Goal: Task Accomplishment & Management: Manage account settings

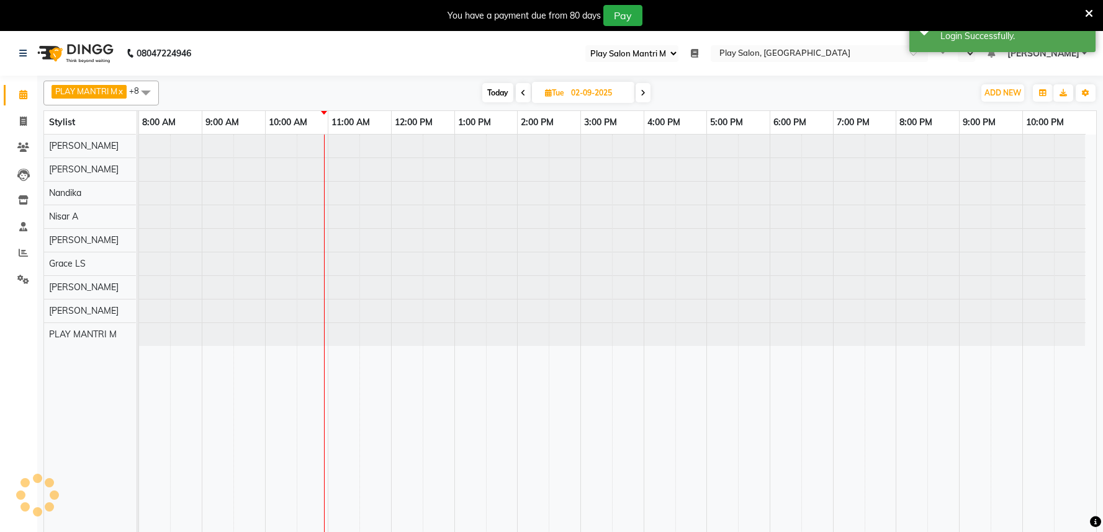
select select "89"
select select "en"
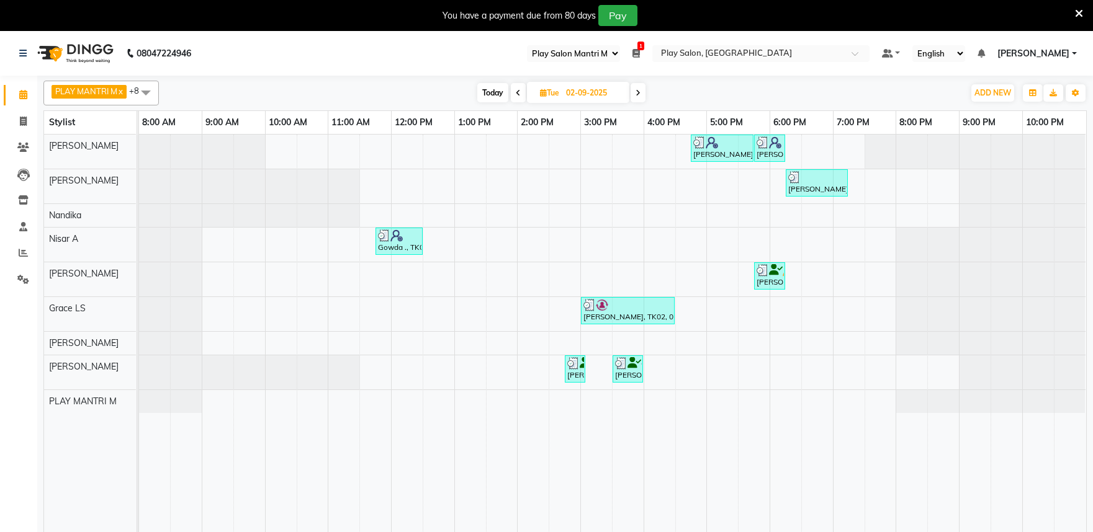
select select "89"
click at [23, 254] on icon at bounding box center [23, 252] width 9 height 9
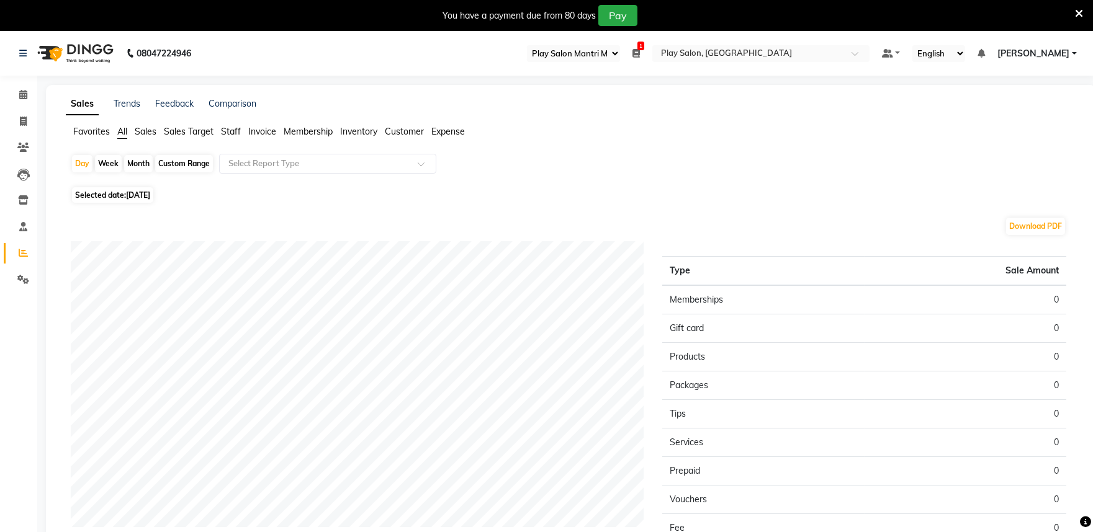
click at [150, 195] on span "[DATE]" at bounding box center [138, 195] width 24 height 9
select select "9"
select select "2025"
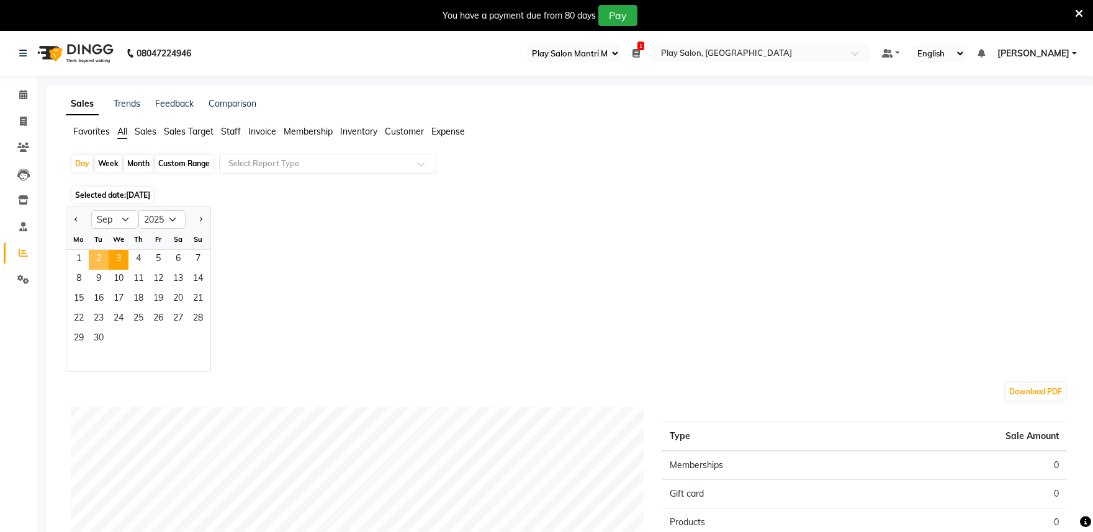
click at [100, 258] on span "2" at bounding box center [99, 260] width 20 height 20
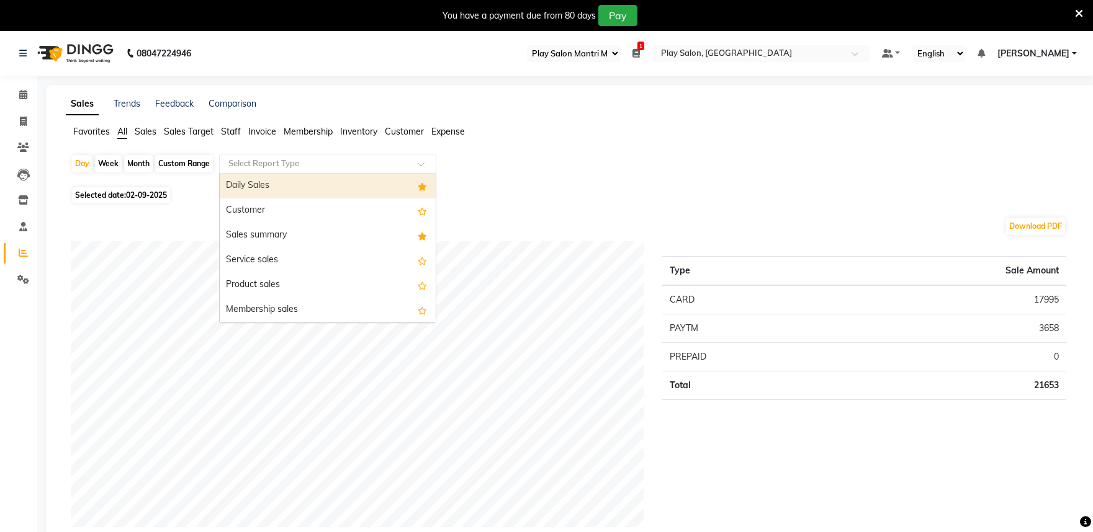
click at [304, 166] on input "text" at bounding box center [315, 164] width 179 height 12
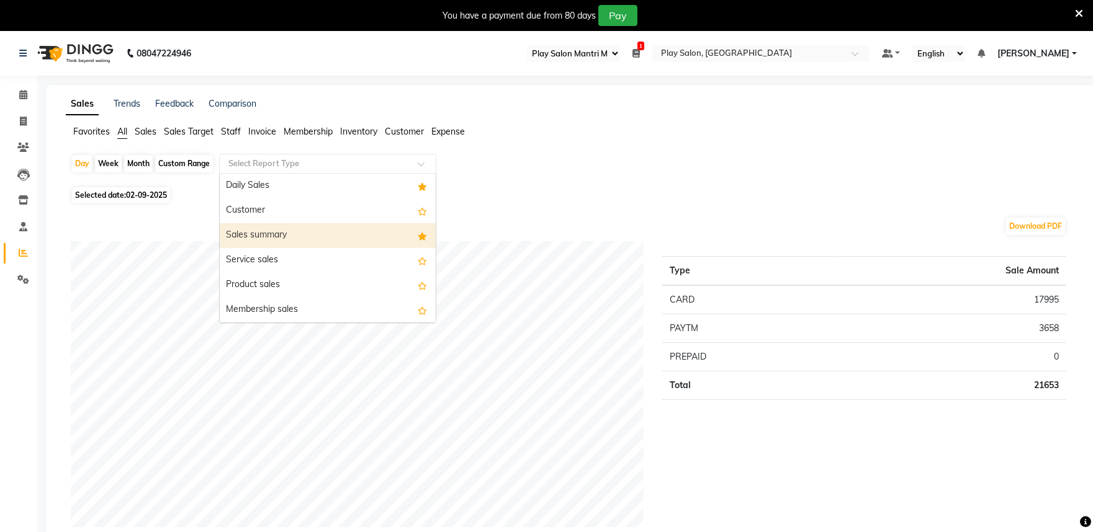
click at [281, 236] on div "Sales summary" at bounding box center [328, 235] width 216 height 25
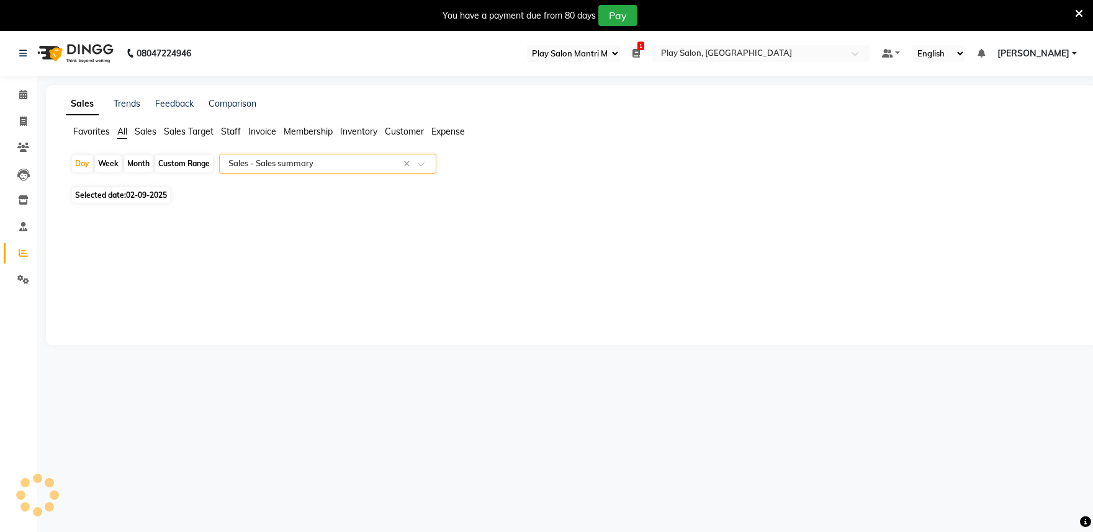
select select "full_report"
select select "csv"
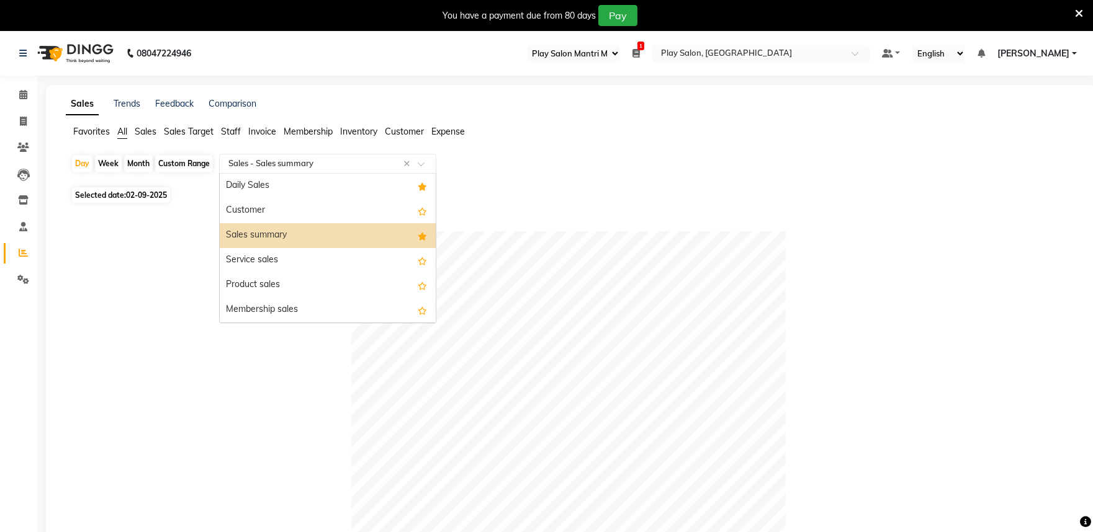
click at [296, 160] on input "text" at bounding box center [315, 164] width 179 height 12
click at [279, 182] on div "Daily Sales" at bounding box center [328, 186] width 216 height 25
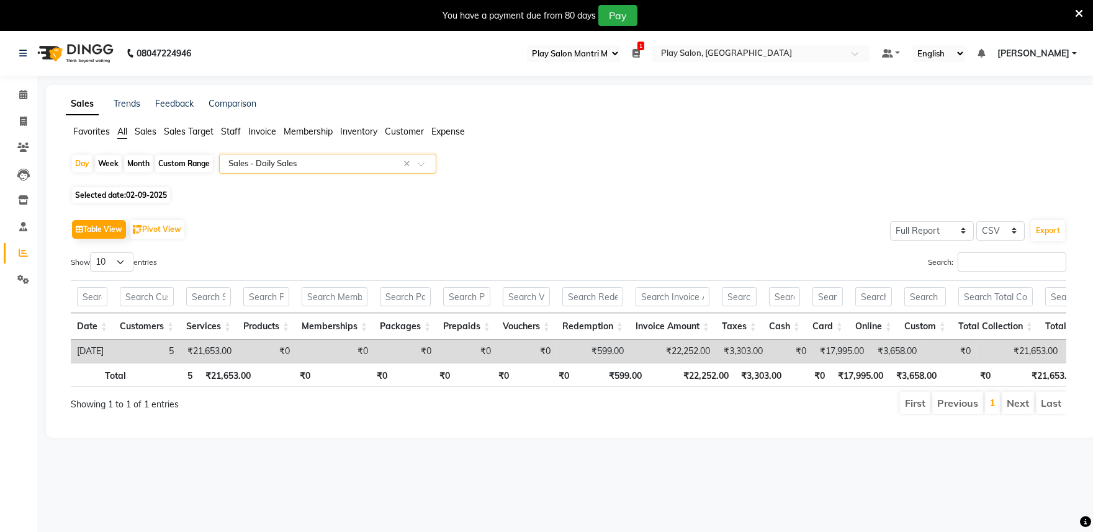
scroll to position [31, 0]
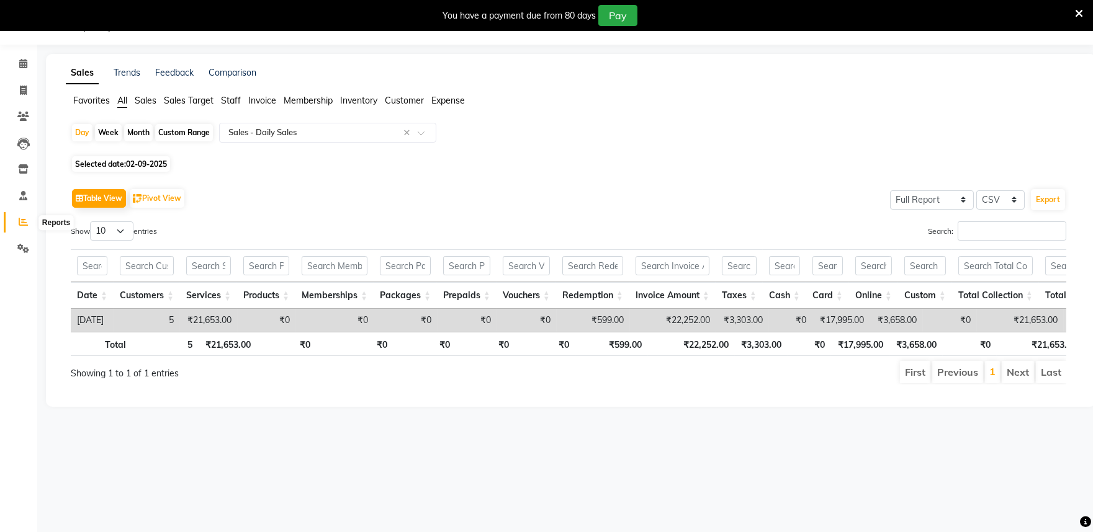
click at [19, 221] on icon at bounding box center [23, 221] width 9 height 9
click at [399, 101] on span "Customer" at bounding box center [404, 100] width 39 height 11
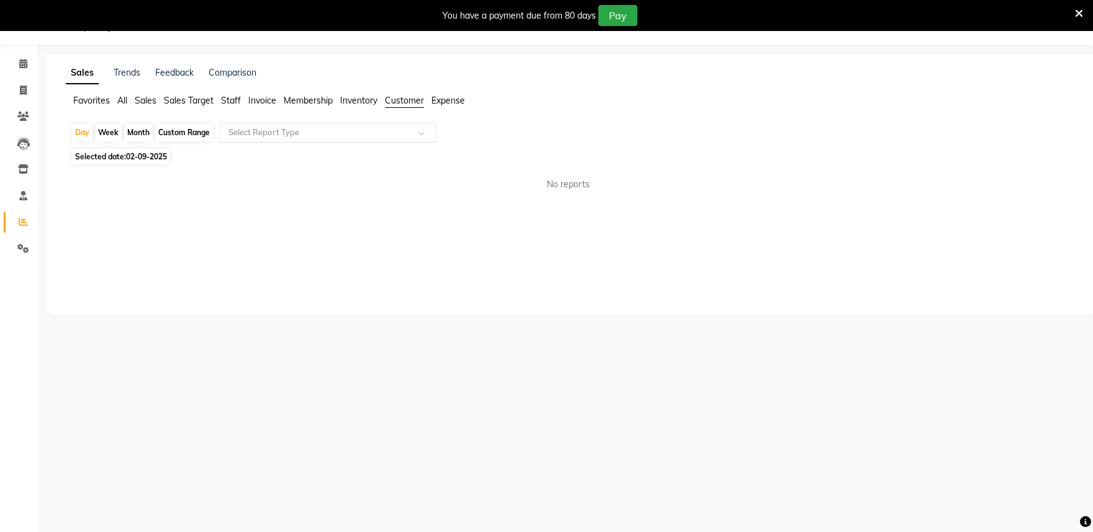
click at [317, 135] on input "text" at bounding box center [315, 133] width 179 height 12
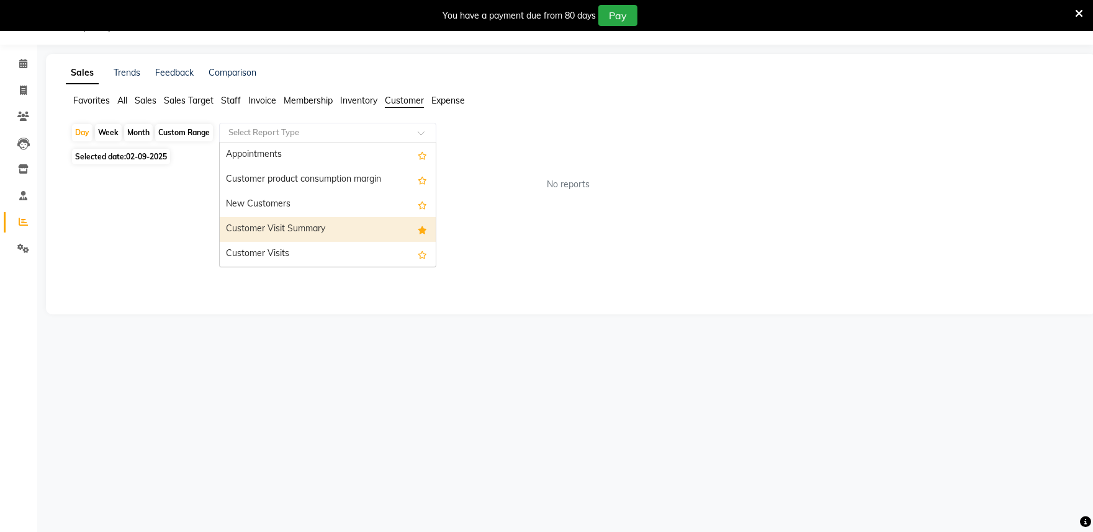
click at [313, 228] on div "Customer Visit Summary" at bounding box center [328, 229] width 216 height 25
select select "full_report"
select select "csv"
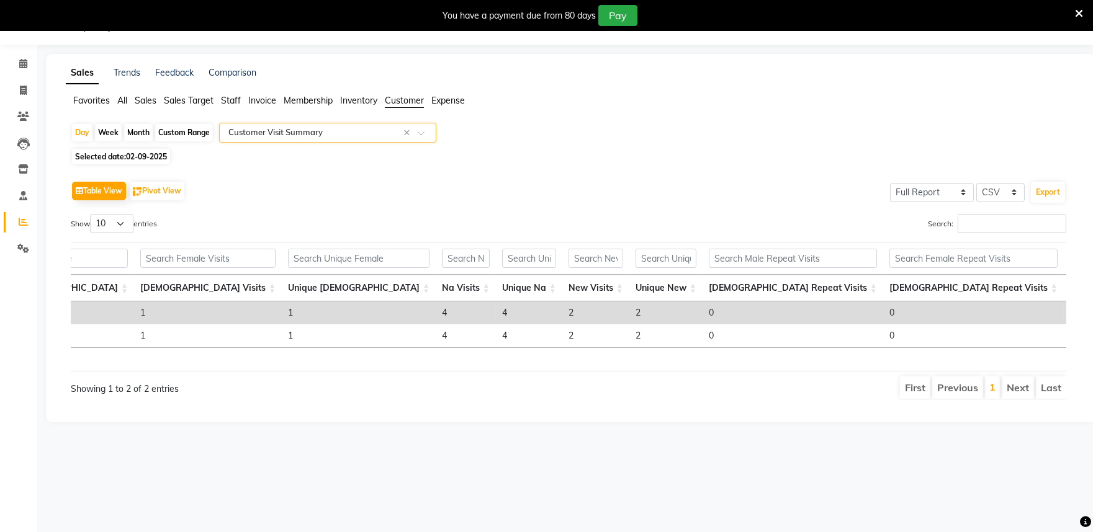
scroll to position [0, 296]
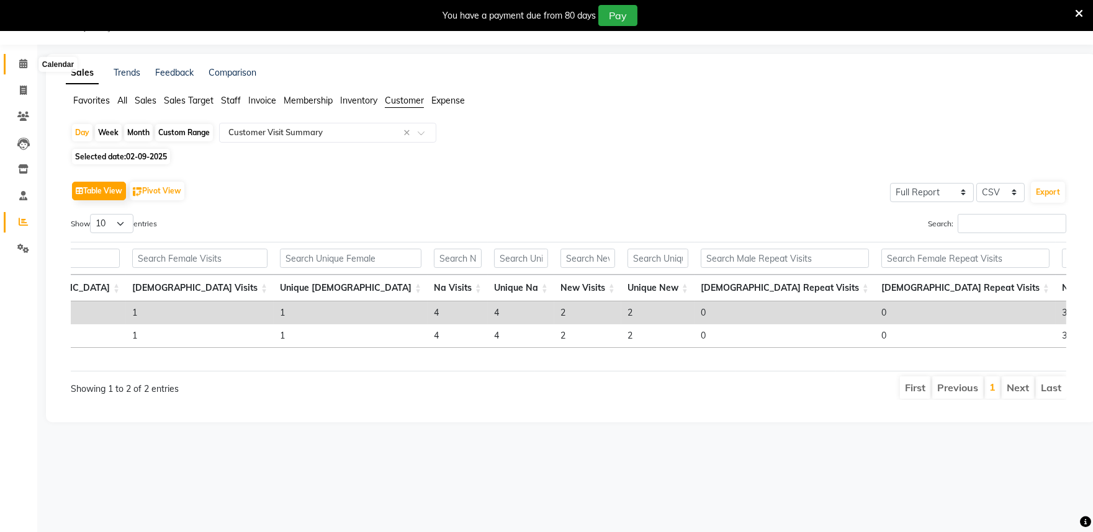
click at [22, 67] on icon at bounding box center [23, 63] width 8 height 9
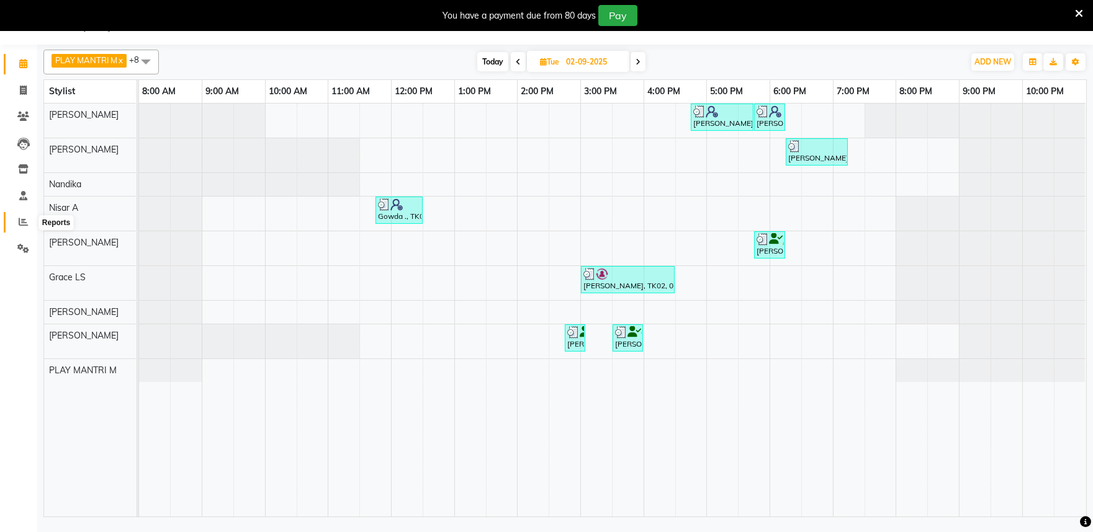
click at [16, 222] on span at bounding box center [23, 222] width 22 height 14
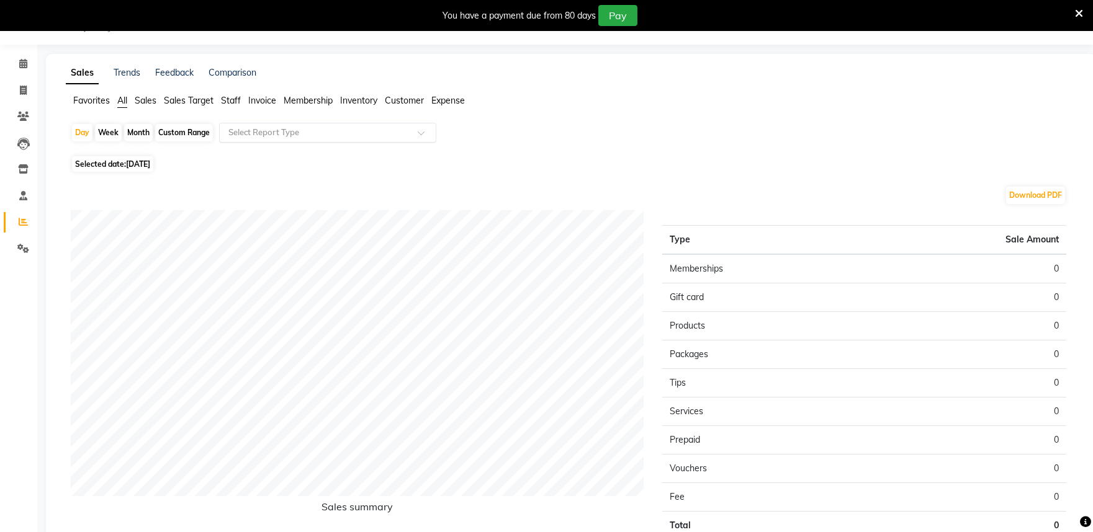
click at [312, 132] on input "text" at bounding box center [315, 133] width 179 height 12
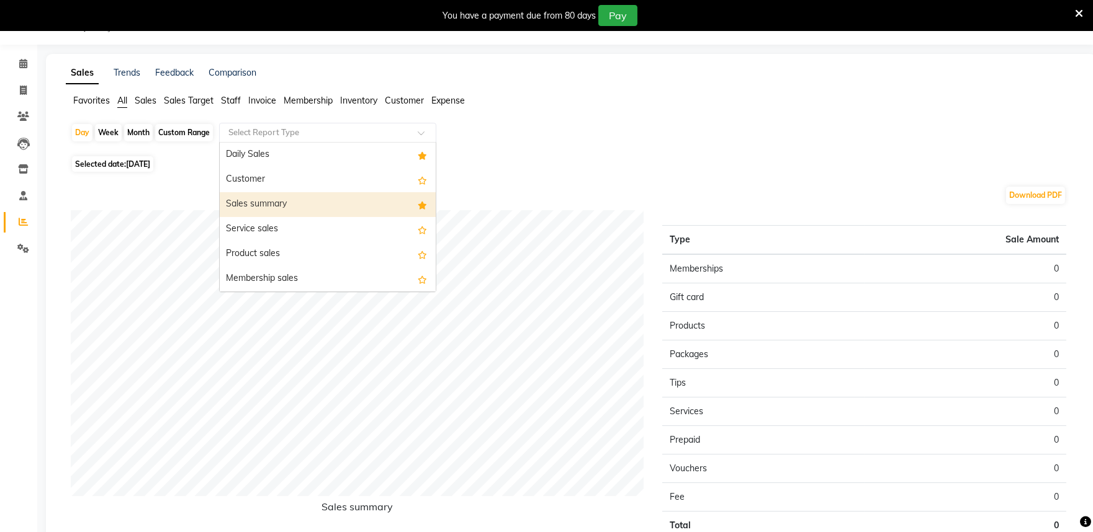
click at [282, 205] on div "Sales summary" at bounding box center [328, 204] width 216 height 25
select select "full_report"
select select "csv"
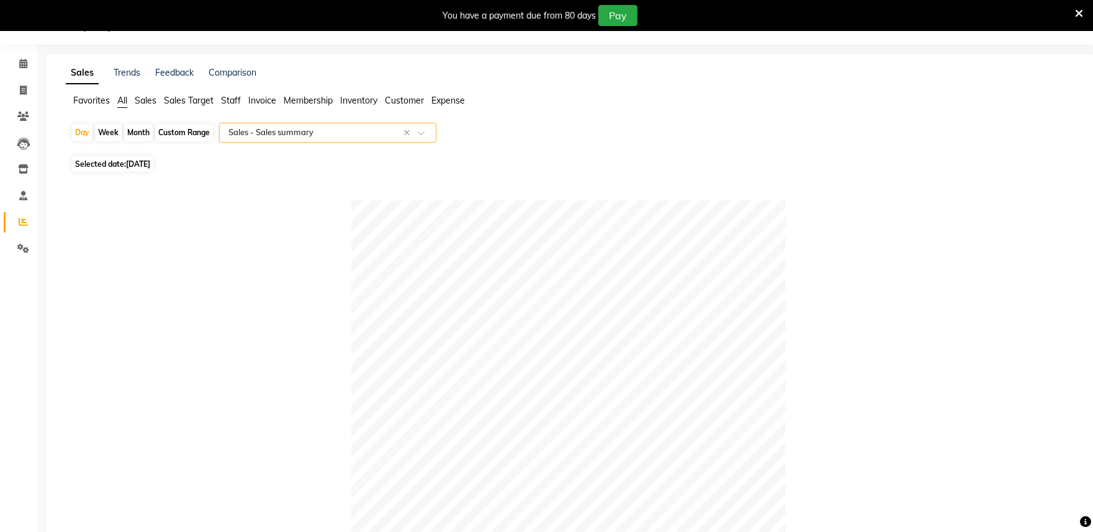
click at [105, 159] on span "Selected date: 03-09-2025" at bounding box center [112, 164] width 81 height 16
select select "9"
select select "2025"
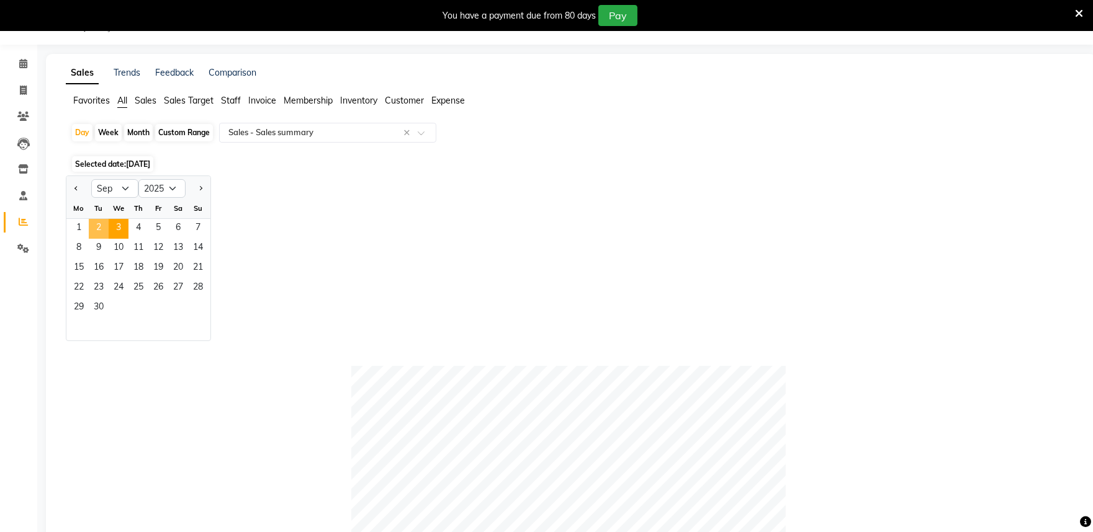
click at [95, 225] on span "2" at bounding box center [99, 229] width 20 height 20
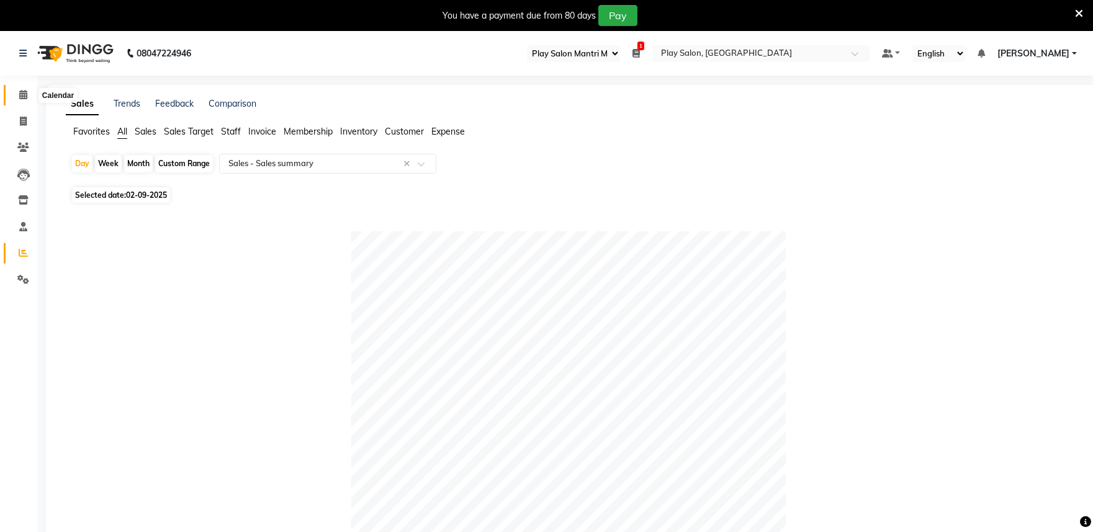
click at [25, 93] on icon at bounding box center [23, 94] width 8 height 9
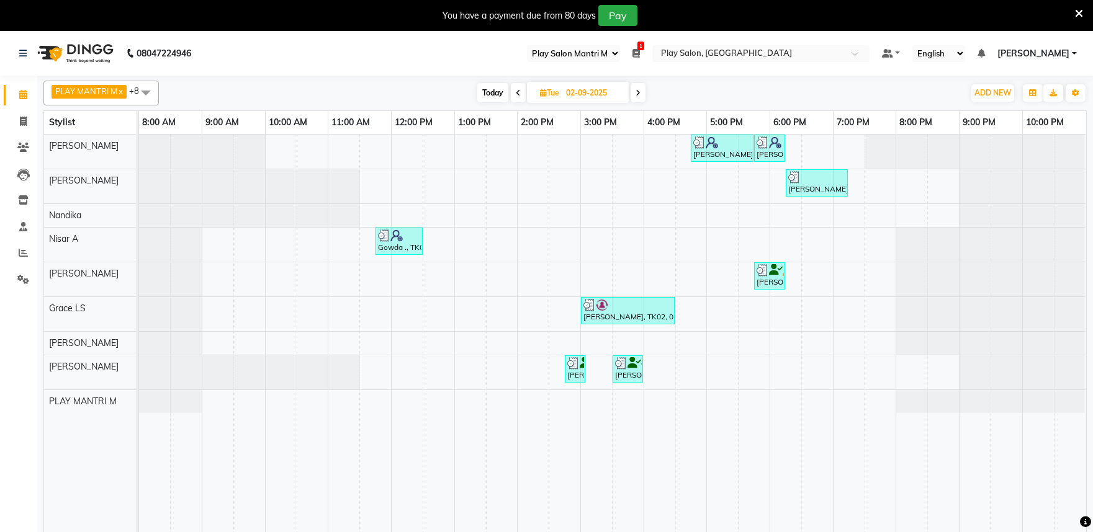
click at [638, 91] on icon at bounding box center [637, 92] width 5 height 7
type input "[DATE]"
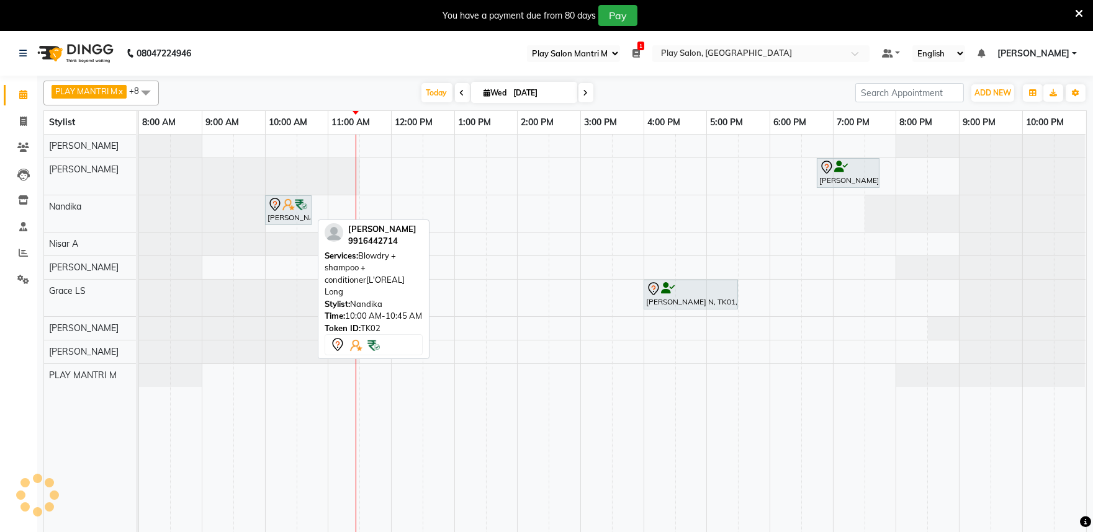
click at [294, 215] on div "Meetha Jadev, TK02, 10:00 AM-10:45 AM, Blowdry + shampoo + conditioner[L'OREAL]…" at bounding box center [288, 210] width 44 height 26
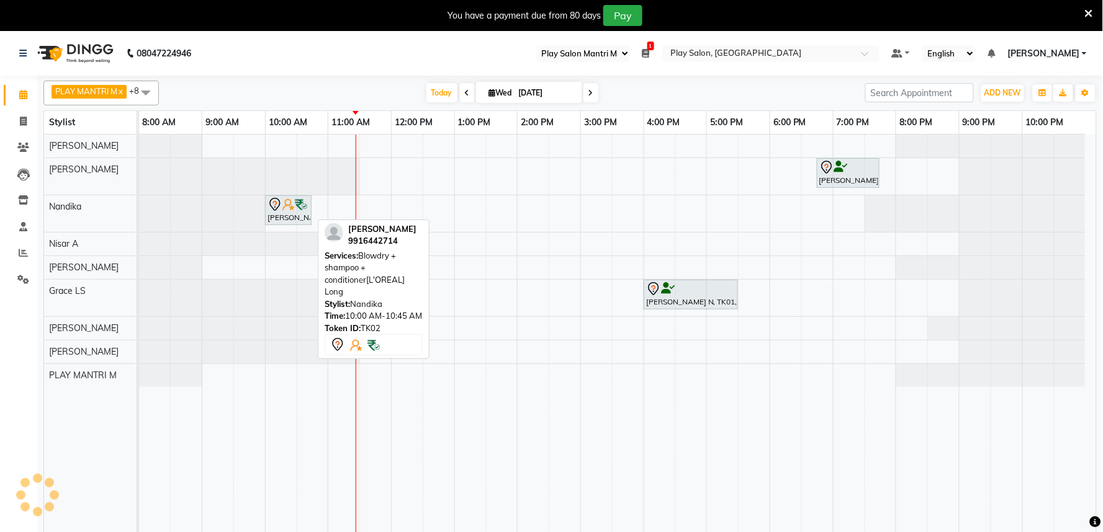
select select "7"
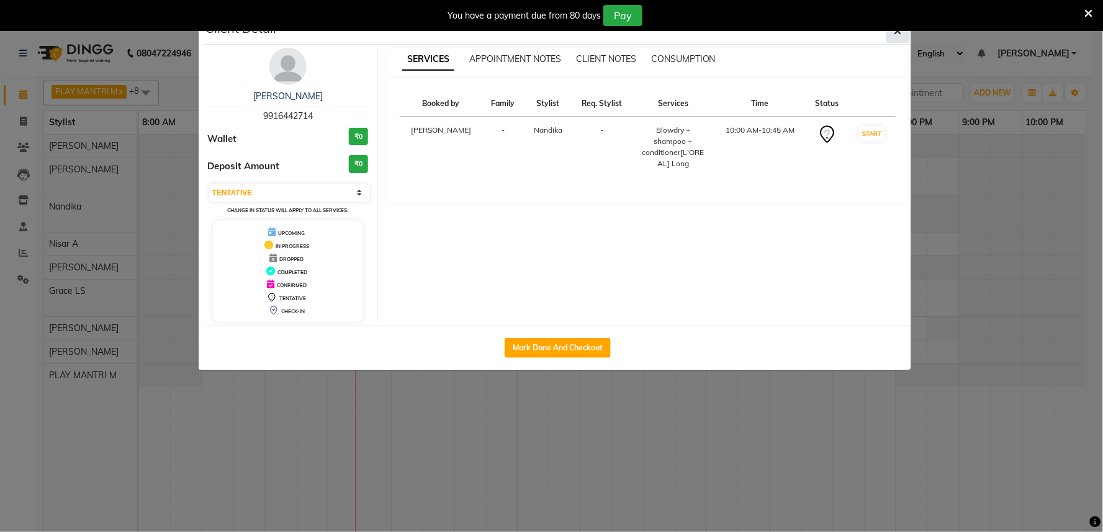
click at [896, 33] on icon "button" at bounding box center [897, 31] width 7 height 10
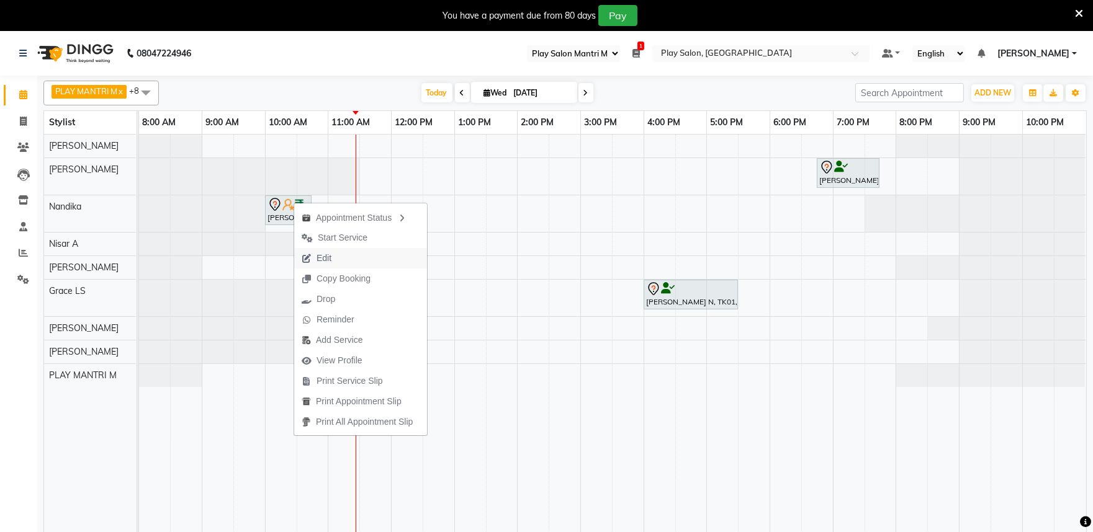
click at [339, 258] on button "Edit" at bounding box center [360, 258] width 133 height 20
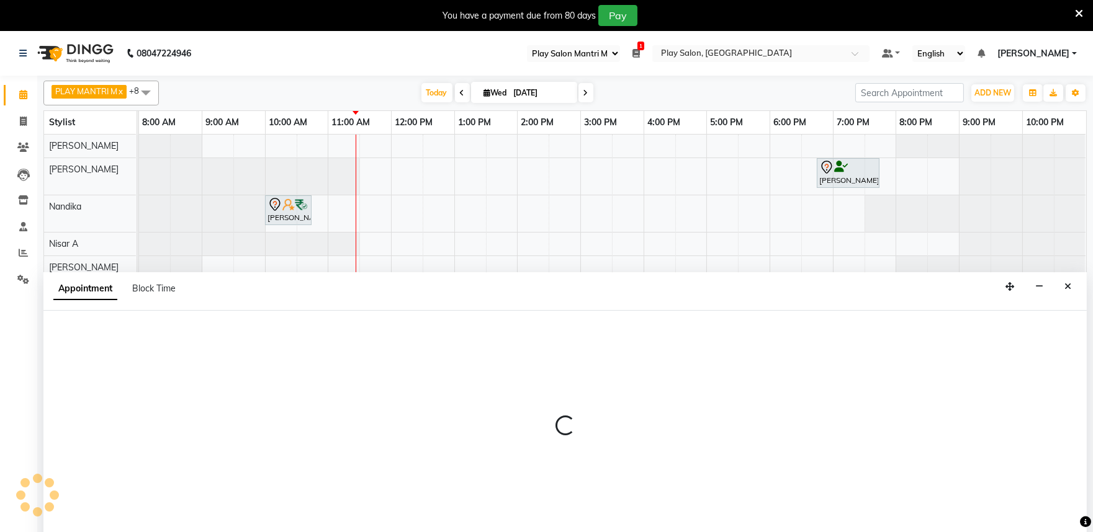
scroll to position [31, 0]
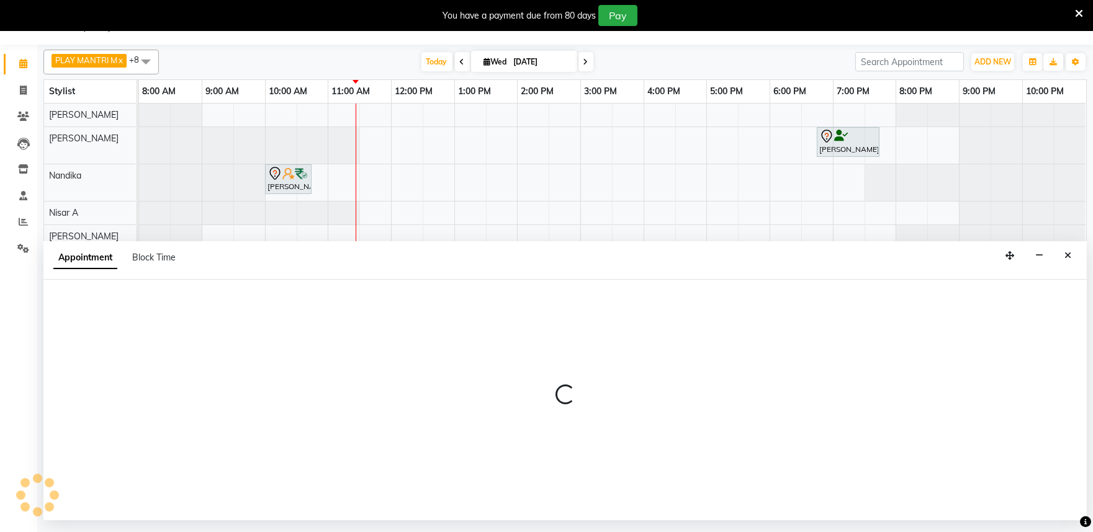
select select "600"
select select "tentative"
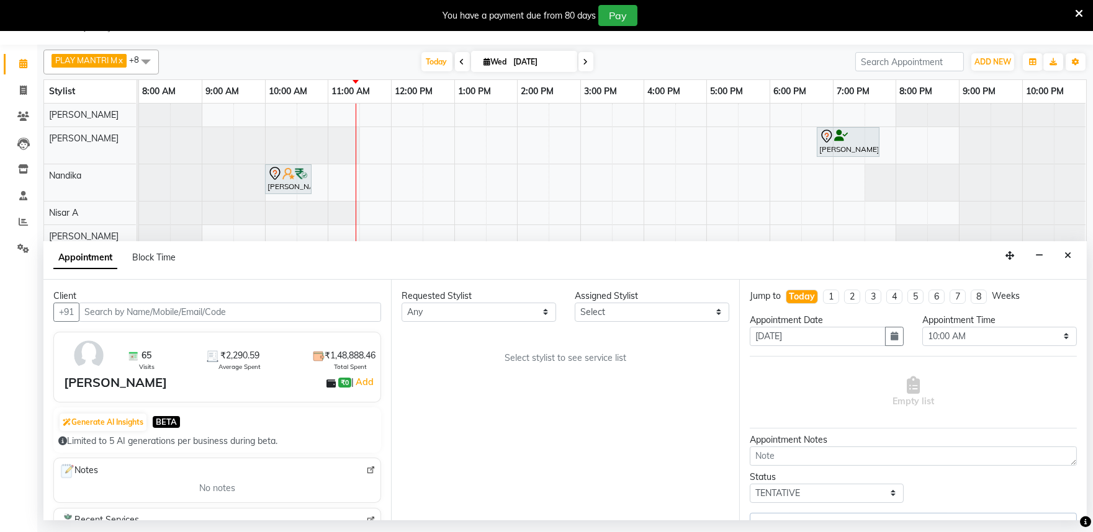
select select "84289"
select select "4213"
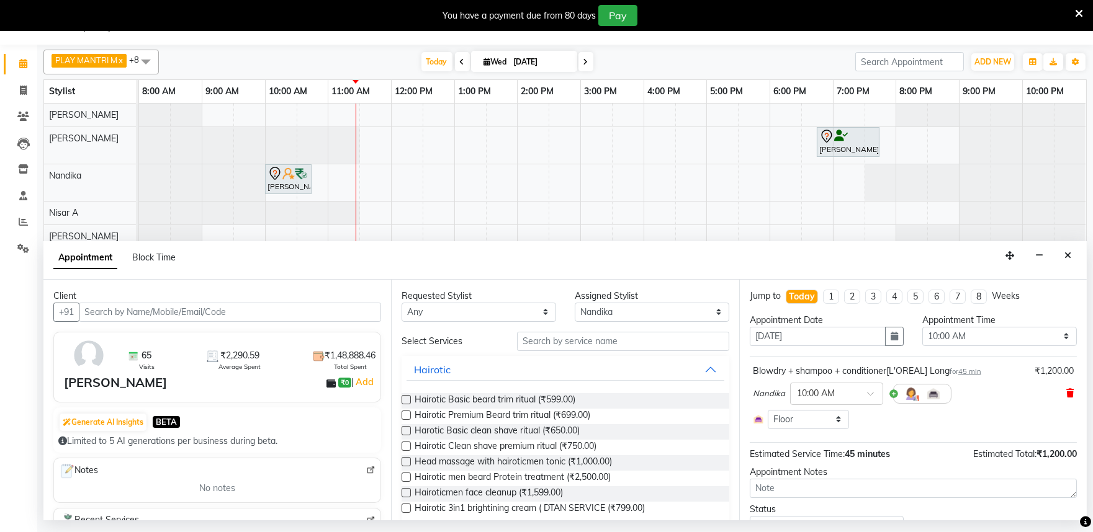
click at [1066, 393] on icon at bounding box center [1069, 393] width 7 height 9
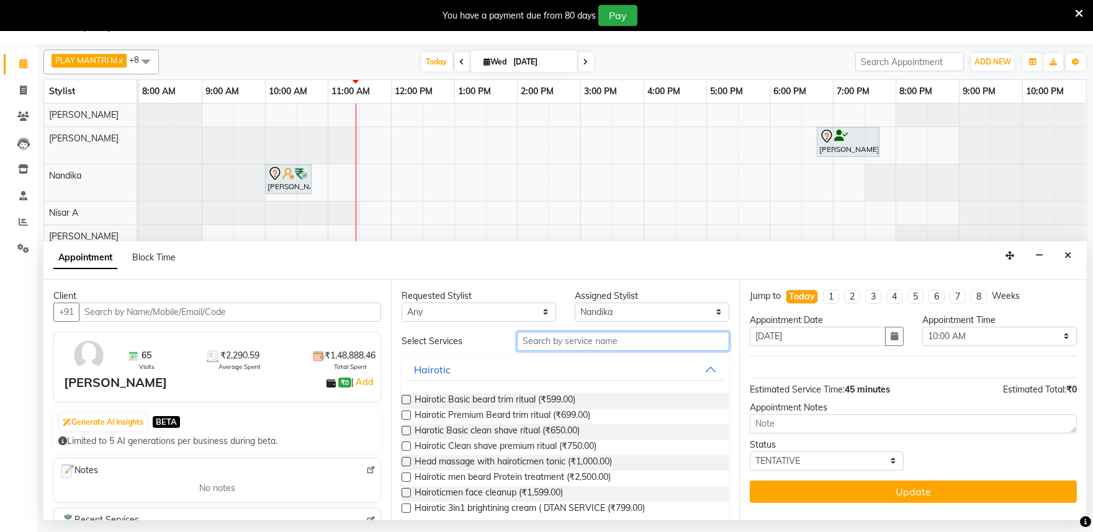
click at [572, 346] on input "text" at bounding box center [623, 341] width 212 height 19
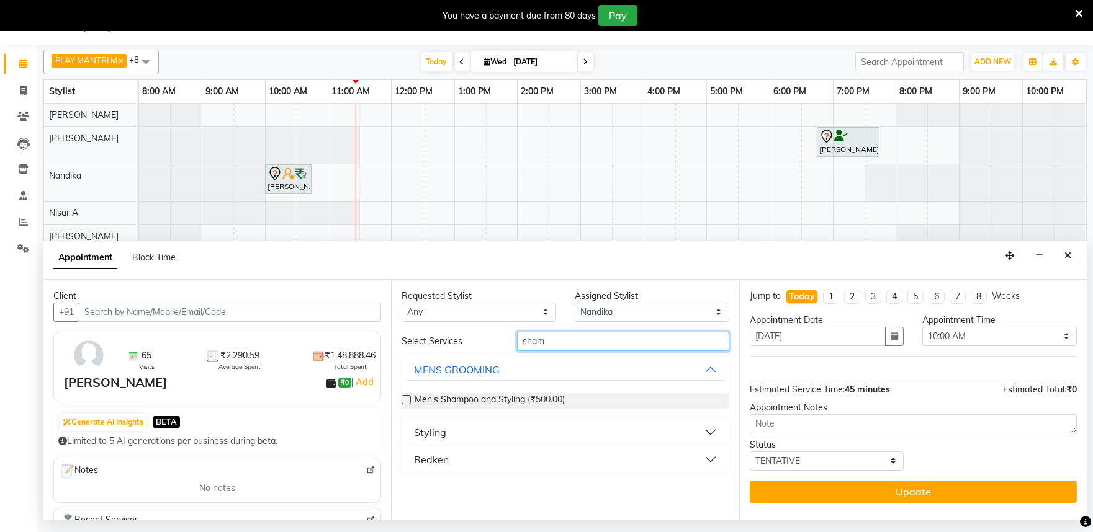
type input "sham"
click at [709, 429] on button "Styling" at bounding box center [564, 432] width 317 height 22
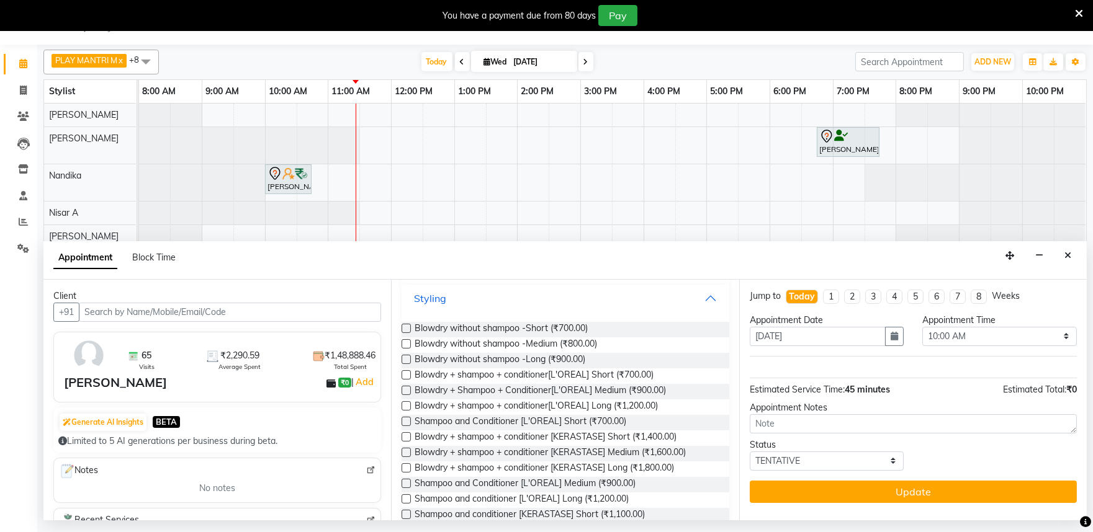
scroll to position [138, 0]
click at [405, 464] on label at bounding box center [406, 464] width 9 height 9
click at [405, 464] on input "checkbox" at bounding box center [406, 466] width 8 height 8
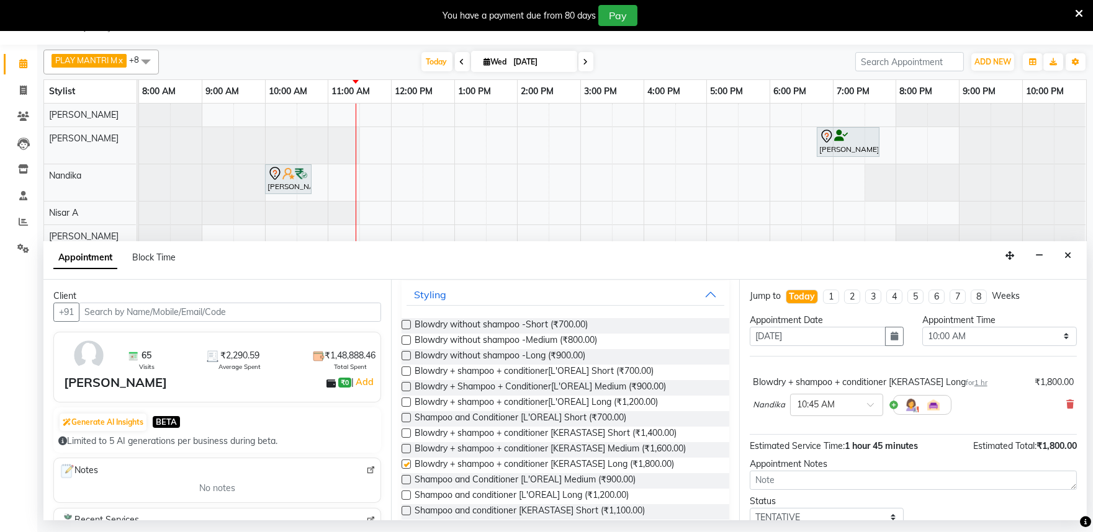
checkbox input "false"
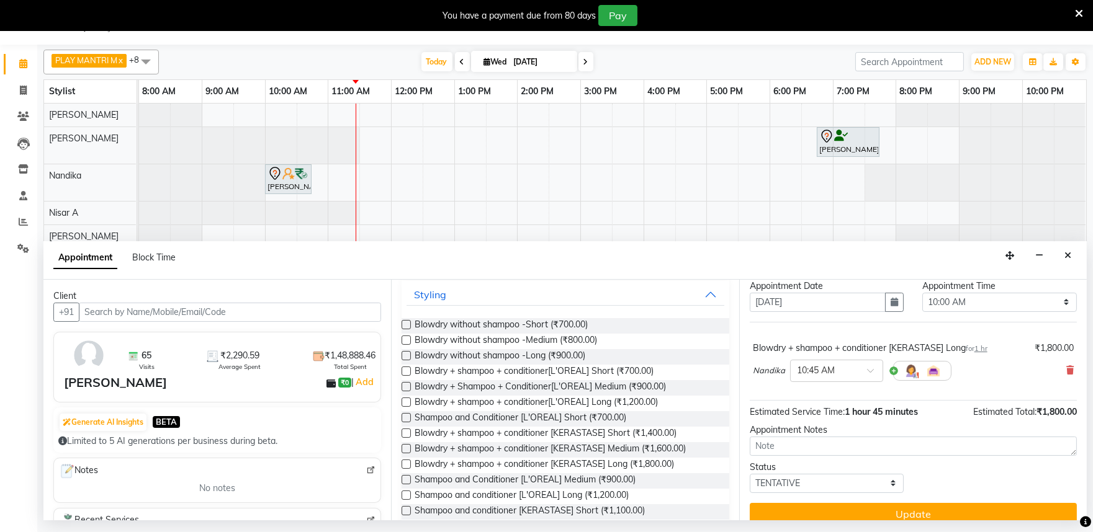
scroll to position [50, 0]
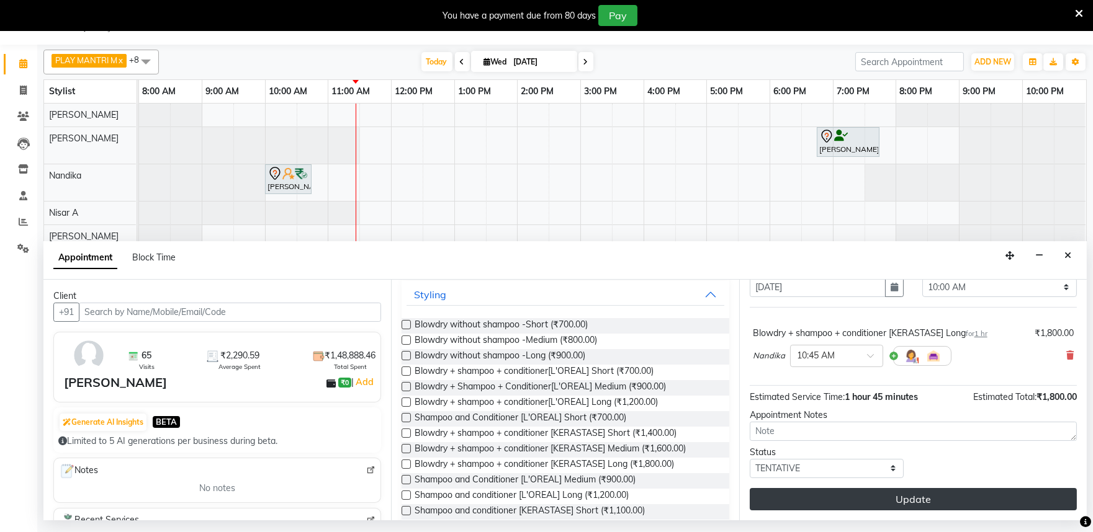
click at [951, 501] on button "Update" at bounding box center [913, 499] width 327 height 22
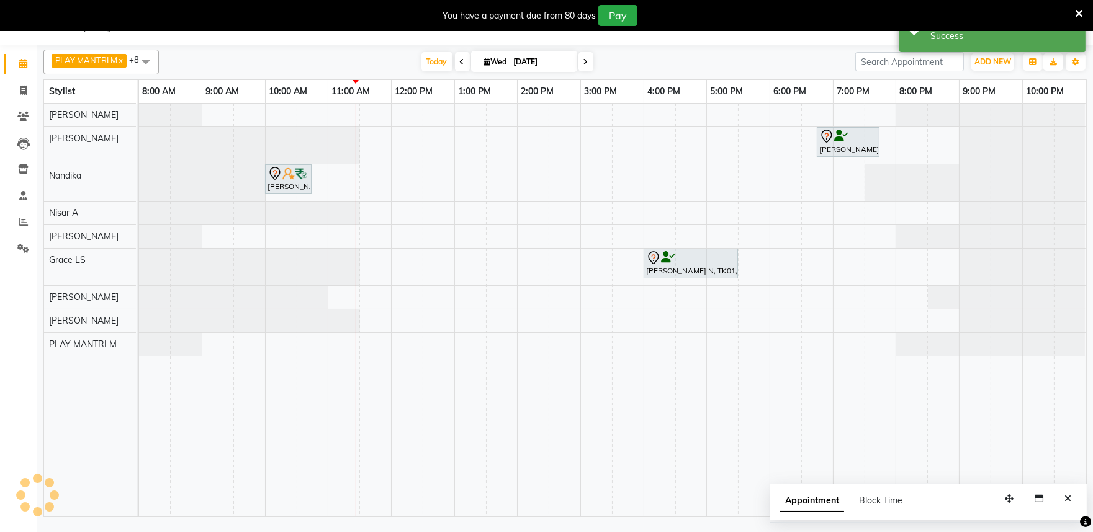
scroll to position [0, 0]
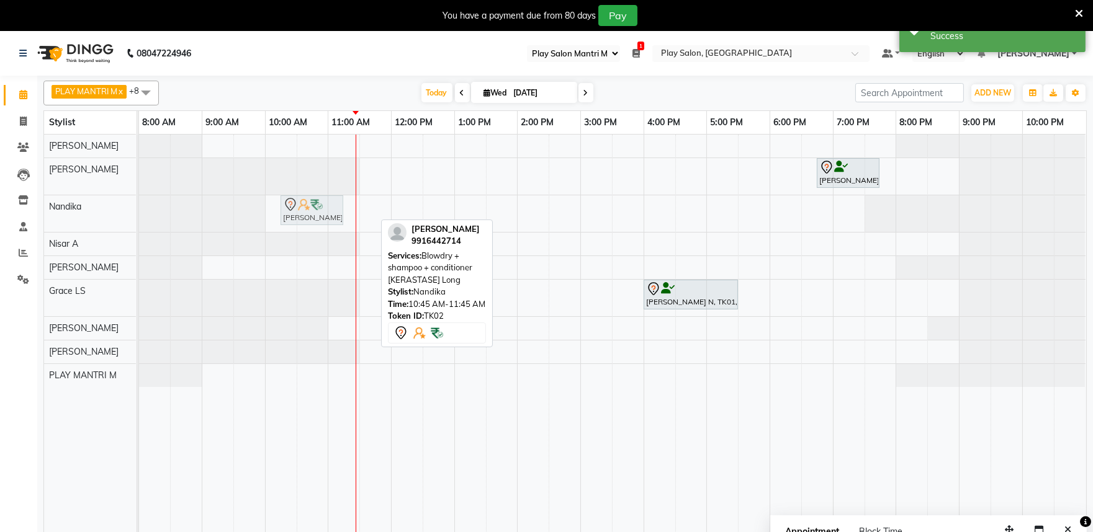
drag, startPoint x: 335, startPoint y: 217, endPoint x: 299, endPoint y: 214, distance: 36.7
click at [139, 214] on div "Meetha Jadev, TK02, 10:45 AM-11:45 AM, Blowdry + shampoo + conditioner [KERASTA…" at bounding box center [139, 213] width 0 height 37
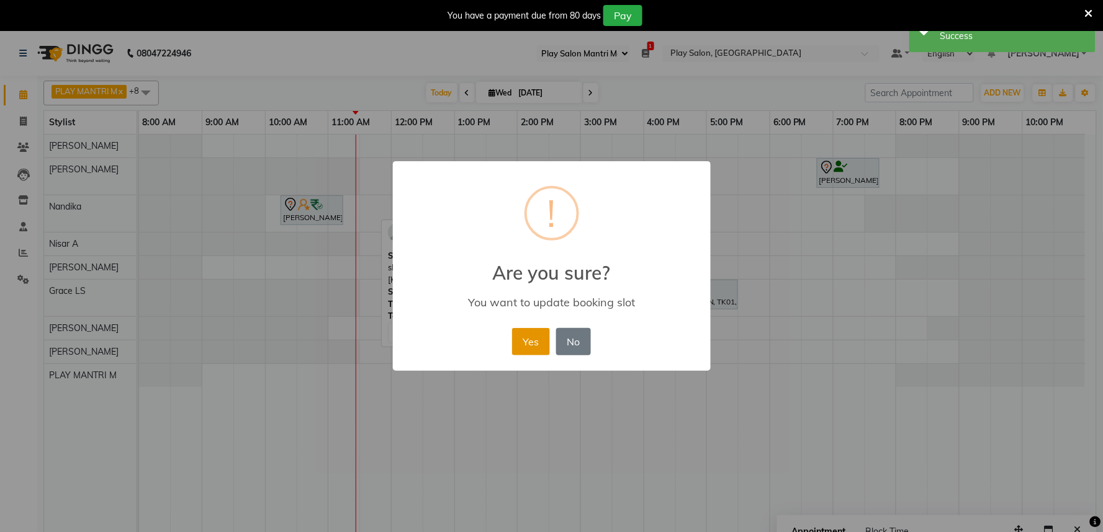
click at [537, 344] on button "Yes" at bounding box center [531, 341] width 38 height 27
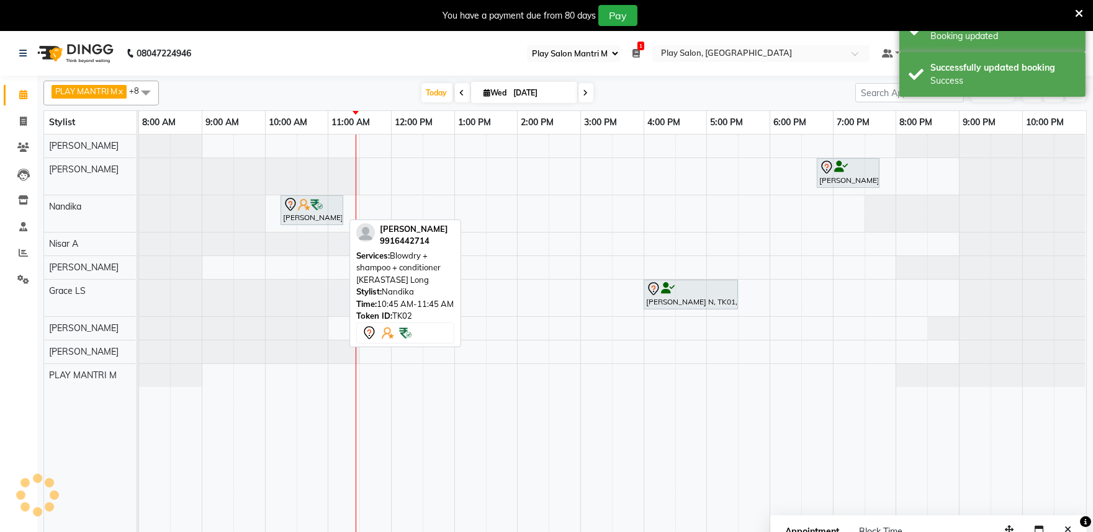
click at [315, 216] on div "Meetha Jadev, TK02, 10:45 AM-11:45 AM, Blowdry + shampoo + conditioner [KERASTA…" at bounding box center [312, 210] width 60 height 26
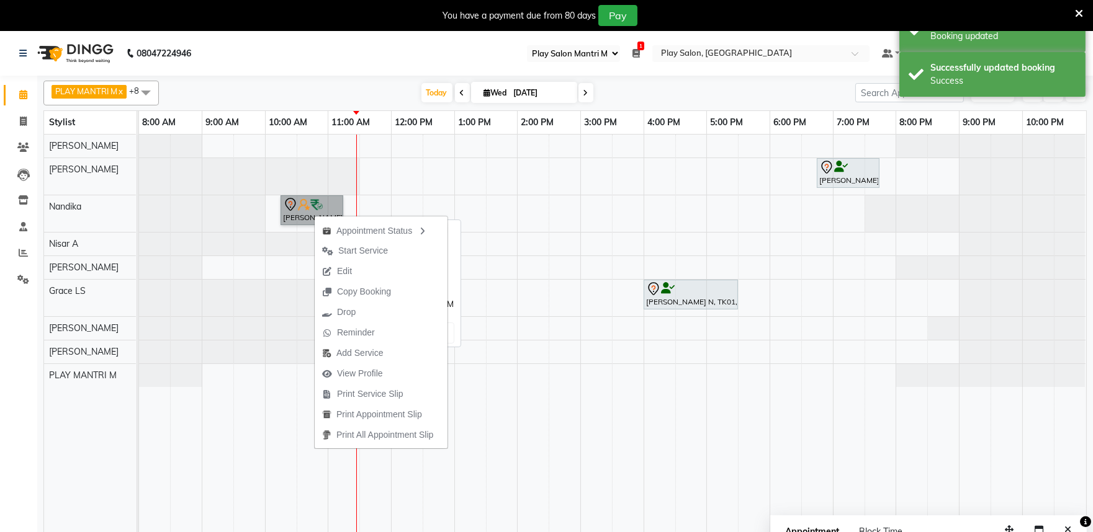
click at [306, 207] on link "[PERSON_NAME], TK02, 10:15 AM-11:15 AM, Blowdry + shampoo + conditioner [KERAST…" at bounding box center [312, 210] width 63 height 30
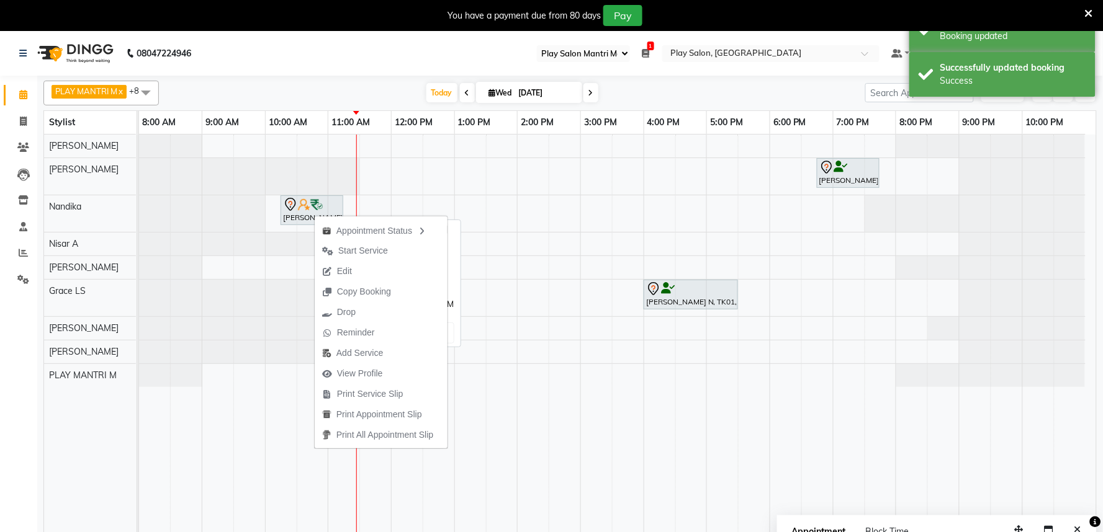
select select "7"
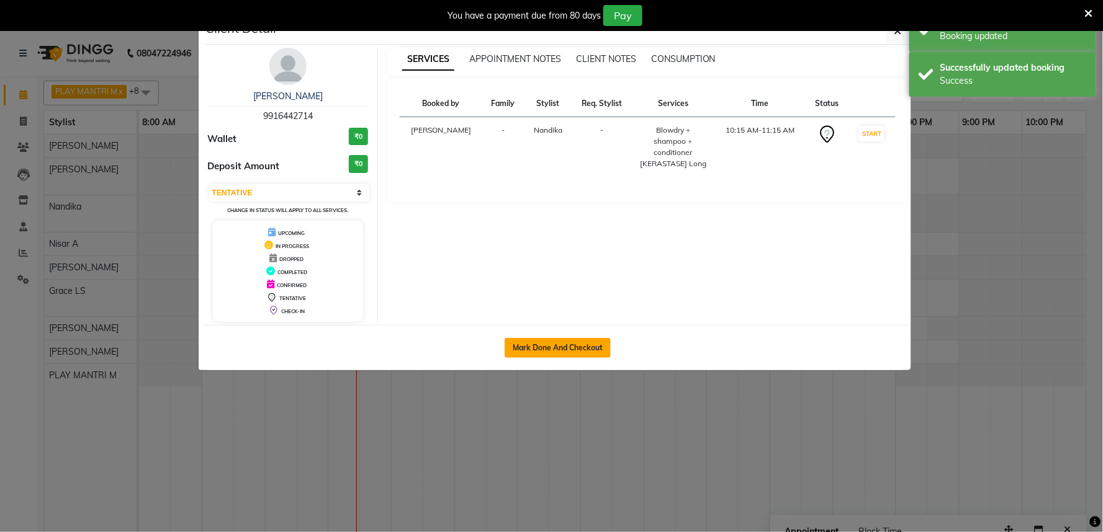
click at [555, 346] on button "Mark Done And Checkout" at bounding box center [558, 348] width 106 height 20
select select "service"
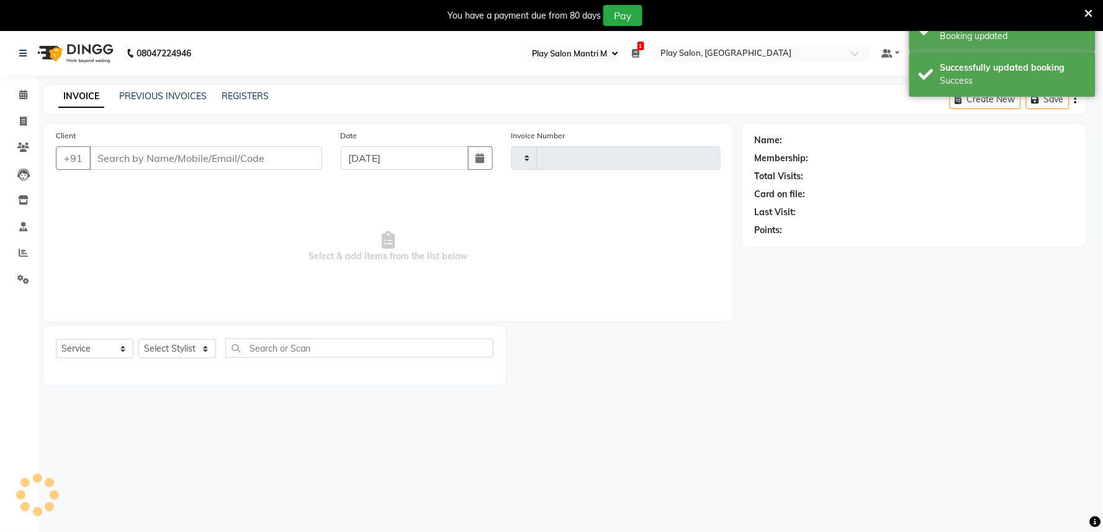
type input "1654"
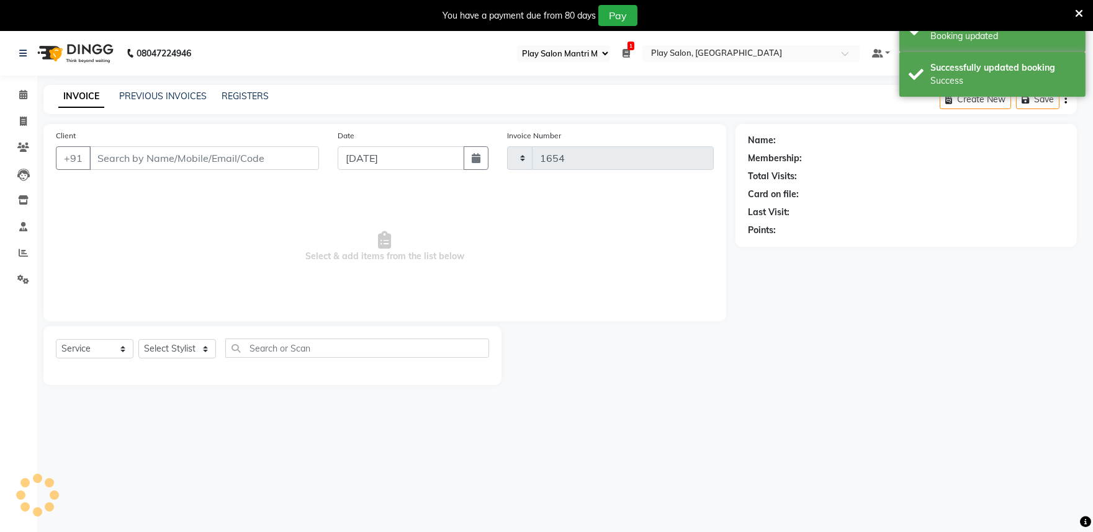
select select "8352"
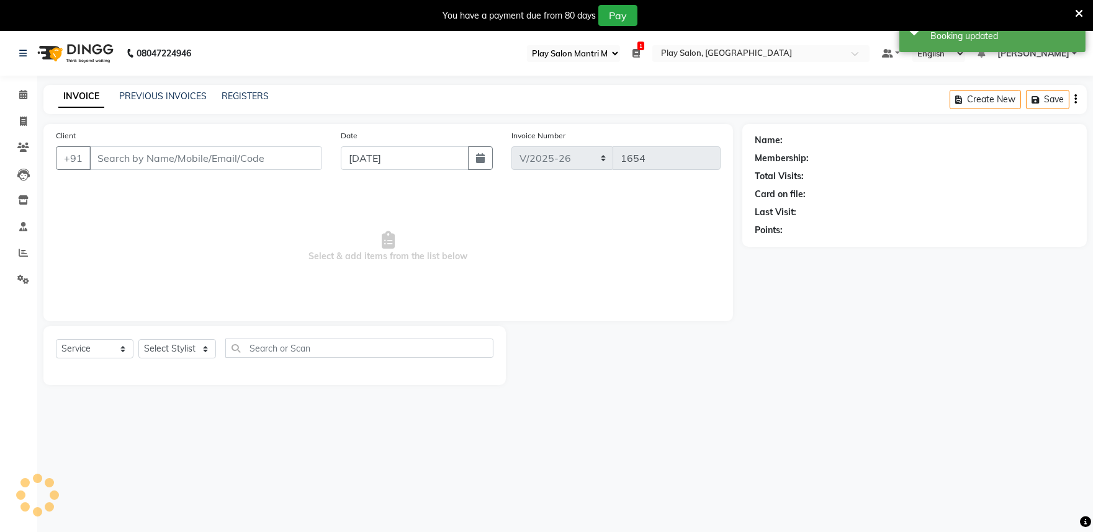
type input "9916442714"
select select "84289"
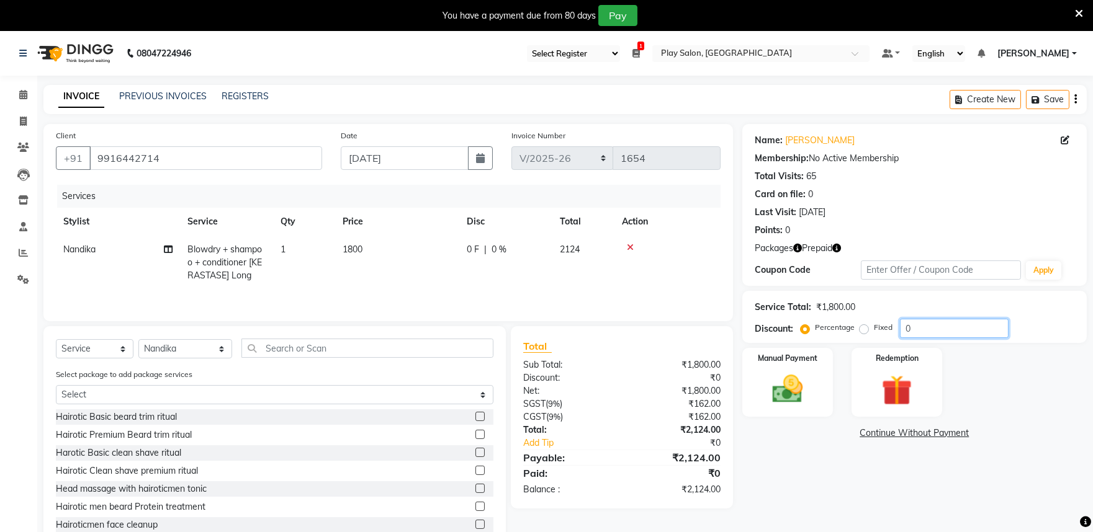
click at [957, 336] on input "0" at bounding box center [954, 328] width 109 height 19
type input "100"
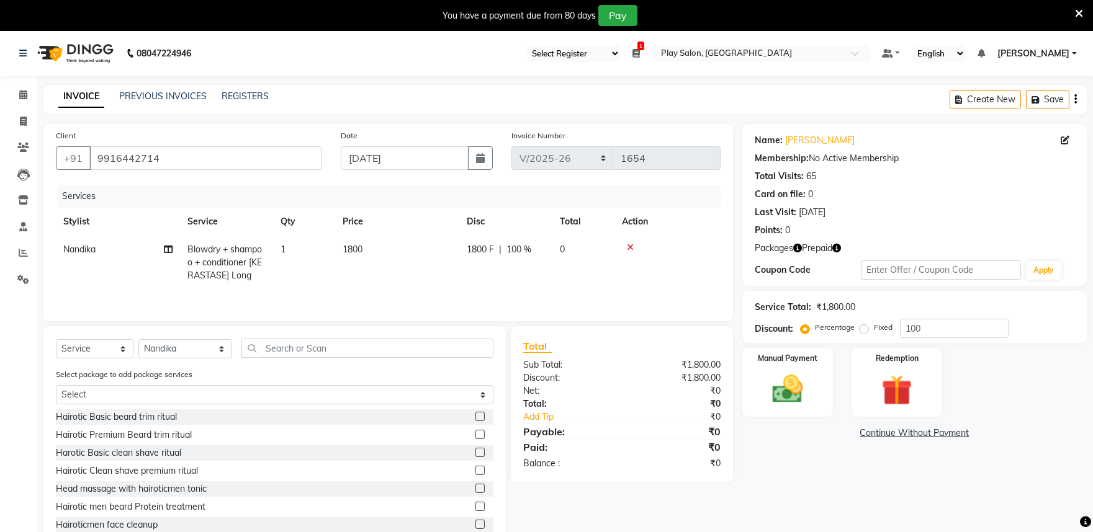
click at [874, 330] on label "Fixed" at bounding box center [883, 327] width 19 height 11
click at [862, 330] on input "Fixed" at bounding box center [866, 327] width 9 height 9
radio input "true"
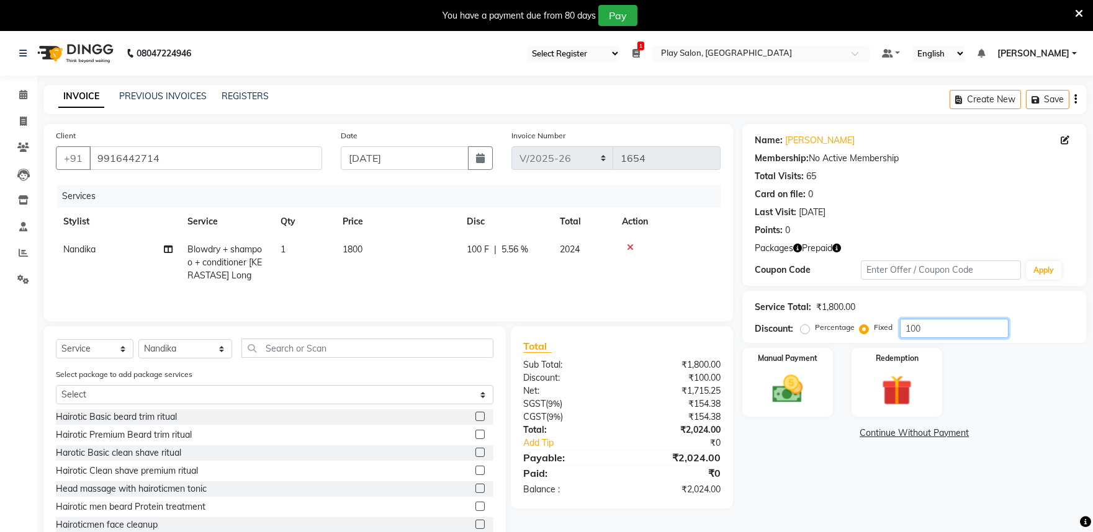
click at [957, 333] on input "100" at bounding box center [954, 328] width 109 height 19
click at [874, 374] on img at bounding box center [897, 390] width 52 height 39
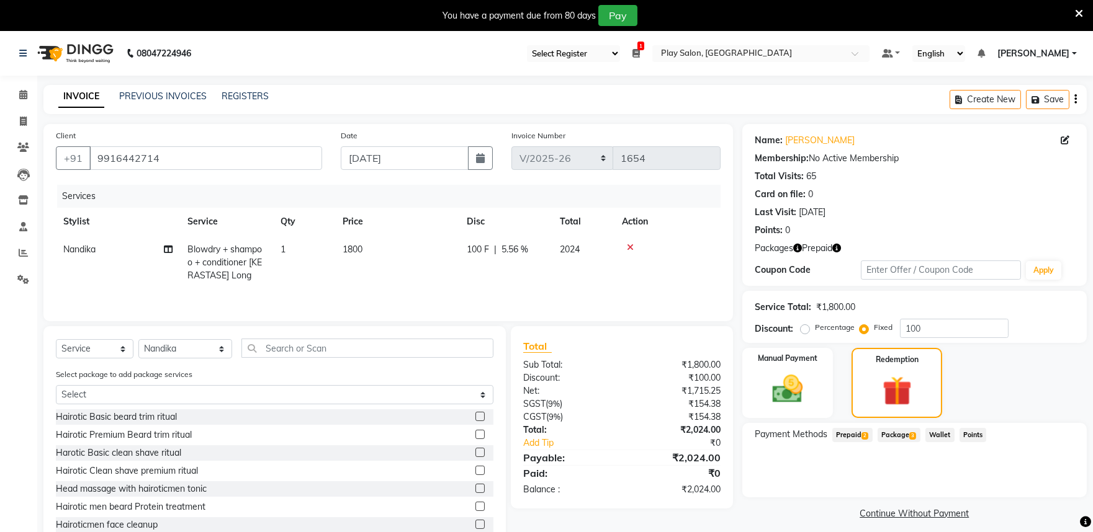
scroll to position [38, 0]
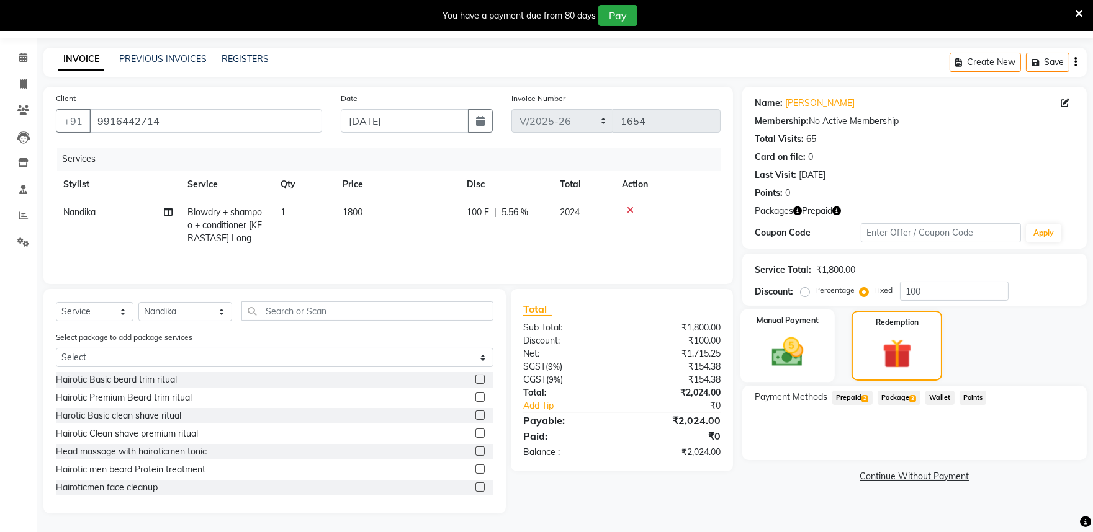
click at [782, 339] on img at bounding box center [787, 352] width 52 height 37
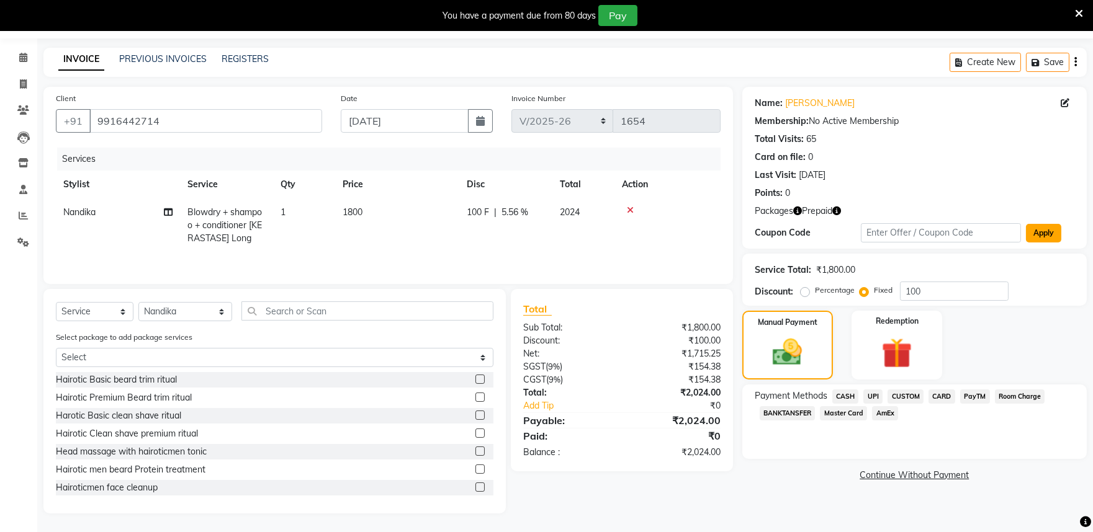
click at [1043, 233] on button "Apply" at bounding box center [1043, 233] width 35 height 19
click at [815, 292] on label "Percentage" at bounding box center [835, 290] width 40 height 11
click at [803, 292] on input "Percentage" at bounding box center [807, 290] width 9 height 9
radio input "true"
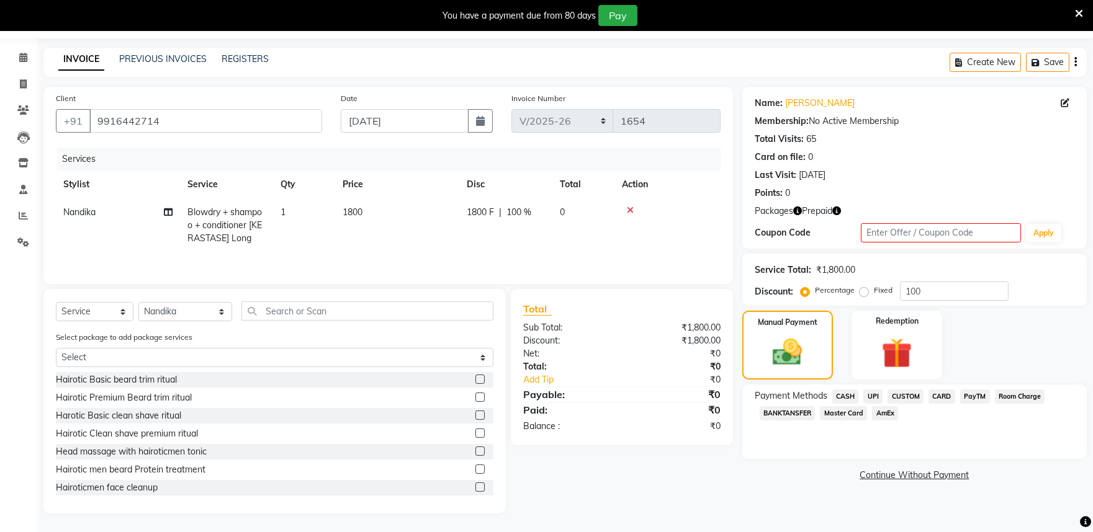
click at [845, 395] on span "CASH" at bounding box center [845, 397] width 27 height 14
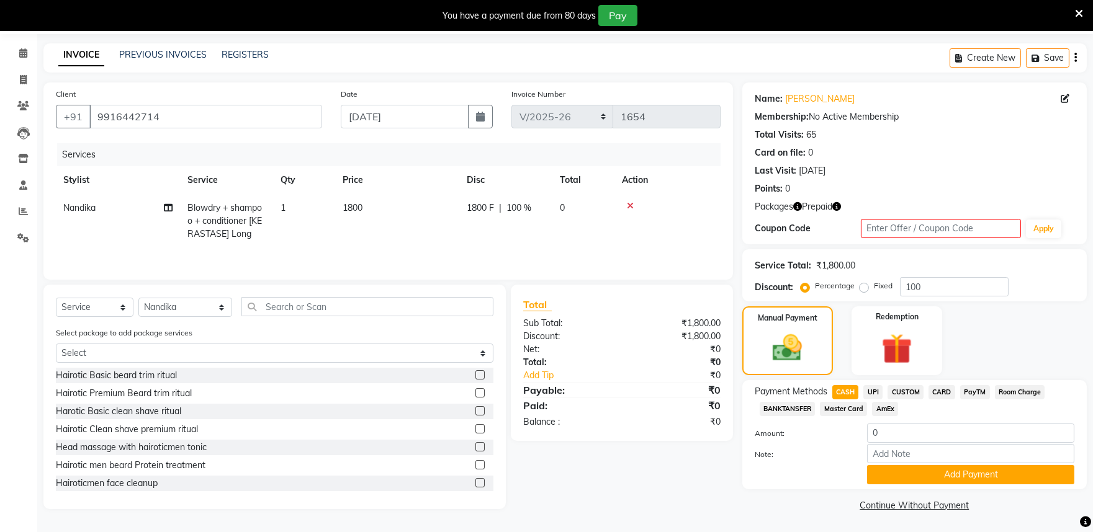
scroll to position [42, 0]
click at [985, 478] on button "Add Payment" at bounding box center [970, 474] width 207 height 19
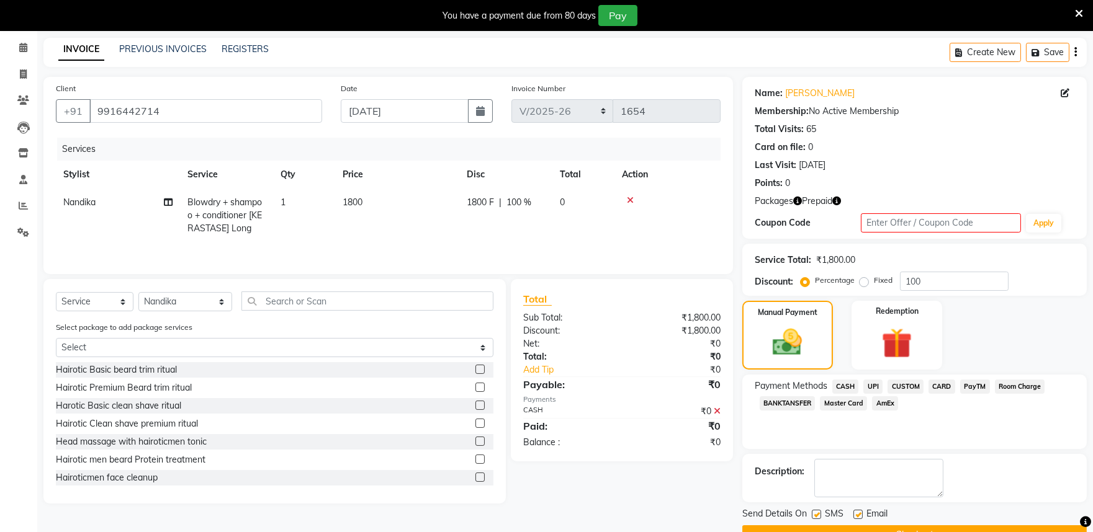
scroll to position [78, 0]
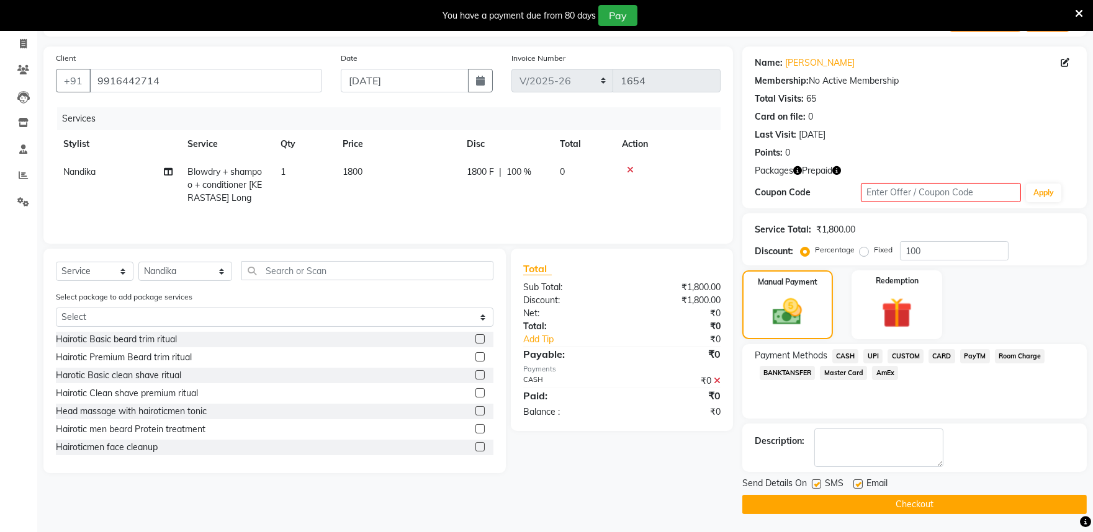
click at [900, 505] on button "Checkout" at bounding box center [914, 504] width 344 height 19
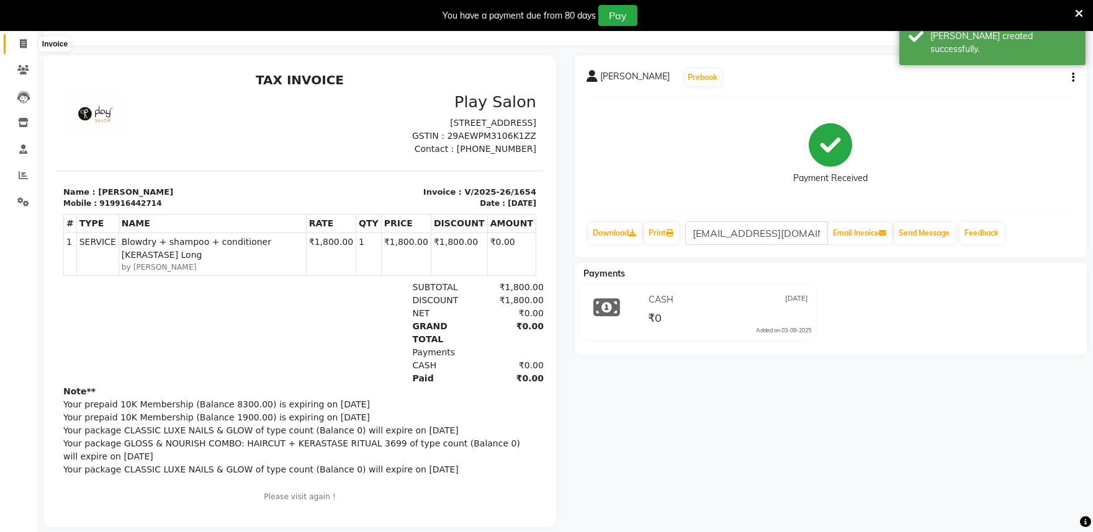
click at [20, 40] on icon at bounding box center [23, 43] width 7 height 9
select select "service"
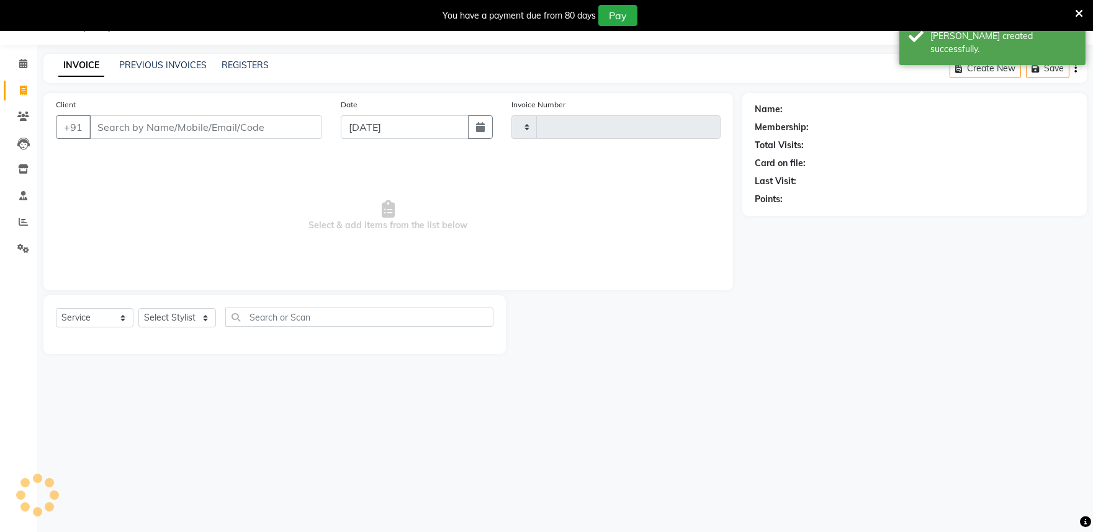
scroll to position [31, 0]
type input "1655"
select select "8352"
click at [21, 63] on icon at bounding box center [23, 63] width 8 height 9
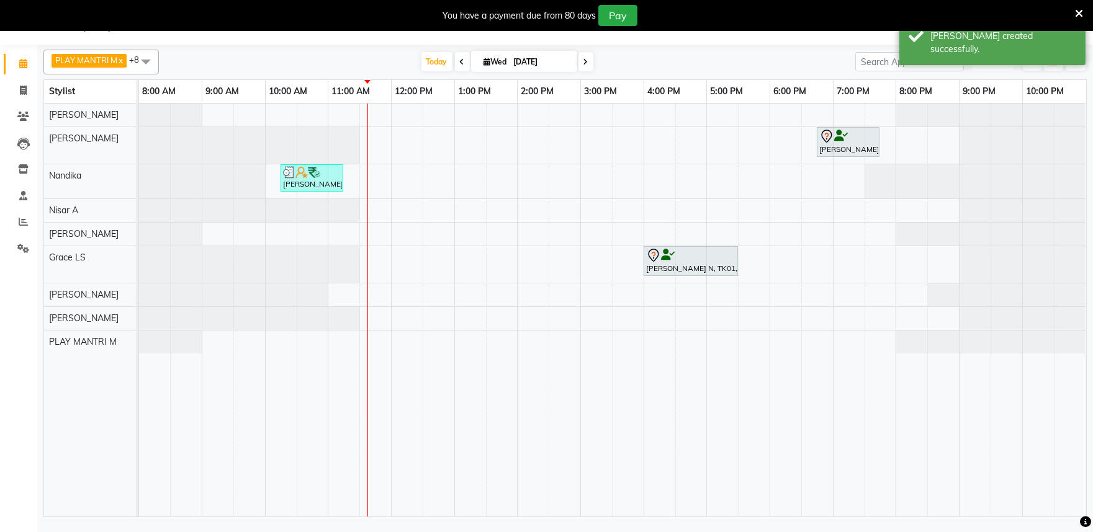
click at [1000, 63] on span "ADD NEW" at bounding box center [992, 61] width 37 height 9
click at [969, 97] on link "Add Invoice" at bounding box center [964, 102] width 98 height 16
select select "service"
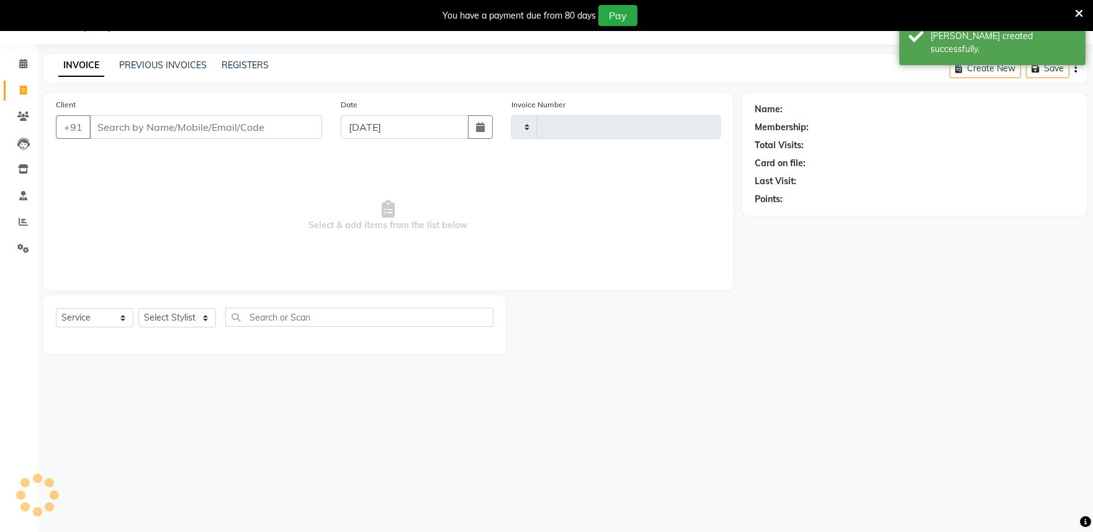
type input "1655"
select select "8352"
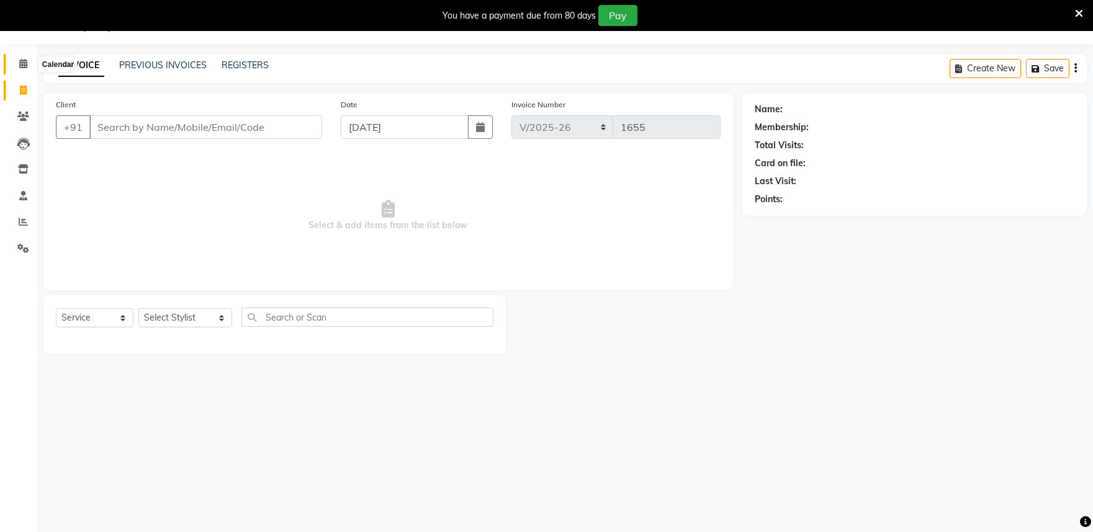
click at [19, 63] on icon at bounding box center [23, 63] width 8 height 9
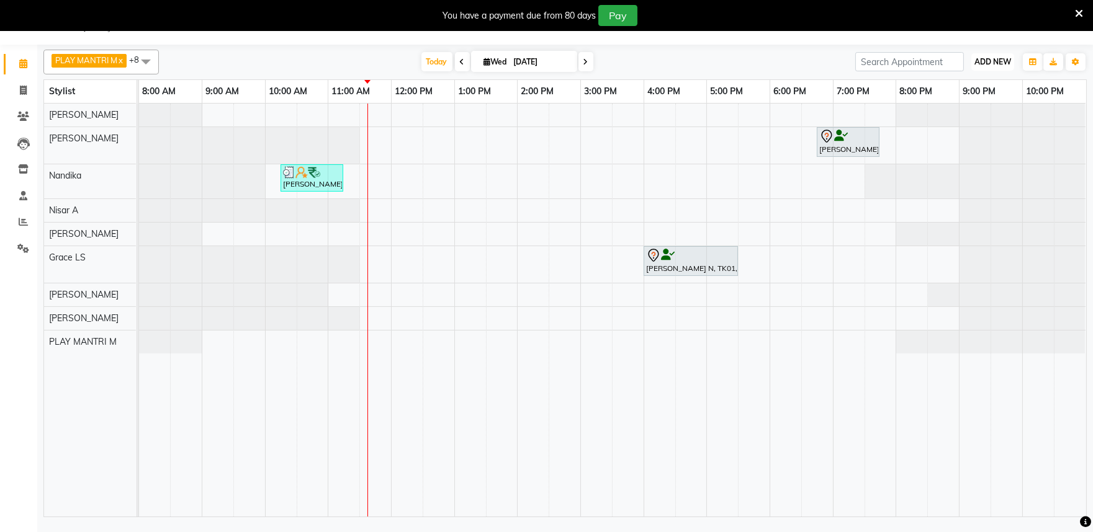
click at [993, 58] on span "ADD NEW" at bounding box center [992, 61] width 37 height 9
click at [977, 86] on button "Add Appointment" at bounding box center [964, 86] width 98 height 16
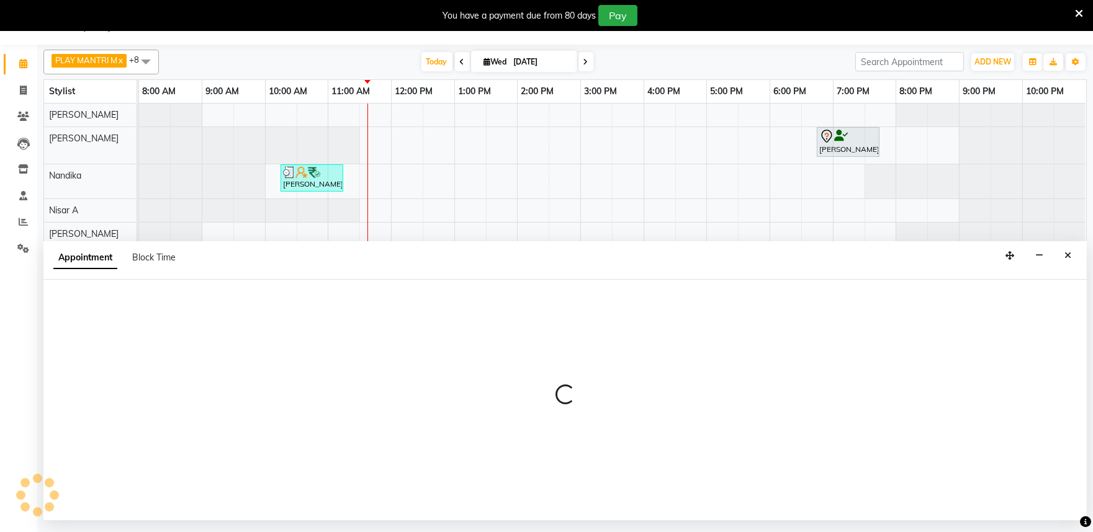
select select "540"
select select "tentative"
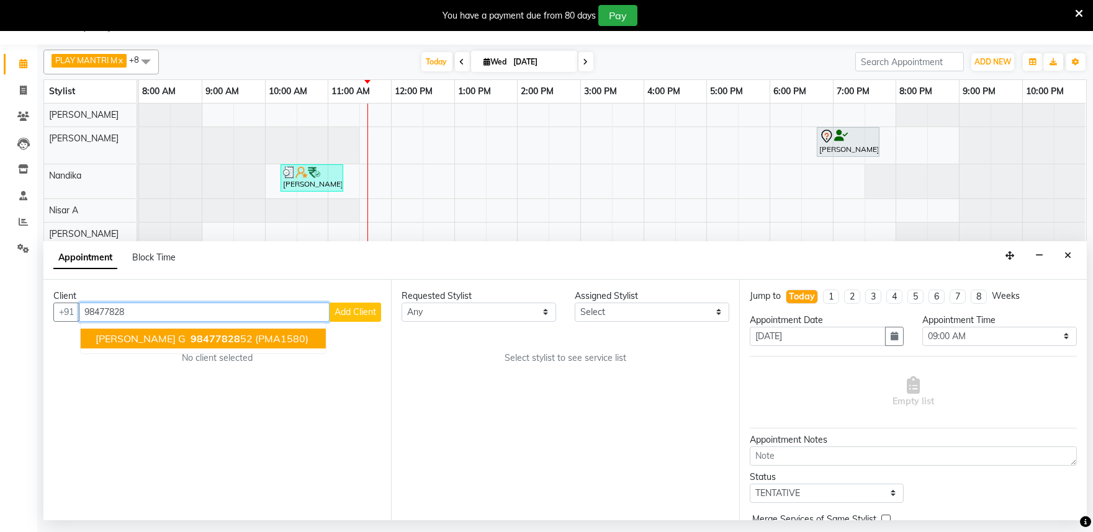
click at [255, 338] on span "(PMA1580)" at bounding box center [281, 339] width 53 height 12
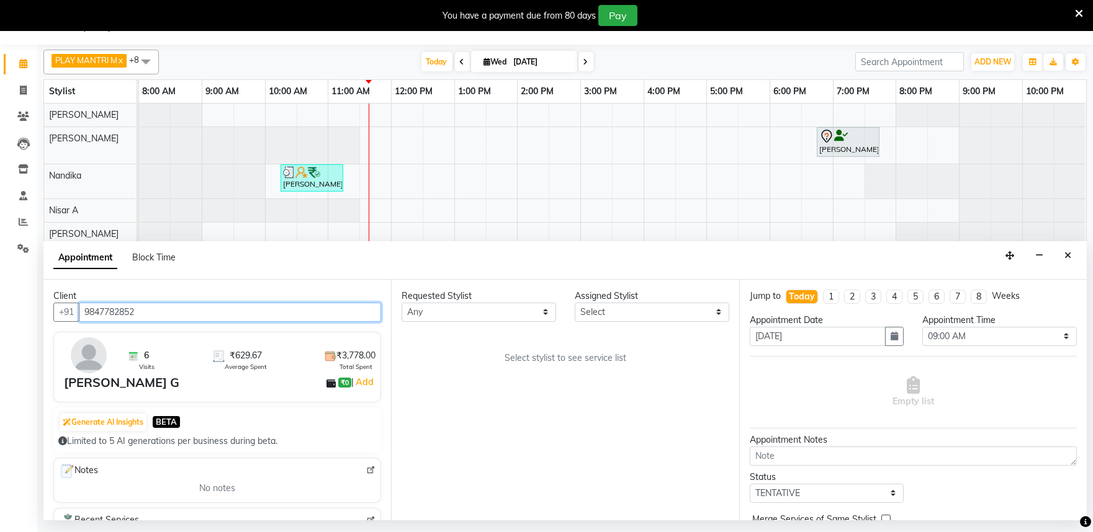
type input "9847782852"
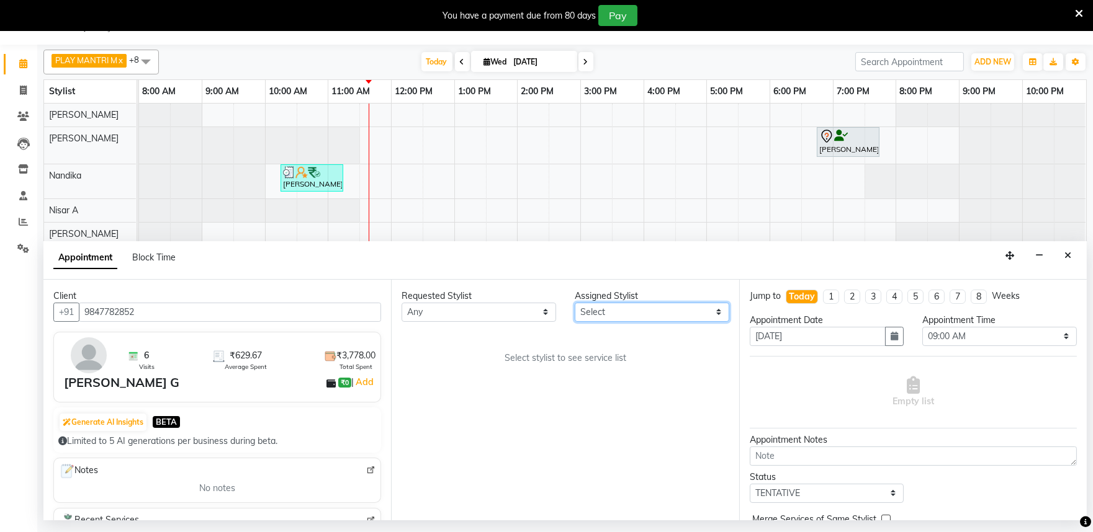
click at [601, 316] on select "Select Achan Shimrah Admin Anitha B Arhan Ehsan Charan S Dawa Tamang Ding Junhu…" at bounding box center [652, 312] width 155 height 19
select select "81322"
click at [575, 303] on select "Select Achan Shimrah Admin Anitha B Arhan Ehsan Charan S Dawa Tamang Ding Junhu…" at bounding box center [652, 312] width 155 height 19
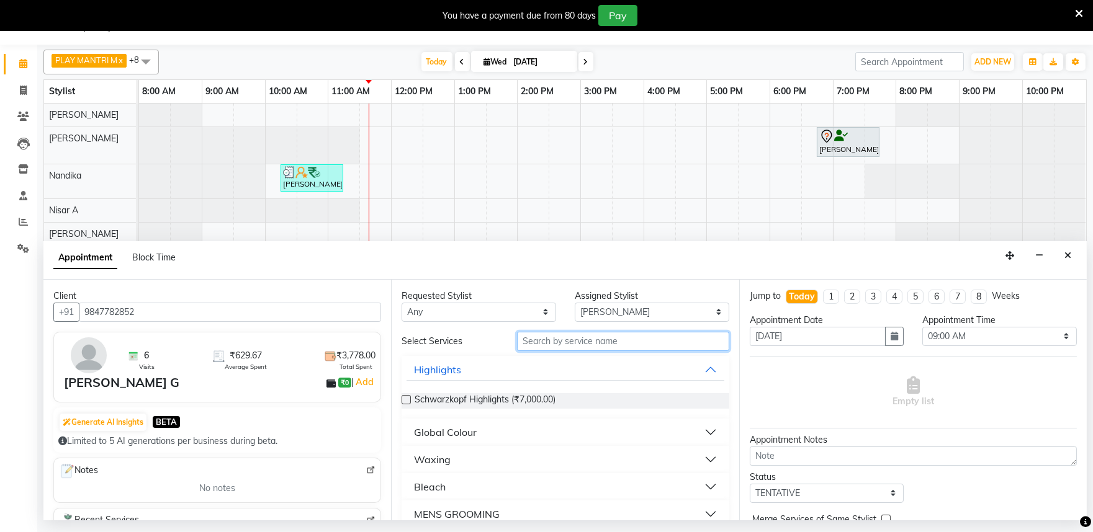
click at [539, 343] on input "text" at bounding box center [623, 341] width 212 height 19
type input "shap"
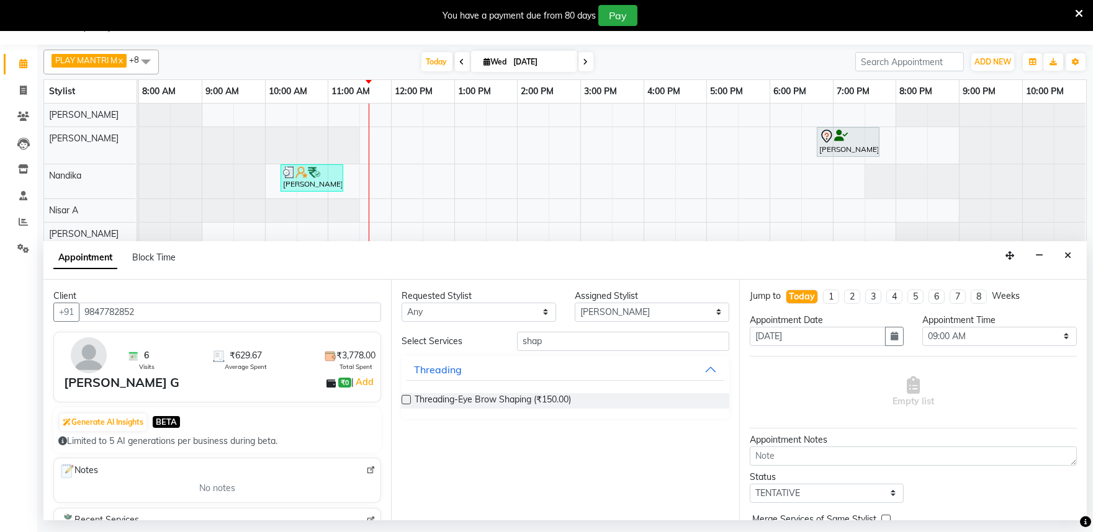
click at [407, 399] on label at bounding box center [406, 399] width 9 height 9
click at [407, 399] on input "checkbox" at bounding box center [406, 401] width 8 height 8
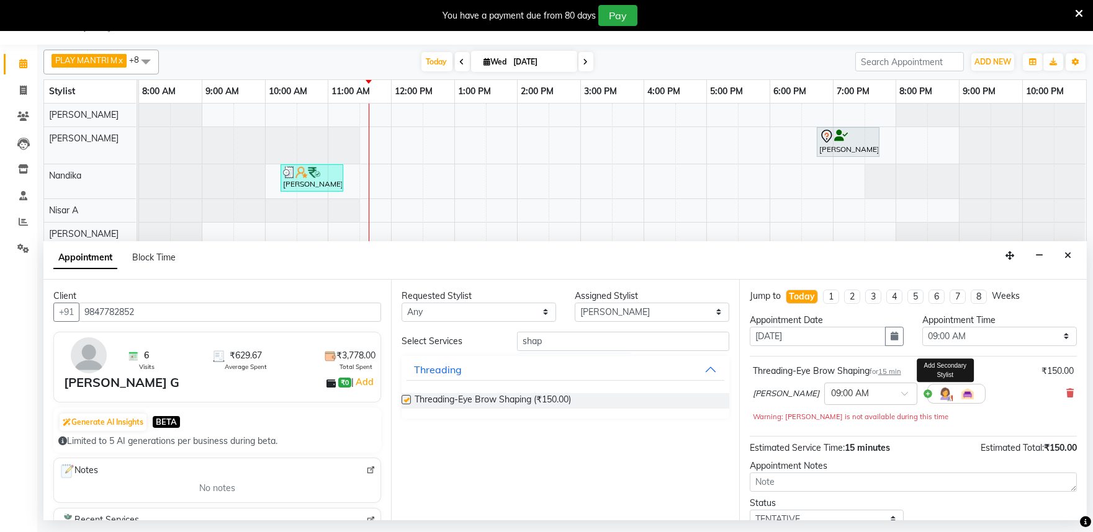
checkbox input "false"
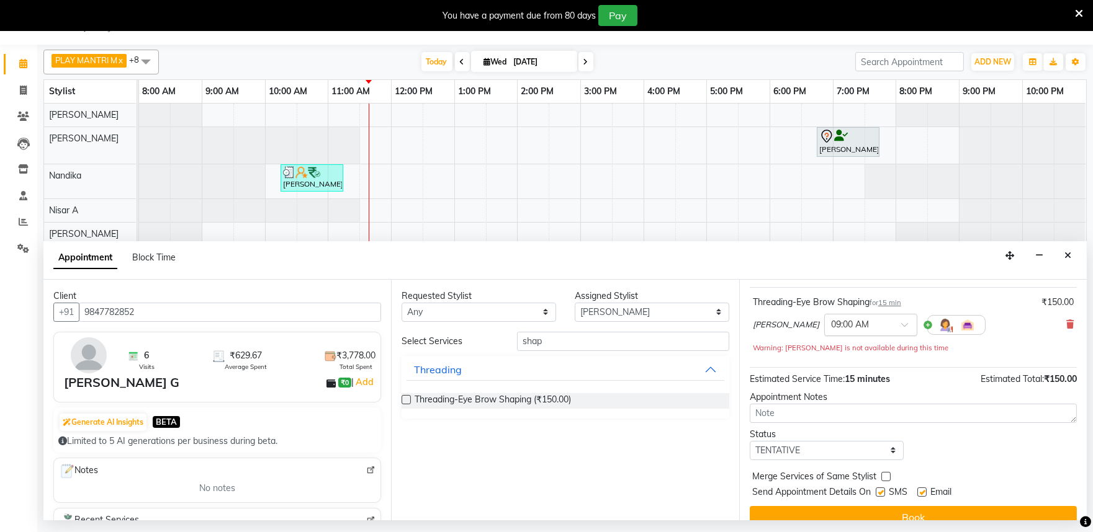
click at [850, 329] on input "text" at bounding box center [858, 324] width 55 height 13
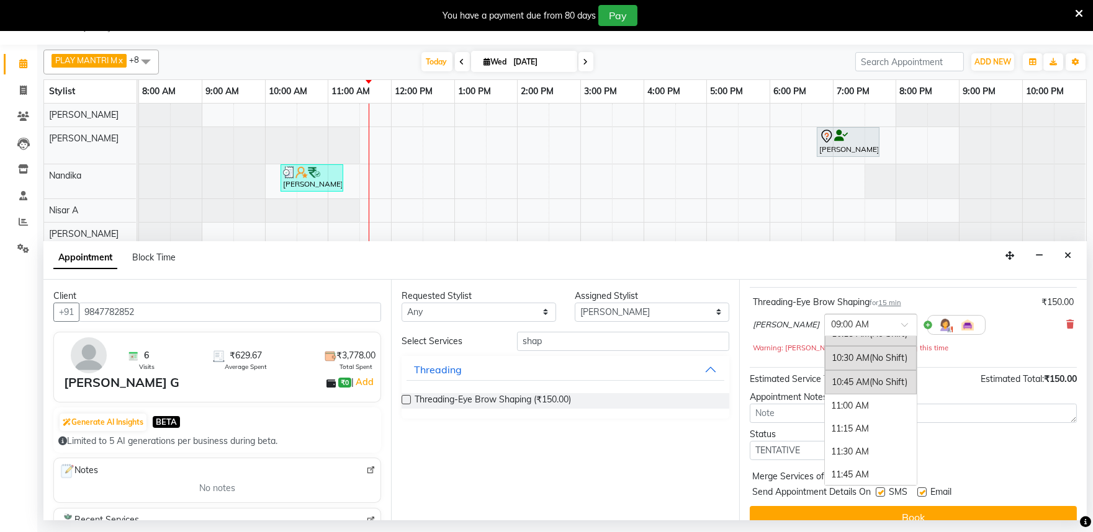
scroll to position [138, 0]
click at [835, 420] on div "11:15 AM" at bounding box center [871, 426] width 92 height 23
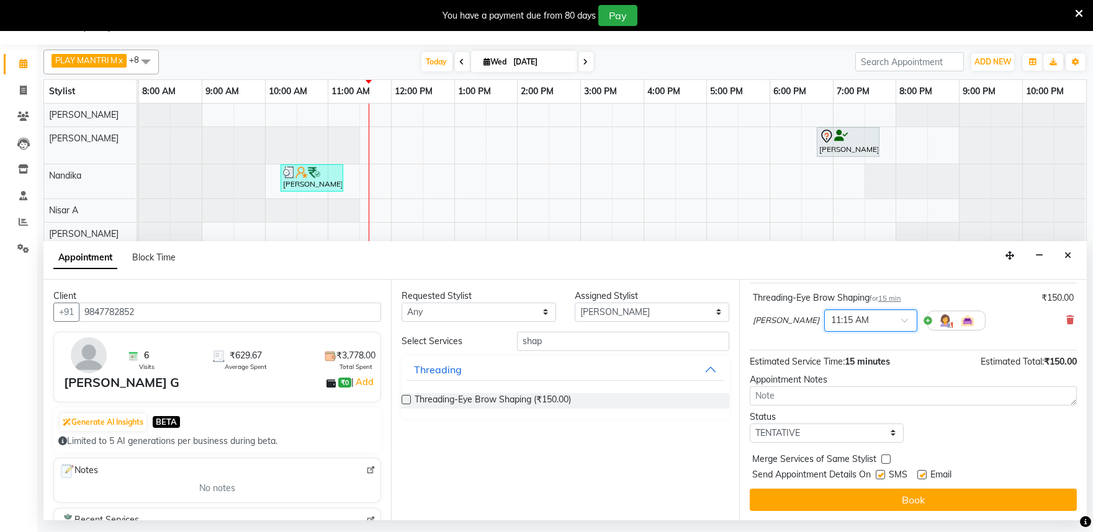
scroll to position [74, 0]
click at [922, 500] on button "Book" at bounding box center [913, 499] width 327 height 22
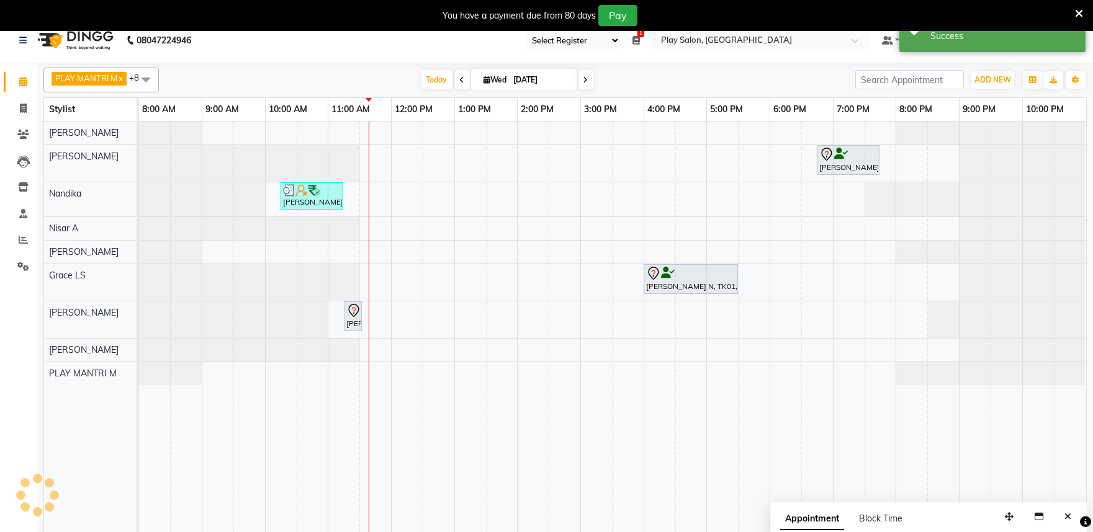
scroll to position [0, 0]
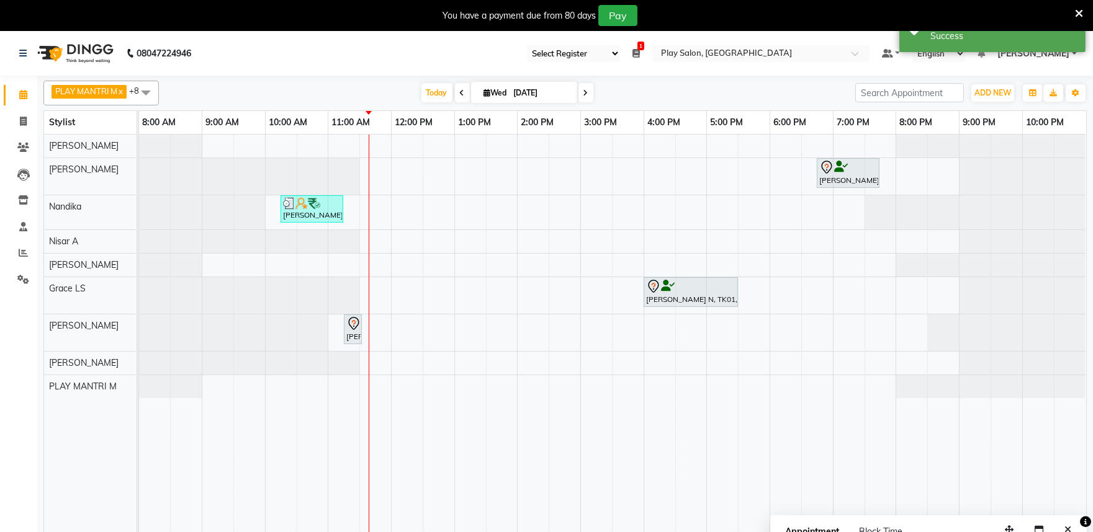
click at [460, 95] on icon at bounding box center [462, 92] width 5 height 7
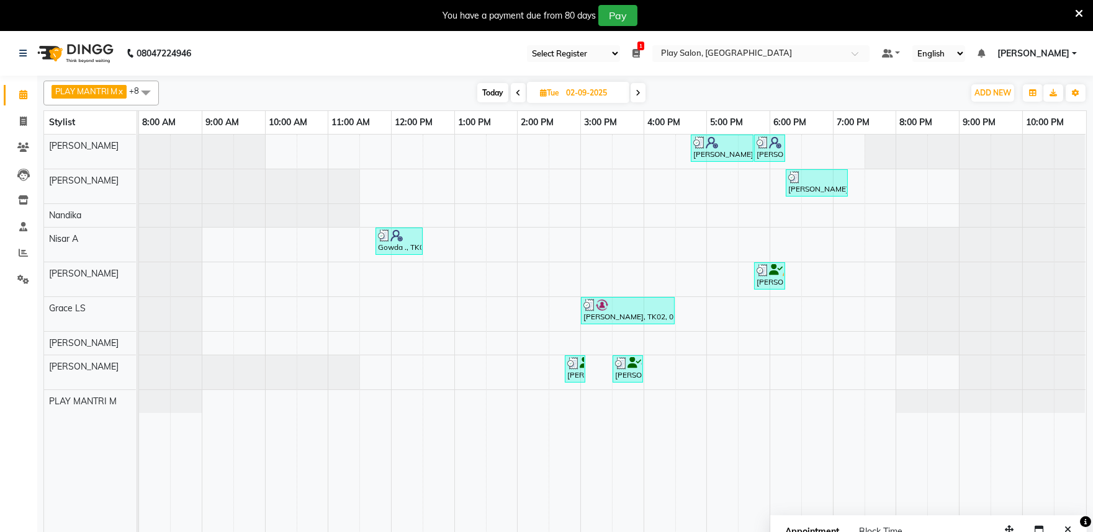
click at [635, 95] on span at bounding box center [638, 92] width 15 height 19
type input "[DATE]"
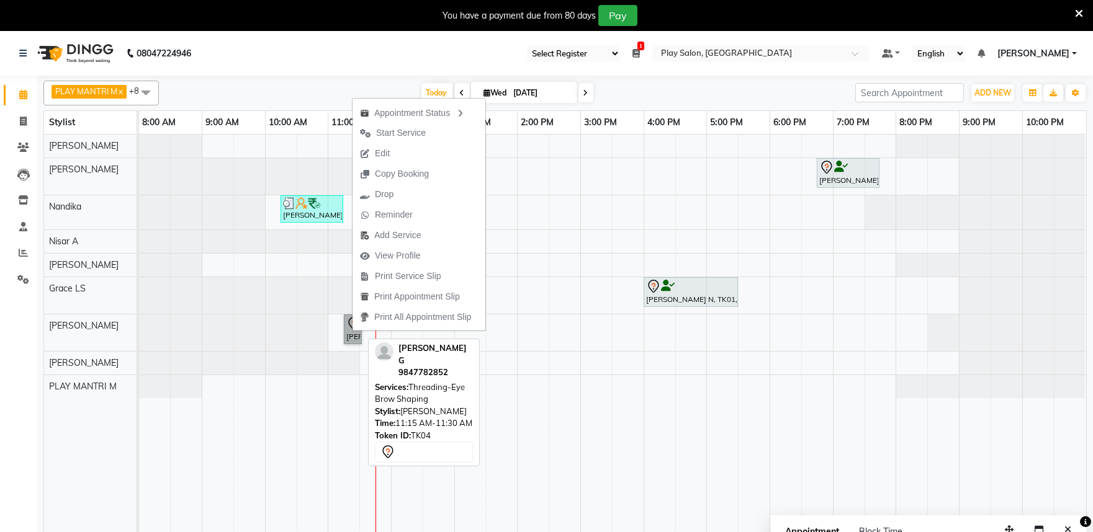
click at [345, 334] on link "Gopika G, TK04, 11:15 AM-11:30 AM, Threading-Eye Brow Shaping" at bounding box center [353, 330] width 18 height 30
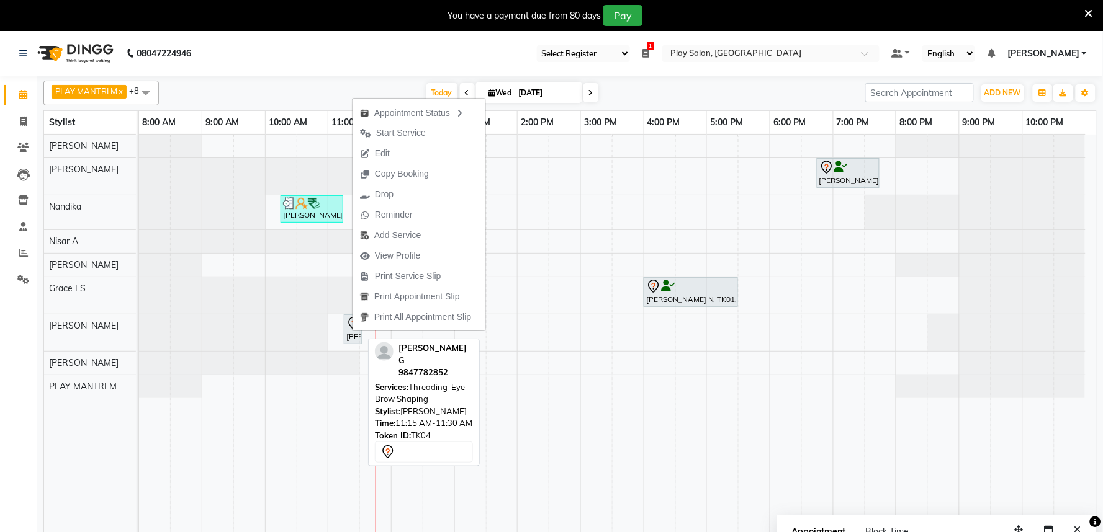
select select "7"
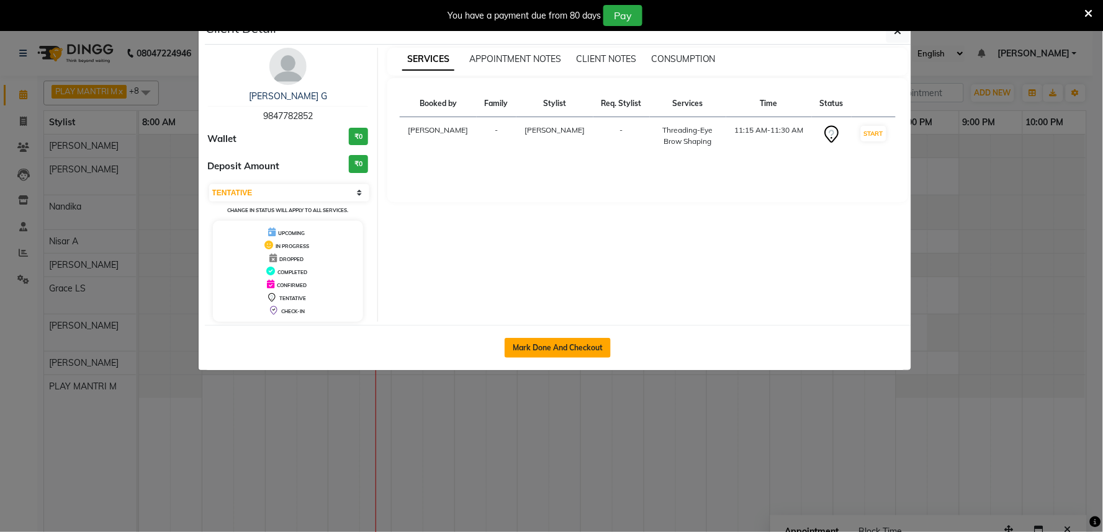
click at [523, 348] on button "Mark Done And Checkout" at bounding box center [558, 348] width 106 height 20
select select "service"
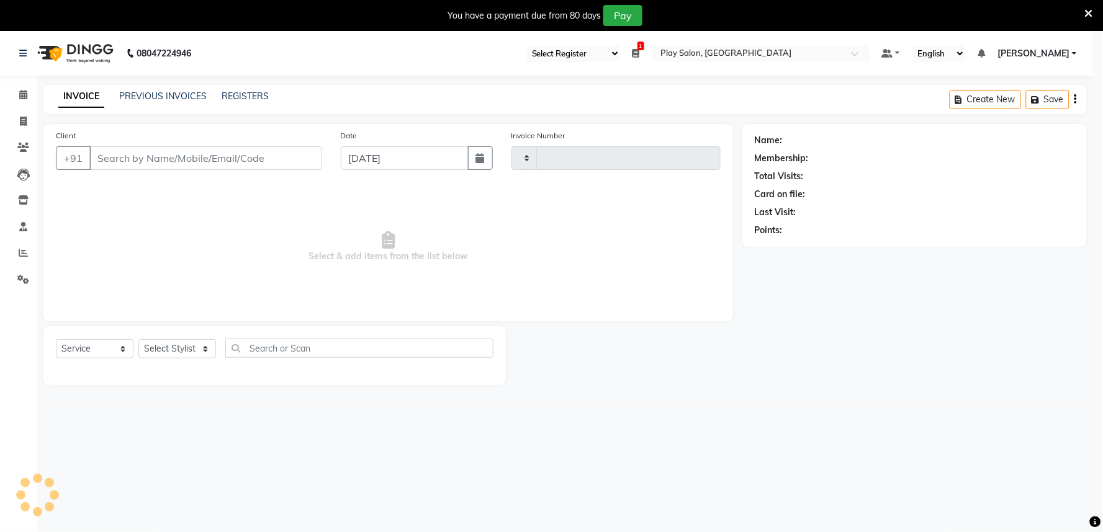
type input "1655"
select select "8352"
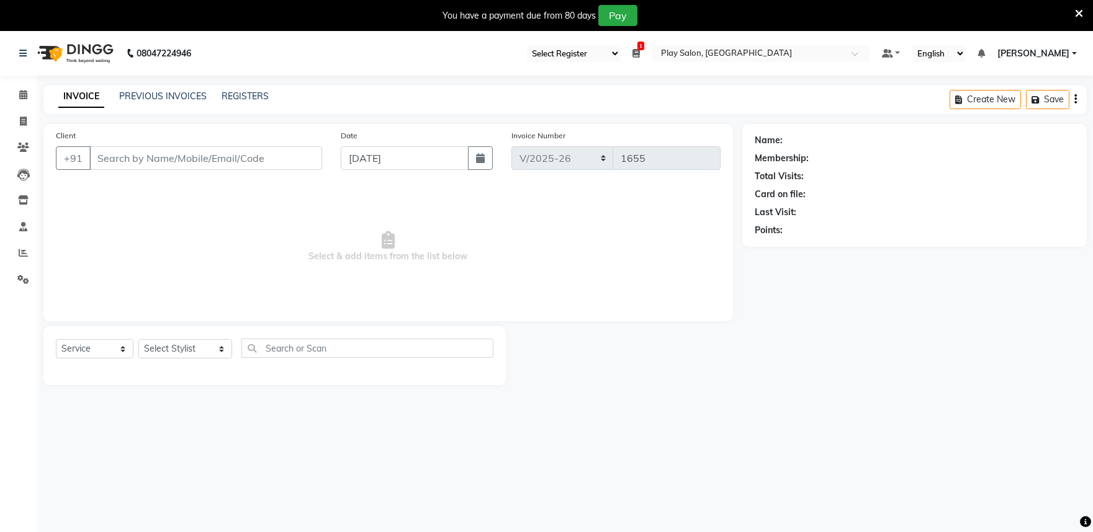
type input "9847782852"
select select "81322"
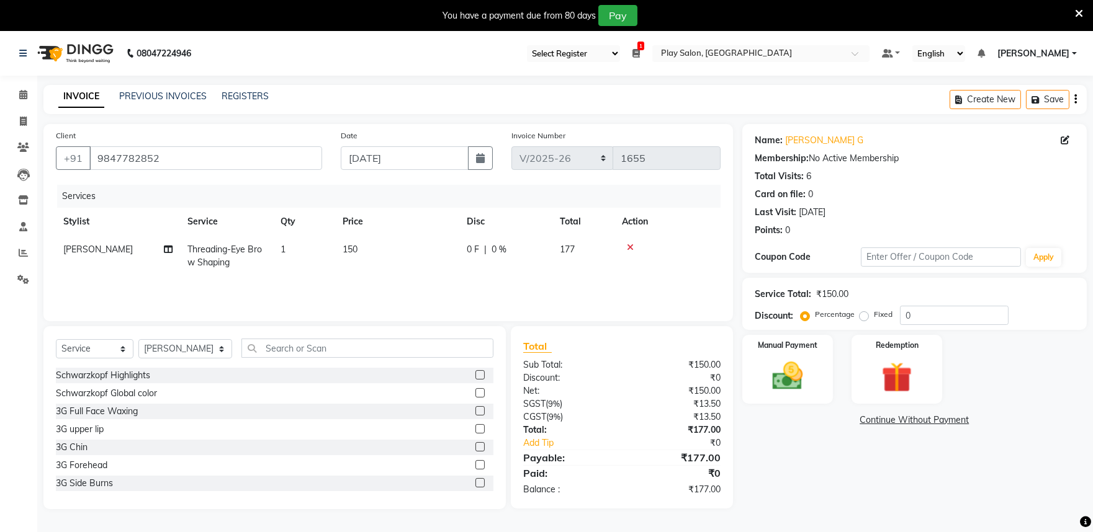
click at [633, 248] on icon at bounding box center [630, 247] width 7 height 9
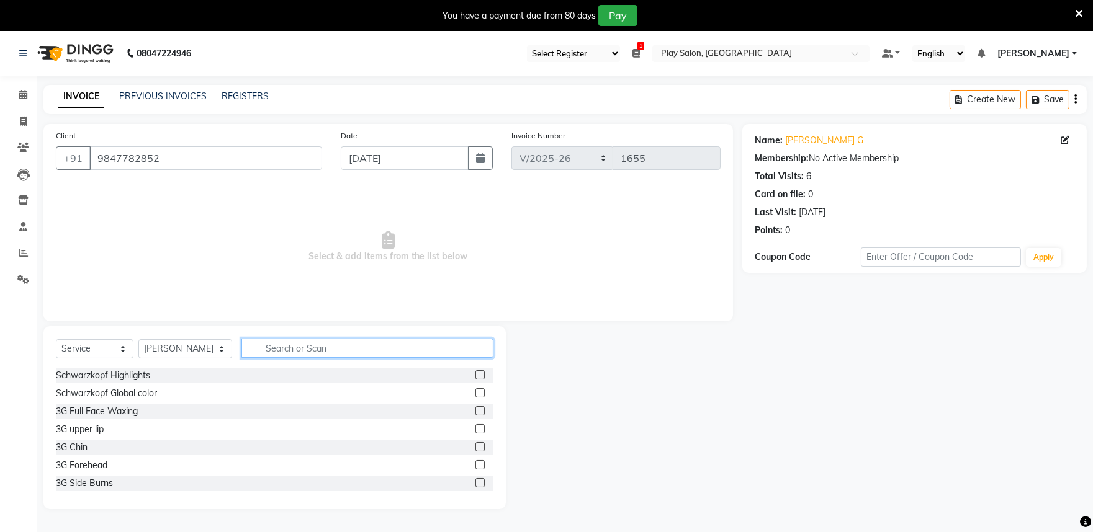
click at [274, 348] on input "text" at bounding box center [367, 348] width 252 height 19
type input "THREAD"
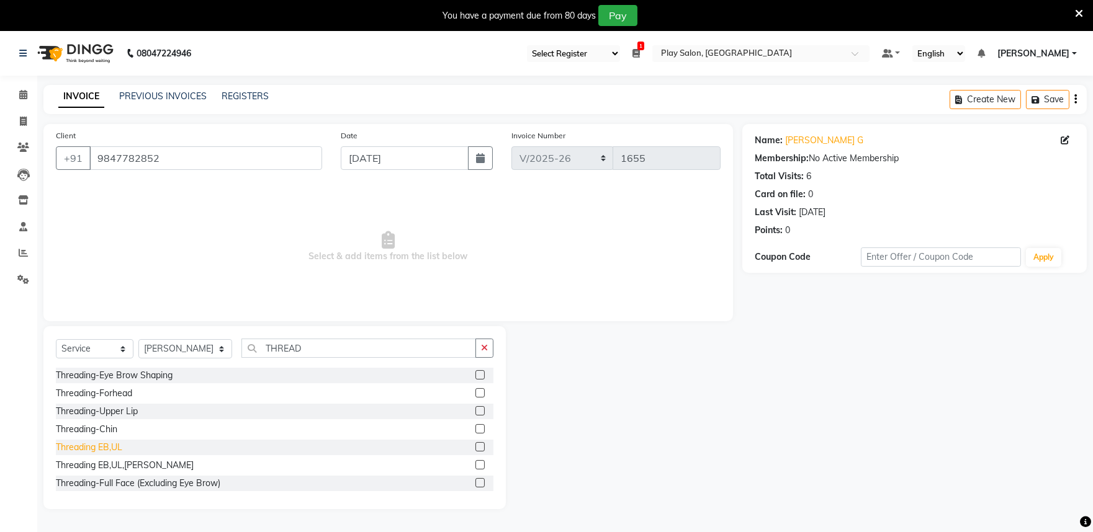
click at [95, 446] on div "Threading EB,UL" at bounding box center [89, 447] width 66 height 13
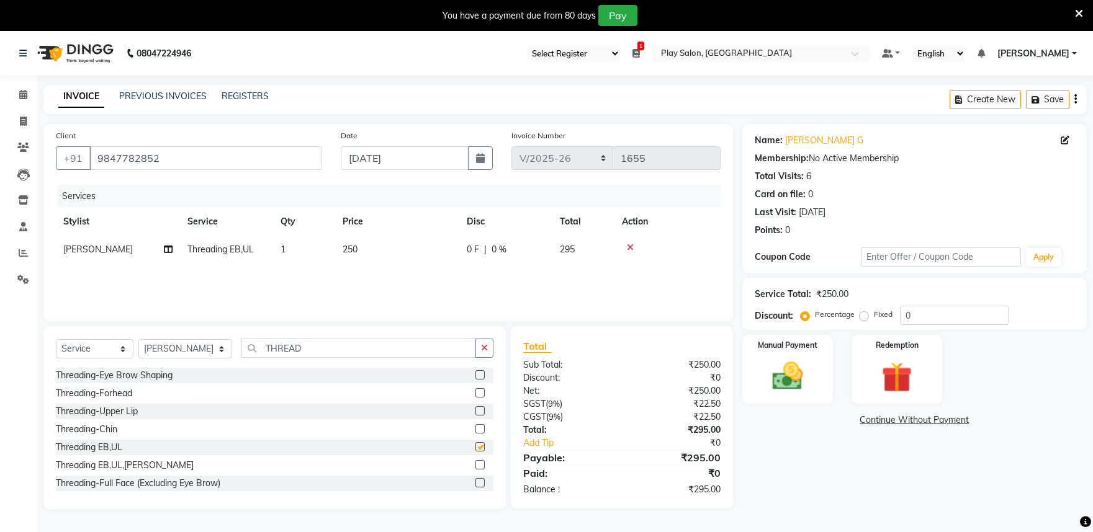
checkbox input "false"
click at [816, 361] on div "Manual Payment" at bounding box center [787, 369] width 94 height 71
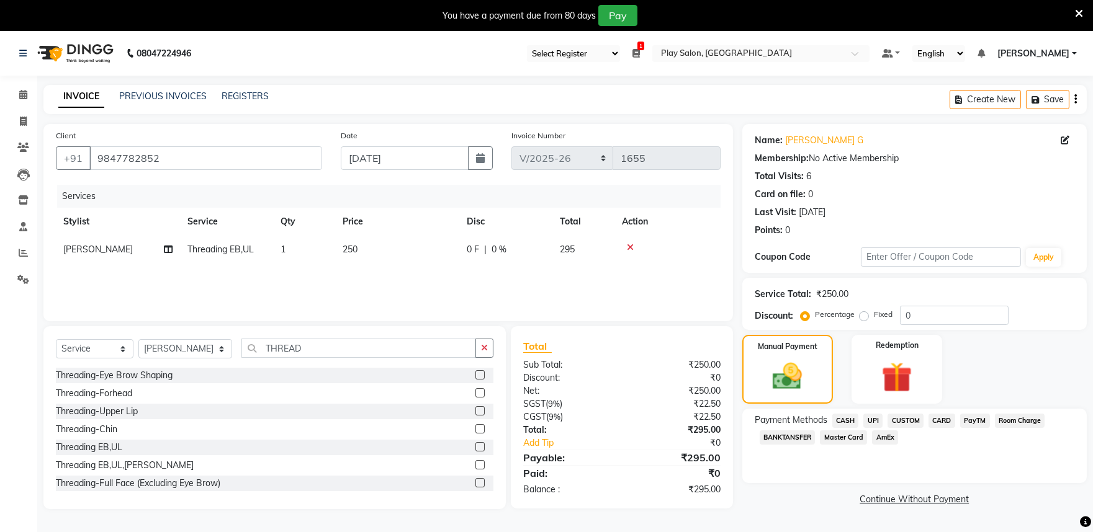
click at [848, 420] on span "CASH" at bounding box center [845, 421] width 27 height 14
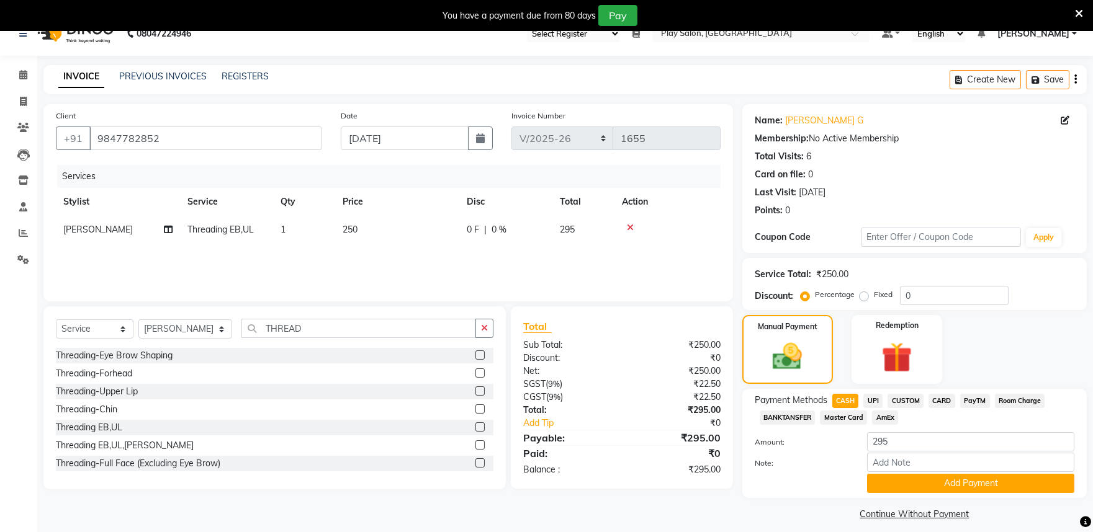
scroll to position [31, 0]
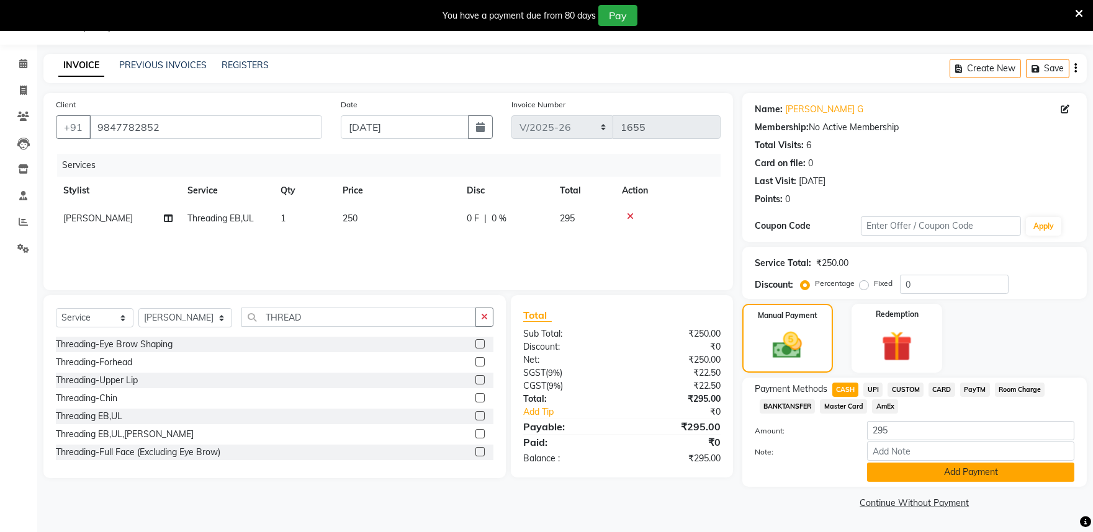
click at [977, 476] on button "Add Payment" at bounding box center [970, 472] width 207 height 19
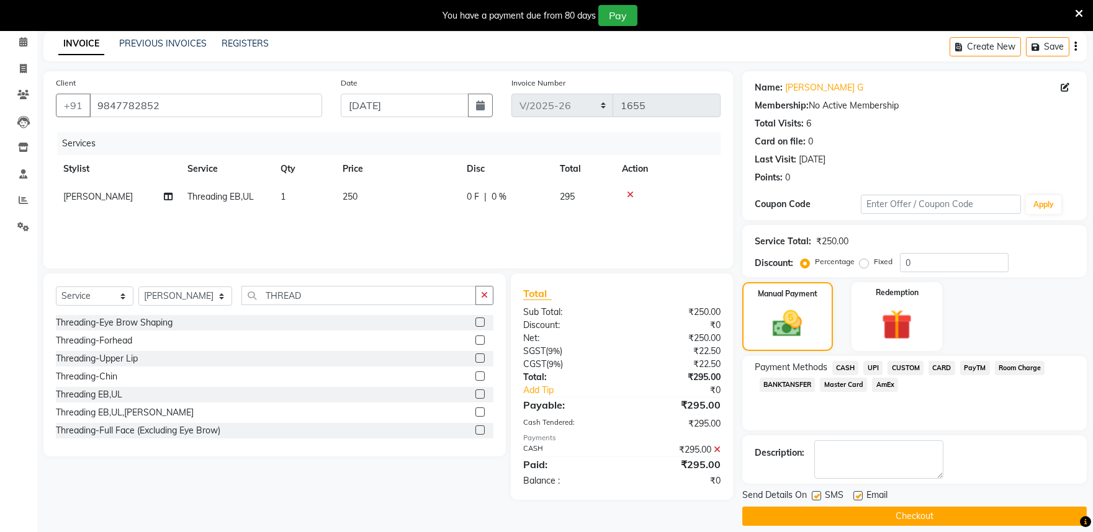
scroll to position [65, 0]
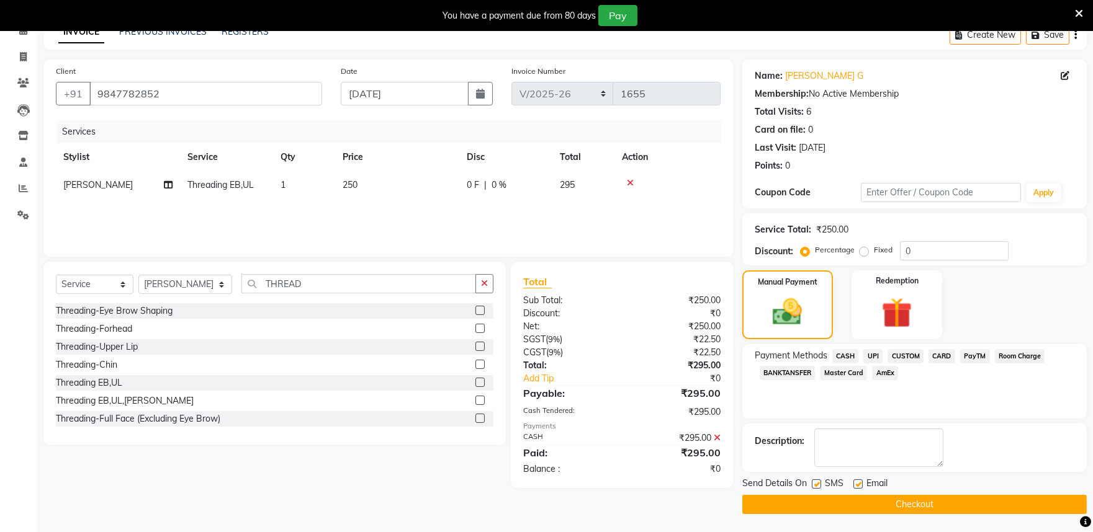
click at [892, 503] on button "Checkout" at bounding box center [914, 504] width 344 height 19
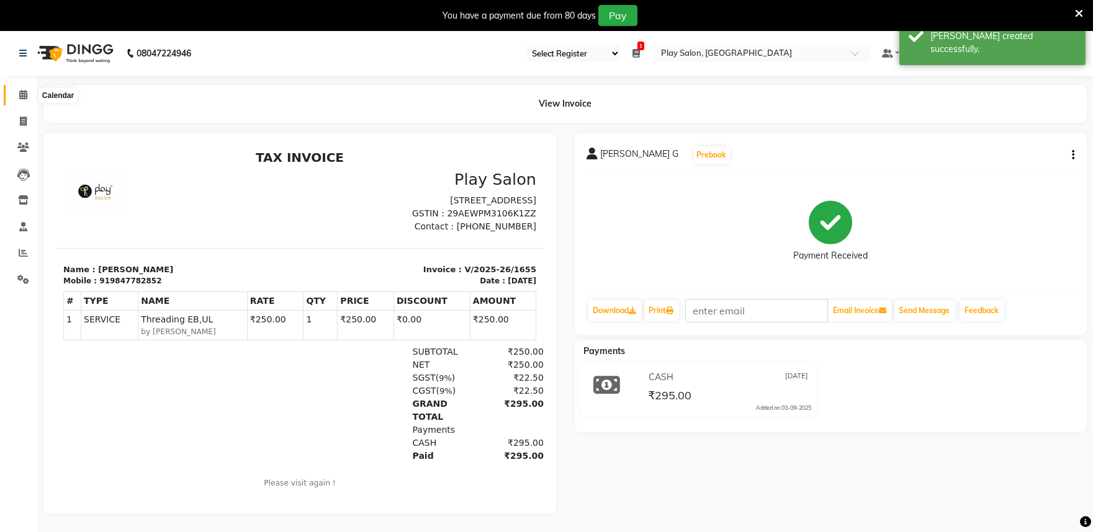
click at [23, 96] on icon at bounding box center [23, 94] width 8 height 9
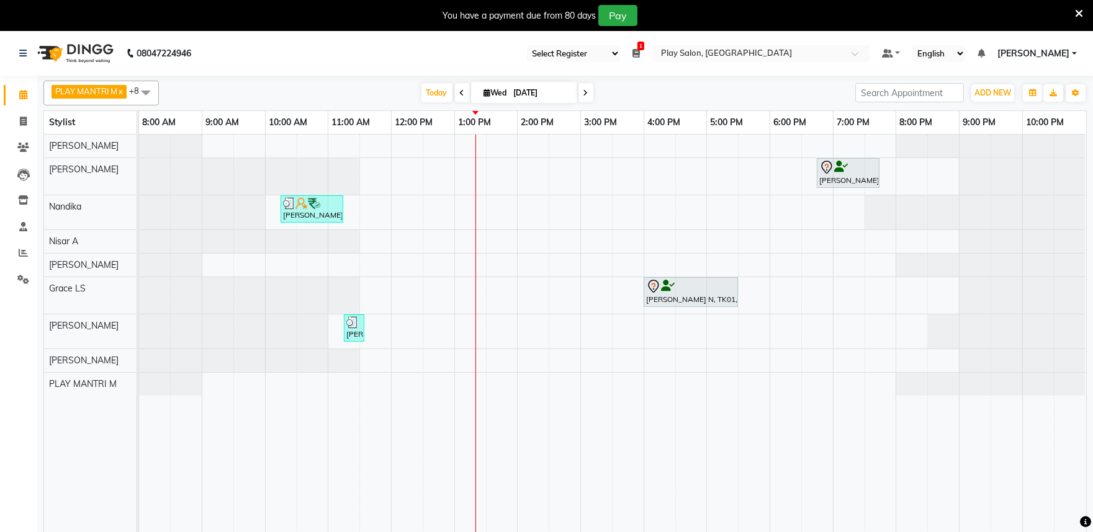
click at [531, 94] on input "[DATE]" at bounding box center [541, 93] width 62 height 19
select select "9"
select select "2025"
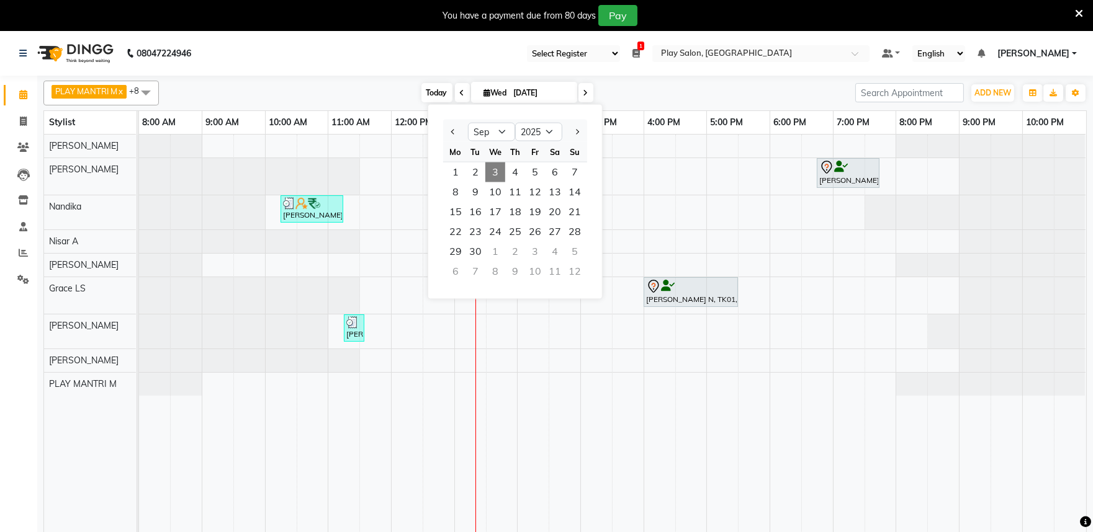
click at [429, 88] on span "Today" at bounding box center [436, 92] width 31 height 19
click at [429, 91] on span "Today" at bounding box center [436, 92] width 31 height 19
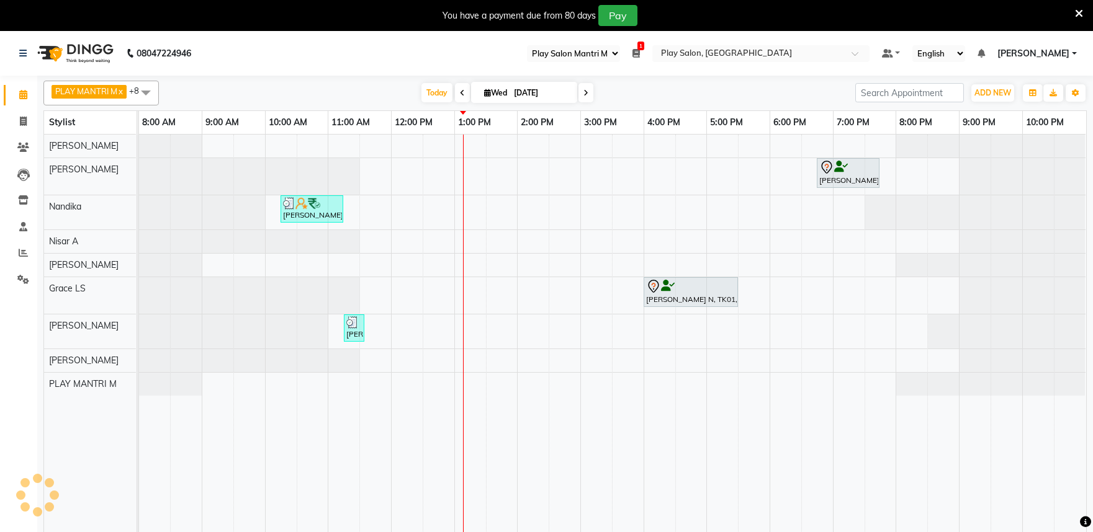
select select "89"
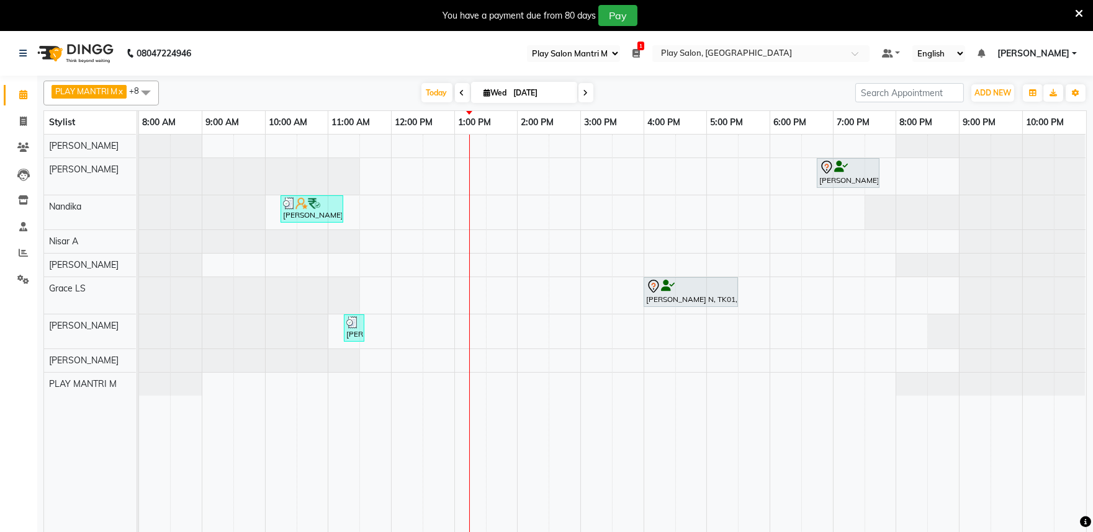
click at [532, 94] on input "[DATE]" at bounding box center [541, 93] width 62 height 19
select select "9"
select select "2025"
click at [448, 127] on button "Previous month" at bounding box center [453, 132] width 11 height 20
select select "8"
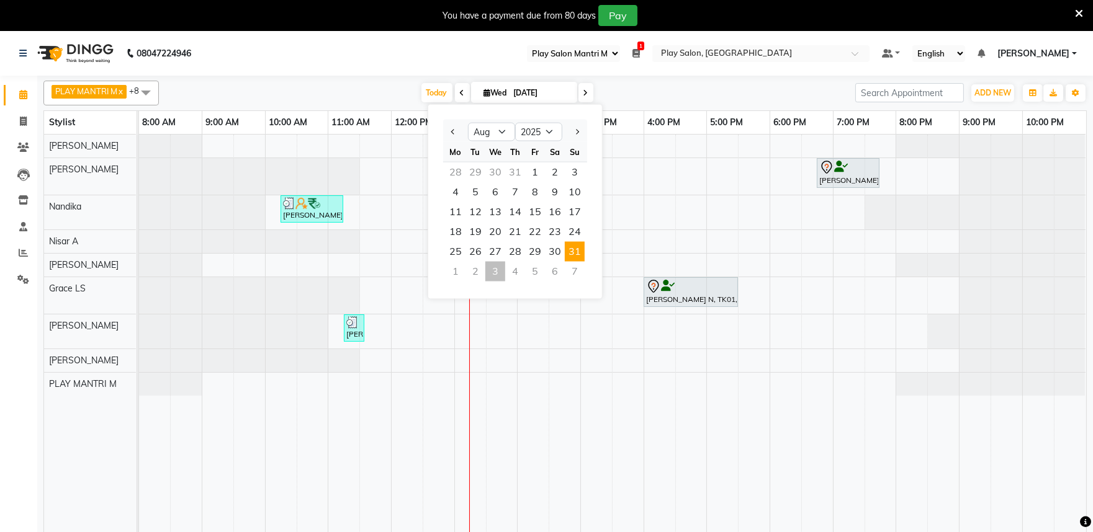
click at [569, 251] on span "31" at bounding box center [575, 252] width 20 height 20
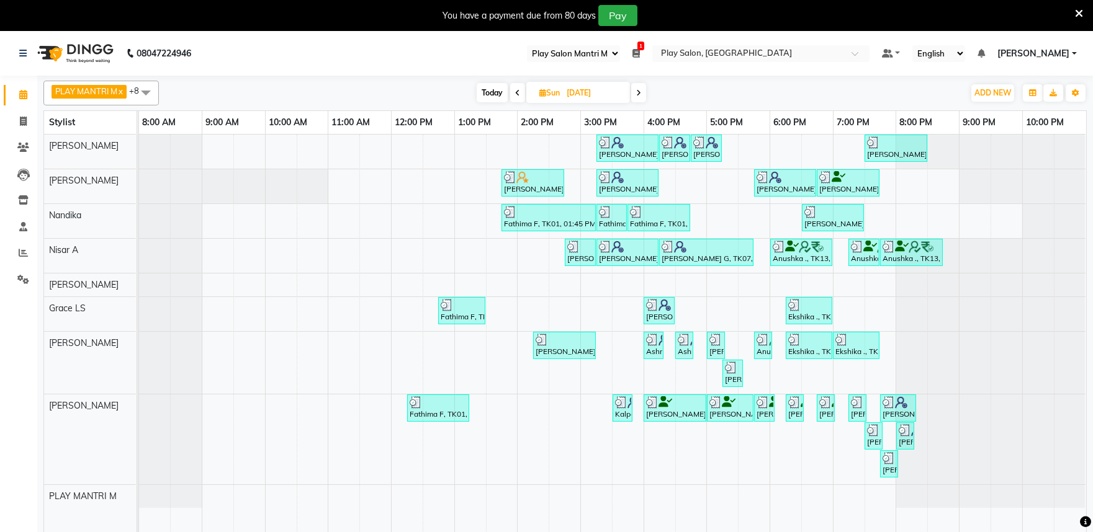
scroll to position [31, 0]
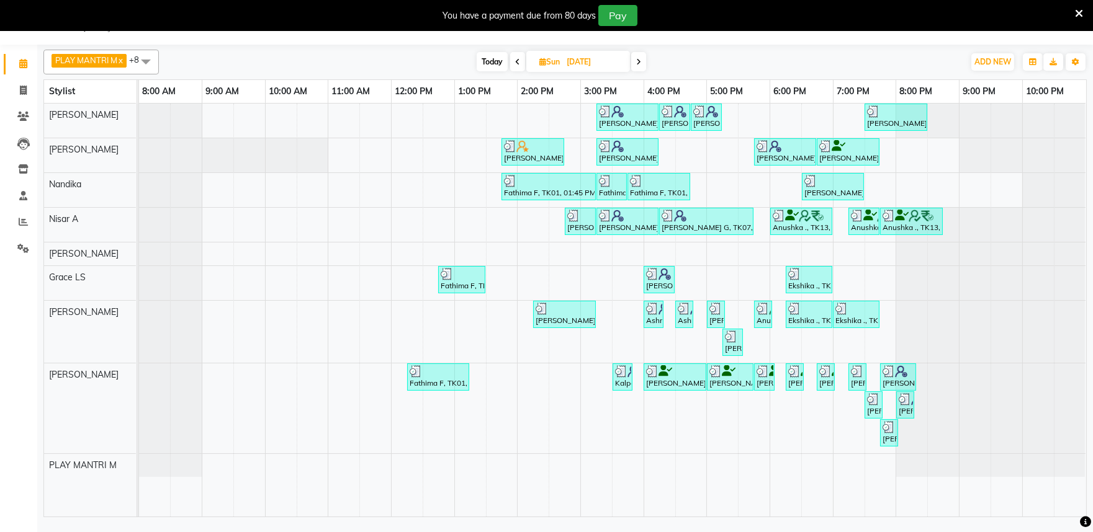
click at [642, 61] on span at bounding box center [638, 61] width 15 height 19
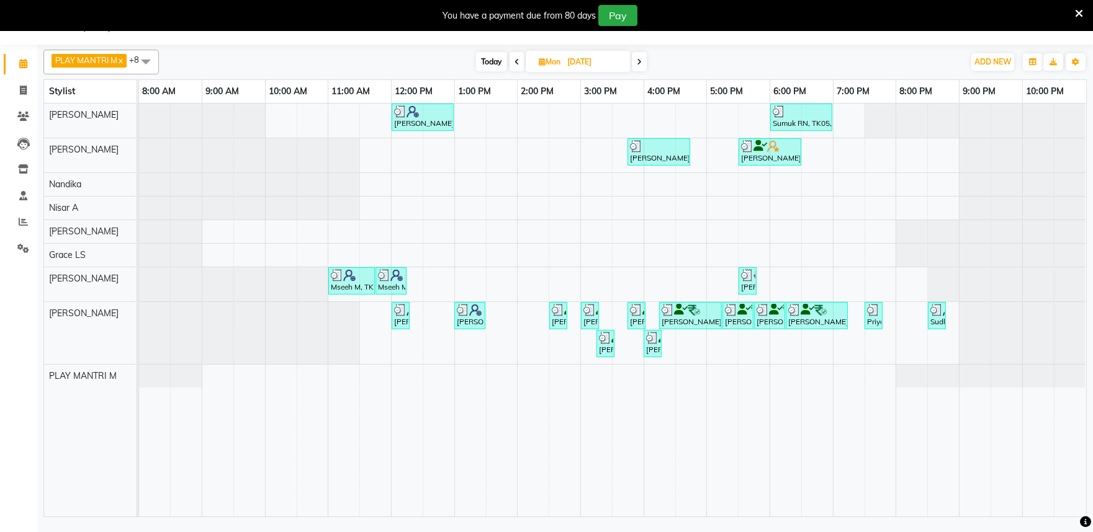
click at [644, 62] on span at bounding box center [639, 61] width 15 height 19
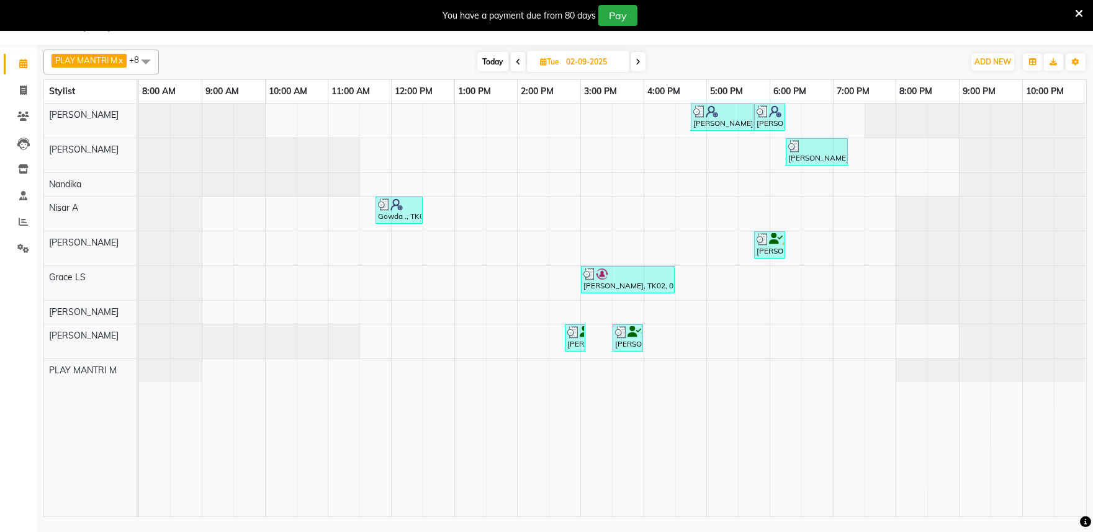
click at [513, 60] on span at bounding box center [518, 61] width 15 height 19
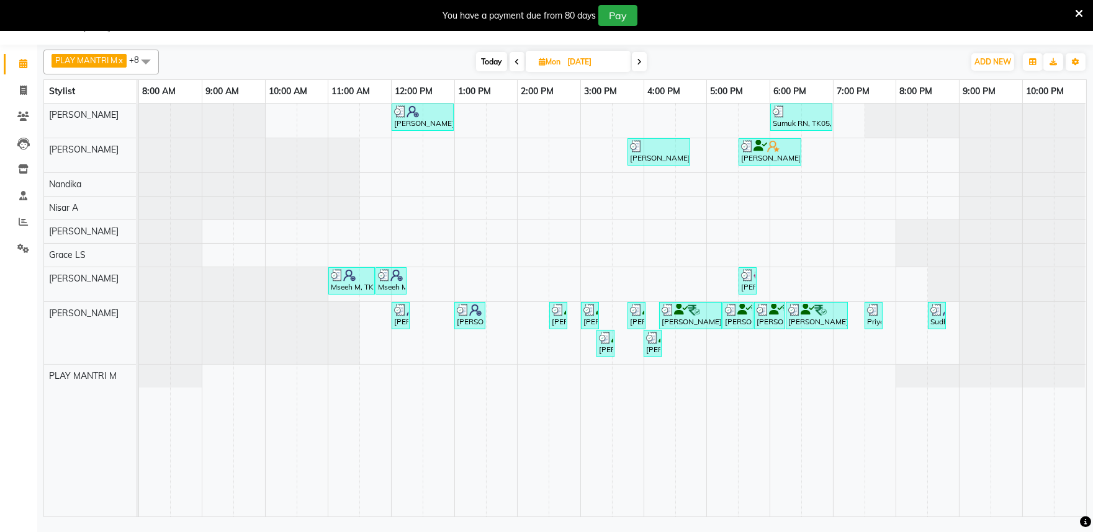
click at [642, 66] on span at bounding box center [639, 61] width 15 height 19
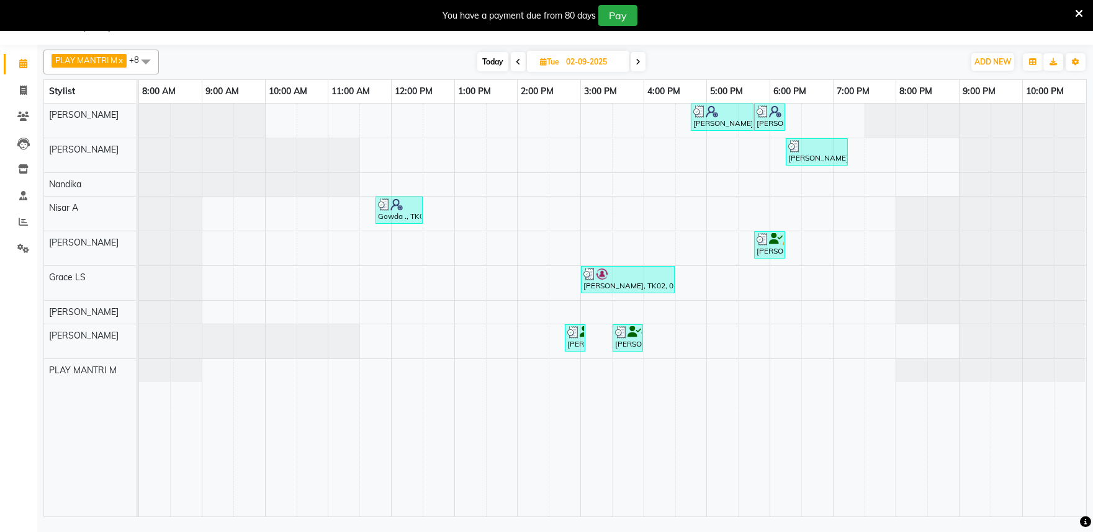
click at [497, 59] on span "Today" at bounding box center [492, 61] width 31 height 19
type input "[DATE]"
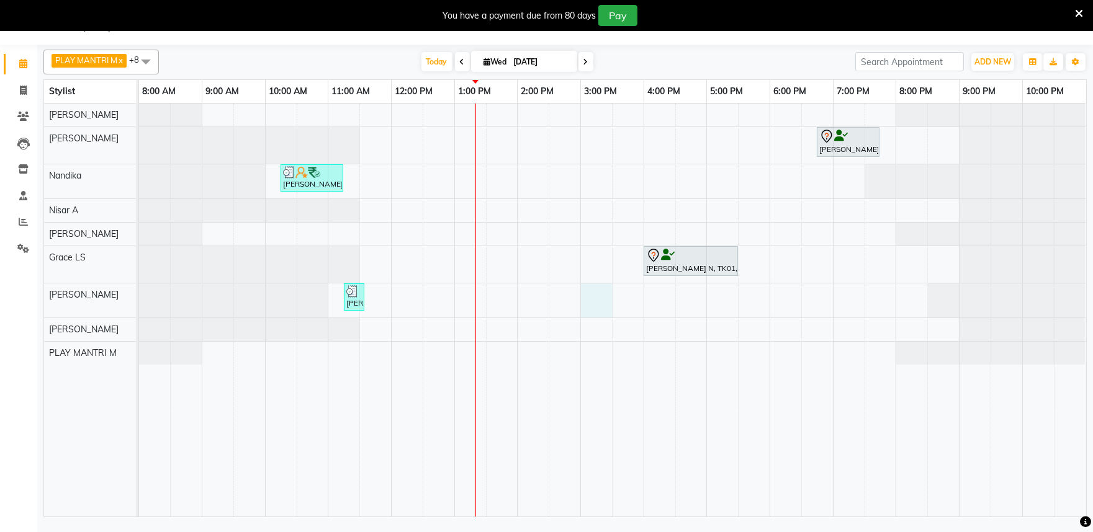
click at [590, 301] on div "Srijita Dey, TK03, 06:45 PM-07:45 PM, Hair Cut Lady (Head Stylist) Meetha Jadev…" at bounding box center [612, 310] width 947 height 413
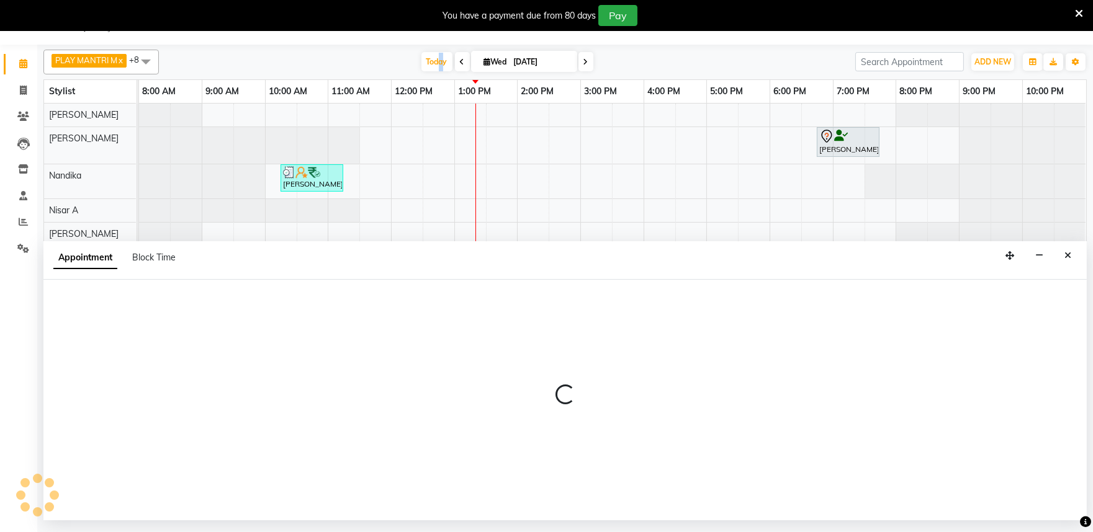
click at [1068, 256] on icon "Close" at bounding box center [1067, 255] width 7 height 9
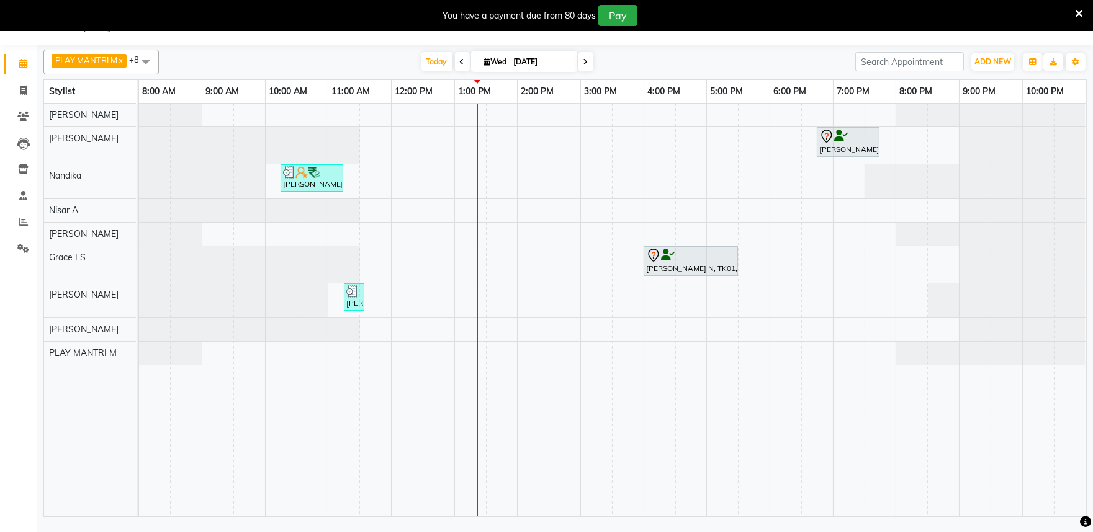
click at [535, 60] on input "[DATE]" at bounding box center [541, 62] width 62 height 19
select select "9"
select select "2025"
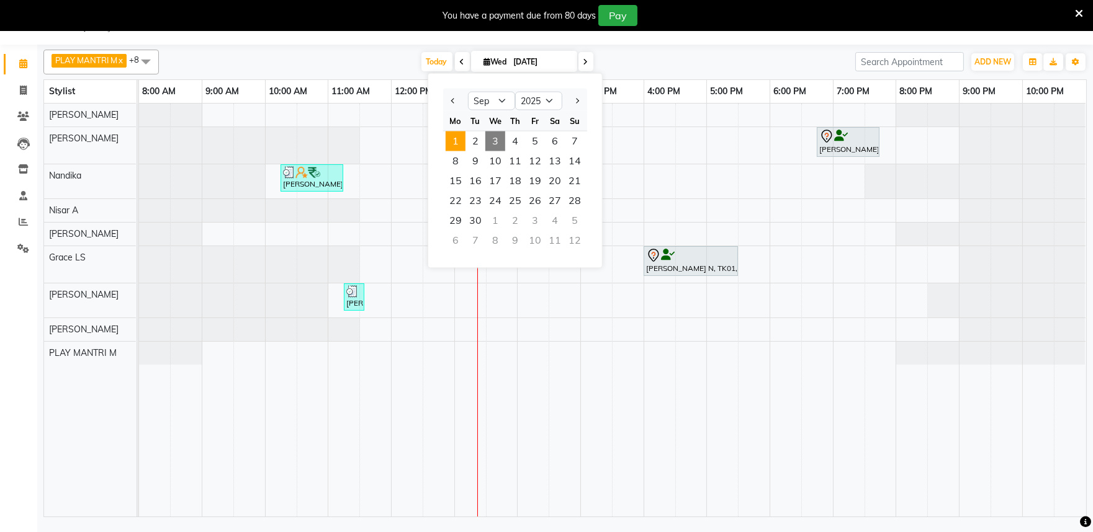
click at [462, 141] on span "1" at bounding box center [456, 142] width 20 height 20
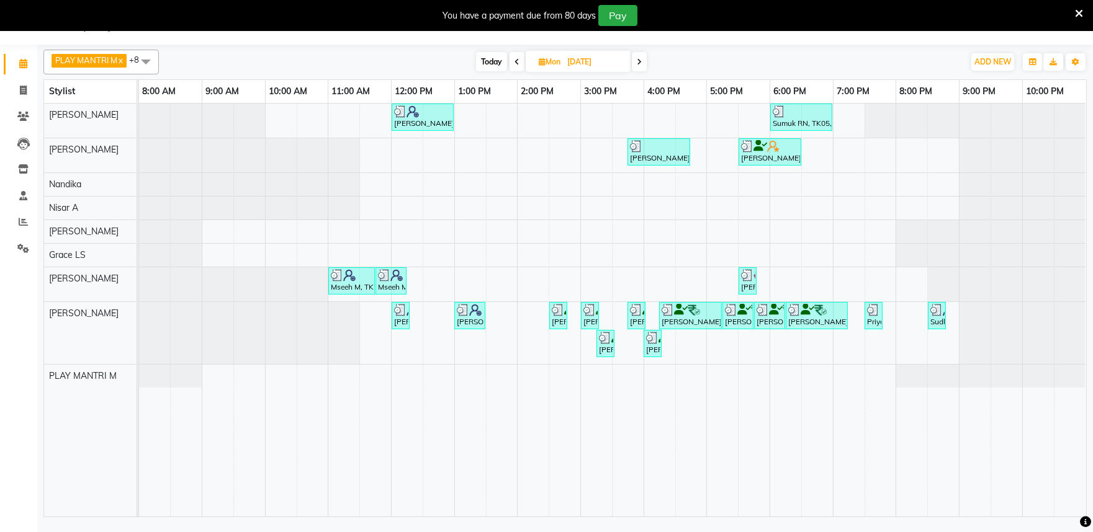
click at [642, 65] on icon at bounding box center [639, 61] width 5 height 7
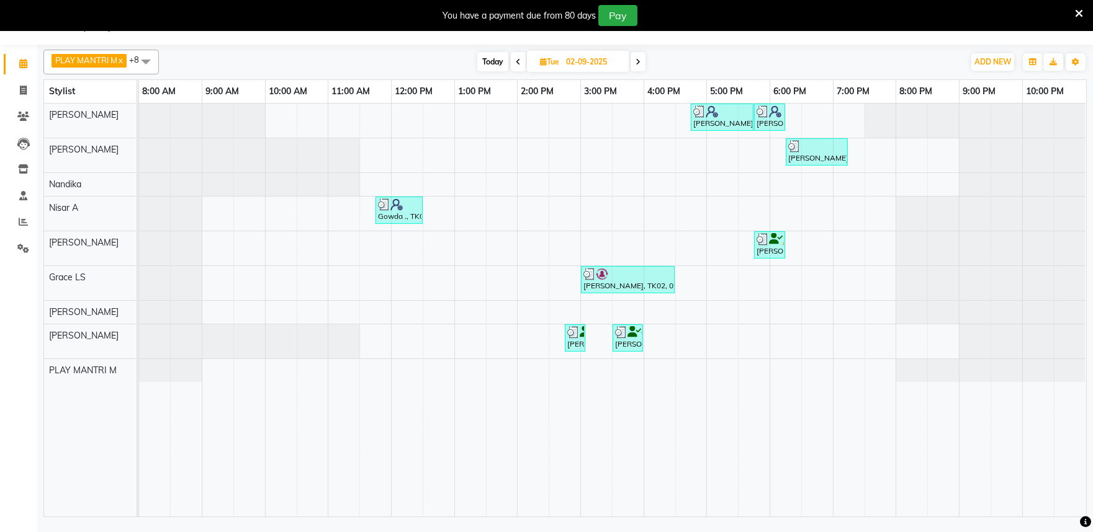
click at [520, 65] on icon at bounding box center [518, 61] width 5 height 7
type input "01-09-2025"
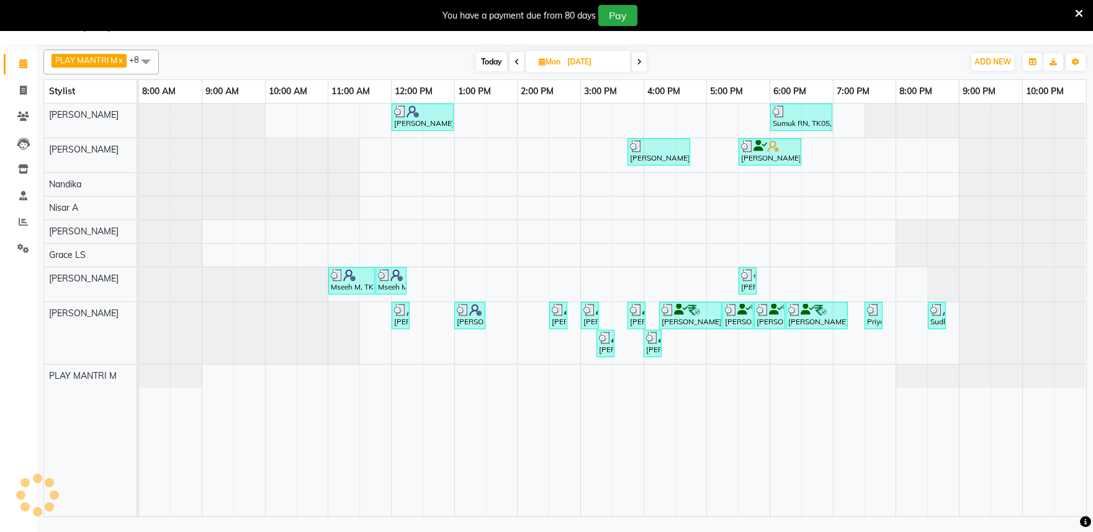
click at [155, 55] on span at bounding box center [145, 62] width 25 height 24
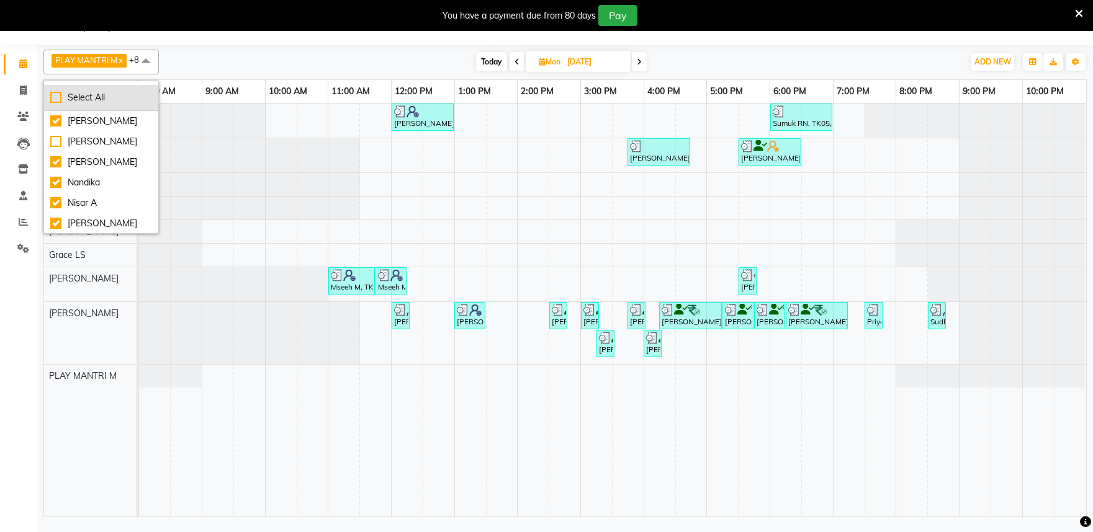
click at [57, 94] on div "Select All" at bounding box center [101, 97] width 102 height 13
checkbox input "true"
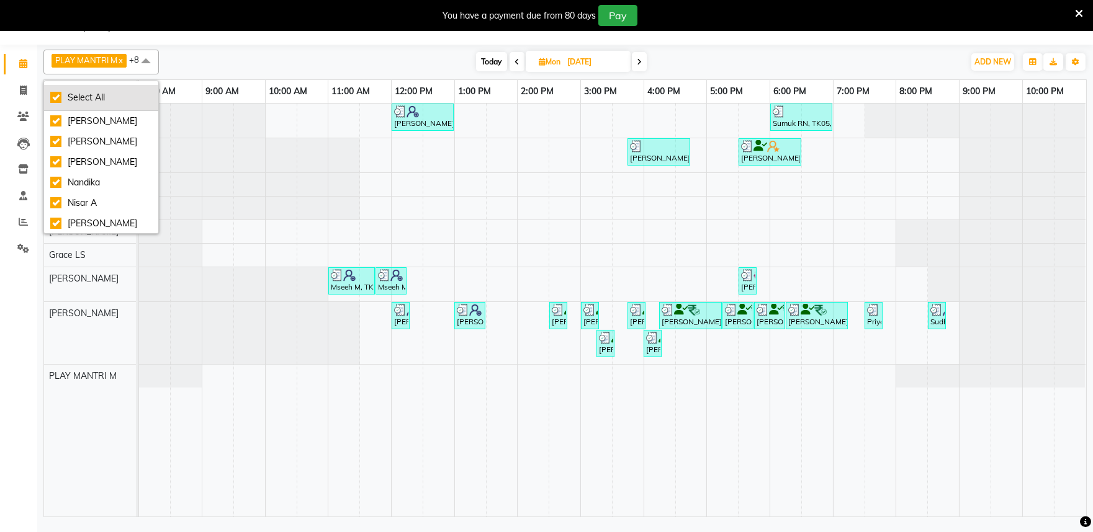
checkbox input "true"
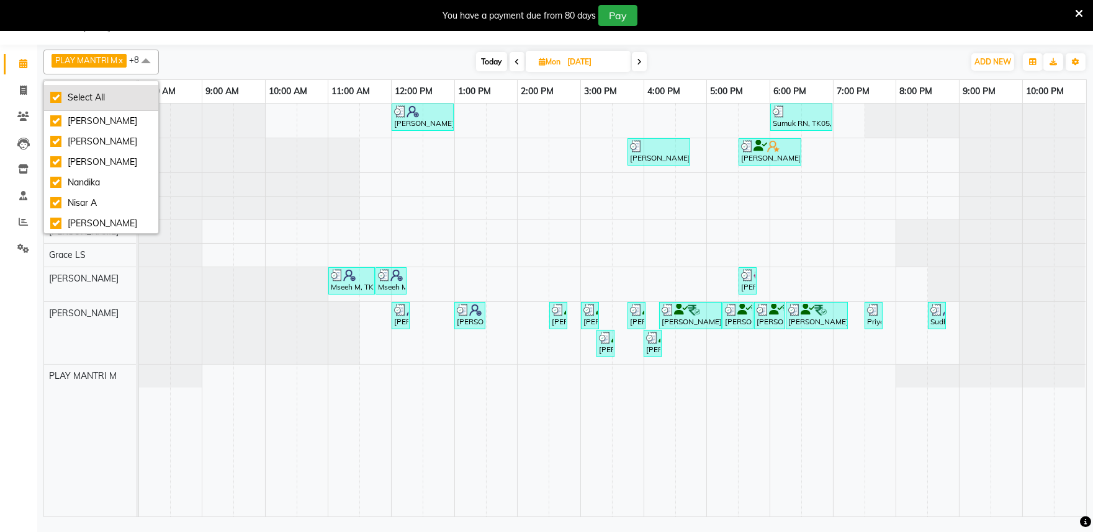
checkbox input "true"
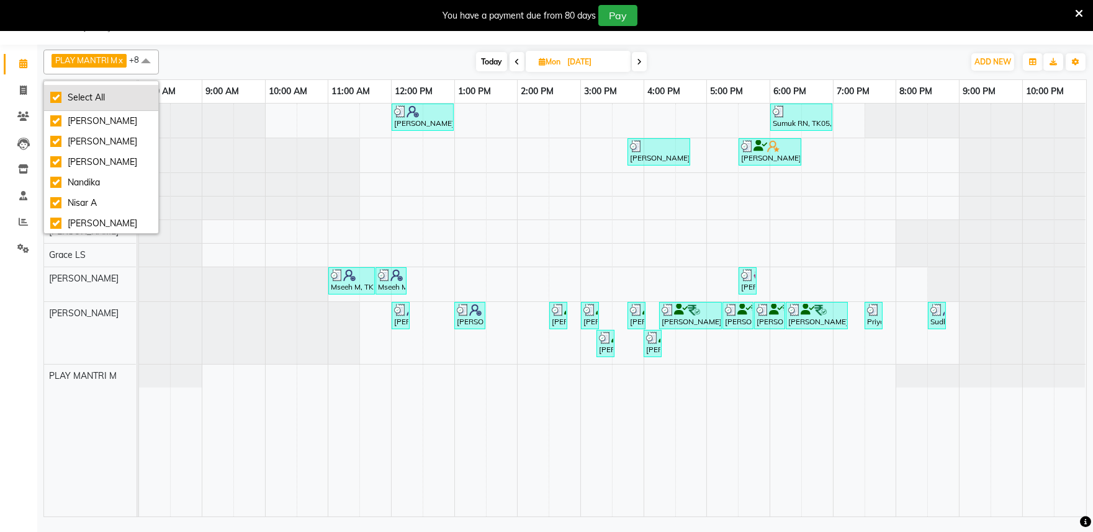
checkbox input "true"
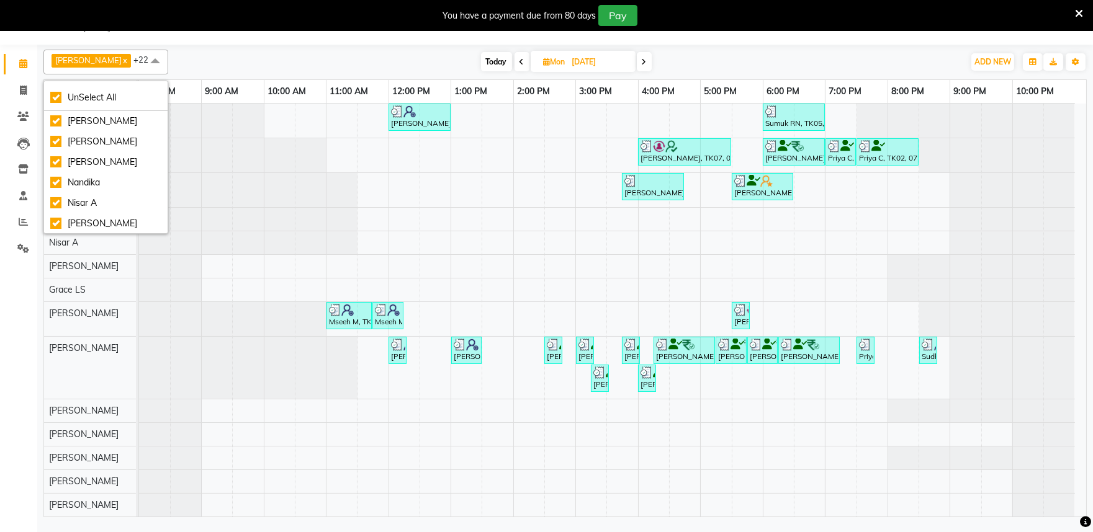
click at [537, 232] on div "Vatsal Agarwal, TK04, 12:00 PM-01:00 PM, Hair Cut Men (Senior stylist) Sumuk RN…" at bounding box center [612, 417] width 947 height 626
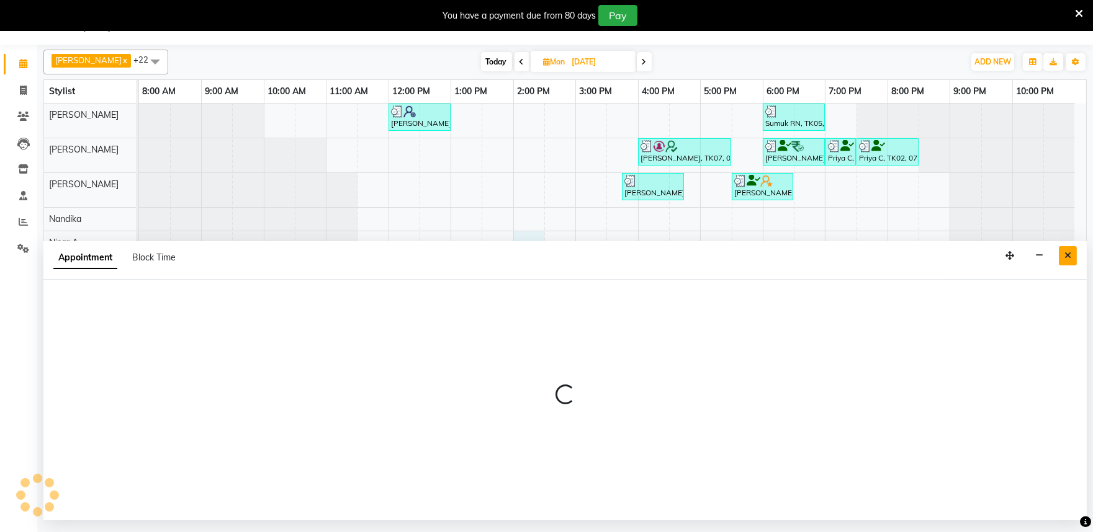
drag, startPoint x: 1066, startPoint y: 256, endPoint x: 1028, endPoint y: 256, distance: 37.9
click at [1066, 256] on icon "Close" at bounding box center [1067, 255] width 7 height 9
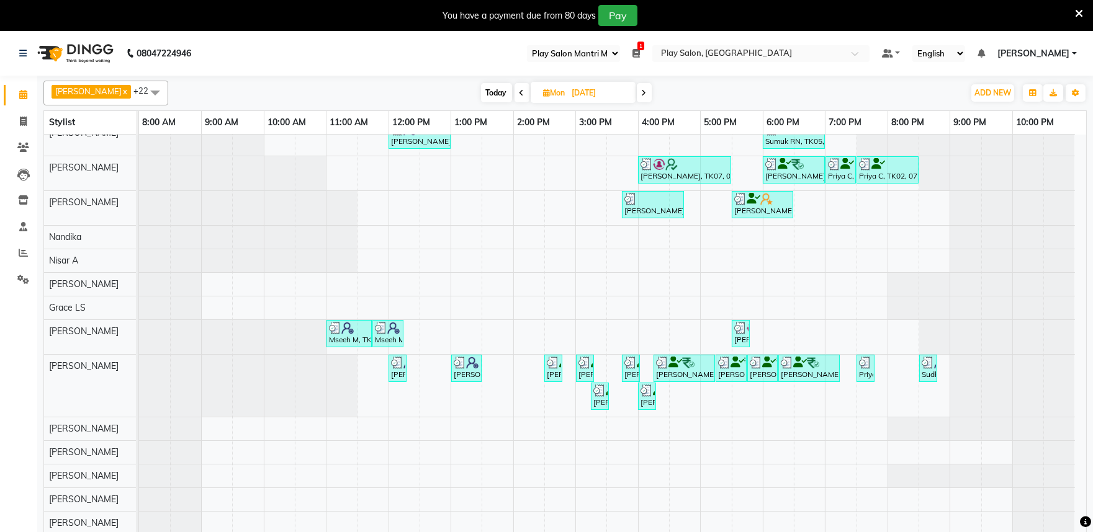
scroll to position [0, 0]
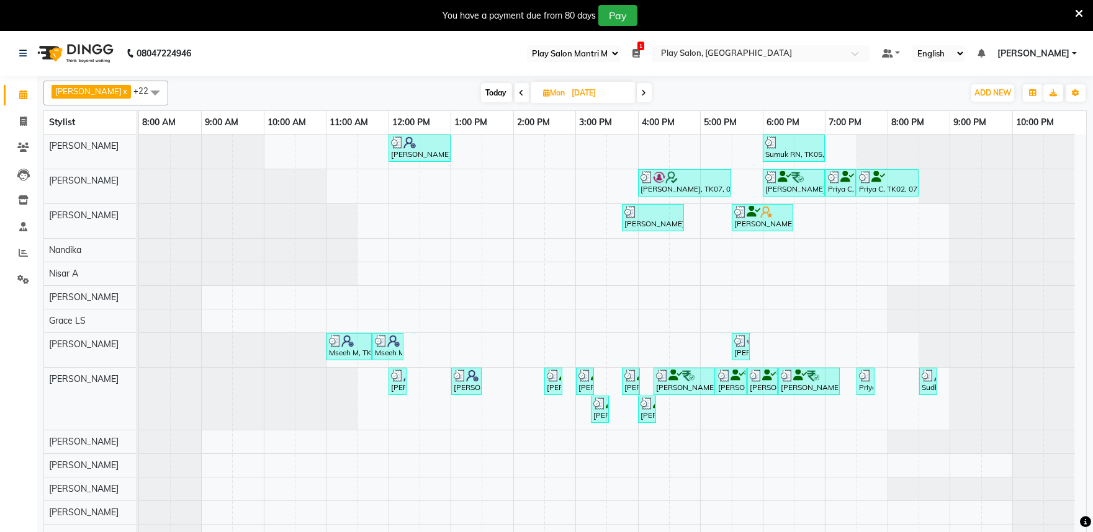
click at [642, 96] on icon at bounding box center [644, 92] width 5 height 7
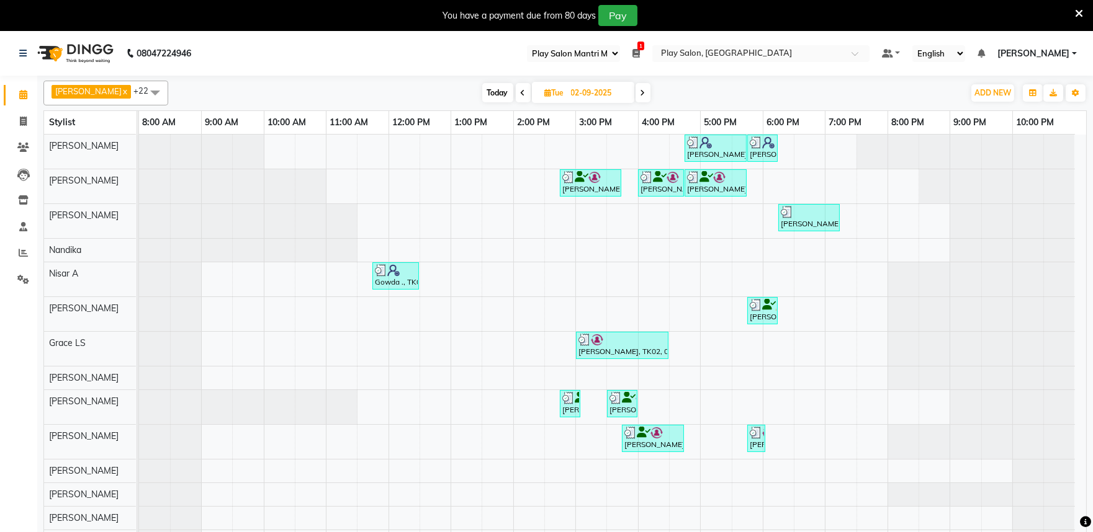
click at [640, 95] on icon at bounding box center [642, 92] width 5 height 7
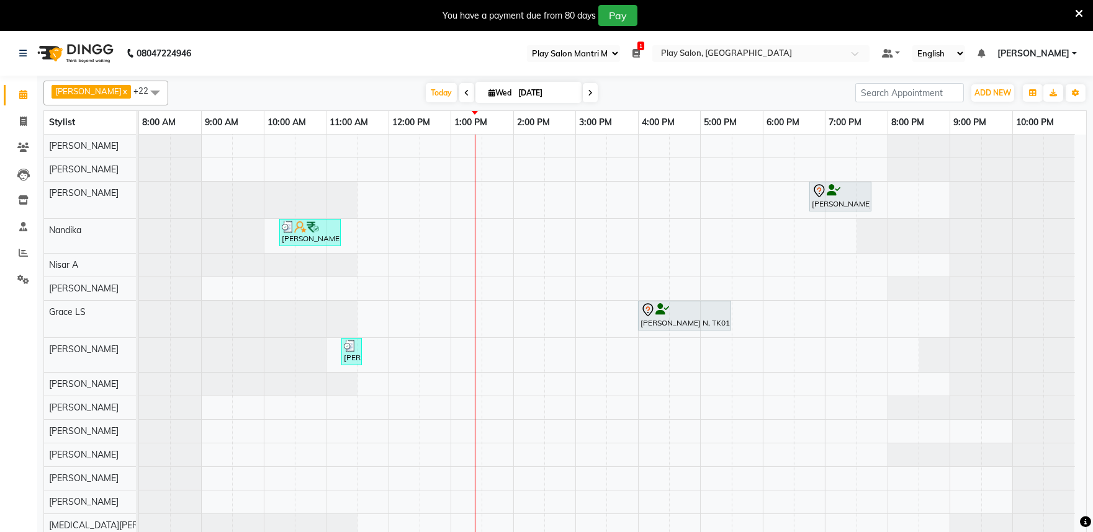
click at [464, 96] on icon at bounding box center [466, 92] width 5 height 7
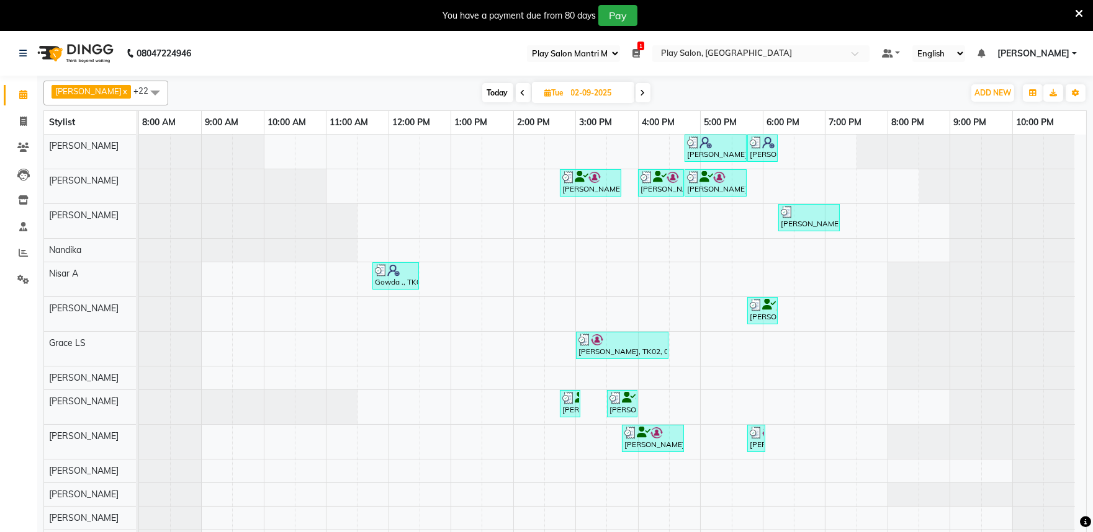
click at [521, 95] on icon at bounding box center [523, 92] width 5 height 7
type input "01-09-2025"
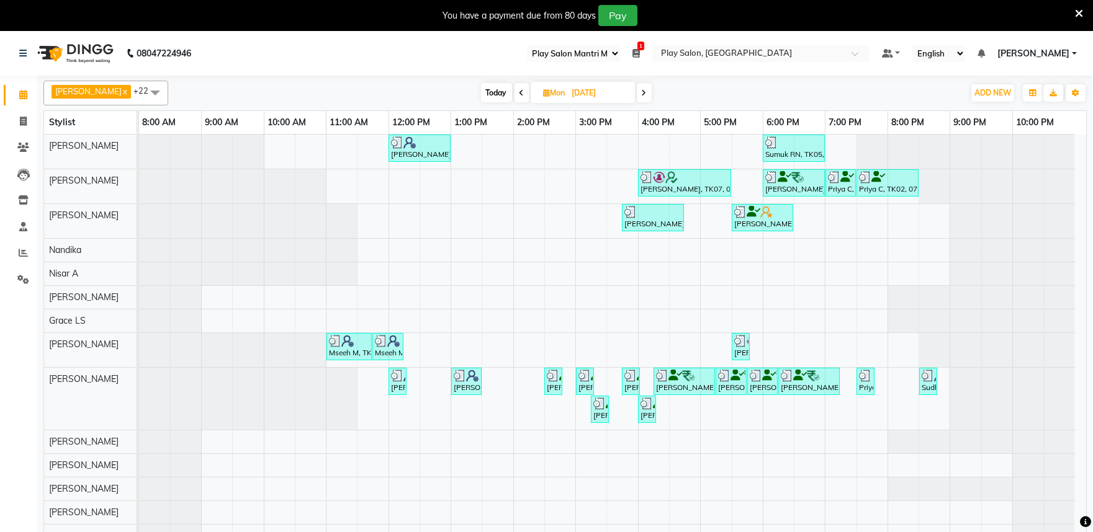
click at [593, 96] on input "01-09-2025" at bounding box center [599, 93] width 62 height 19
select select "9"
select select "2025"
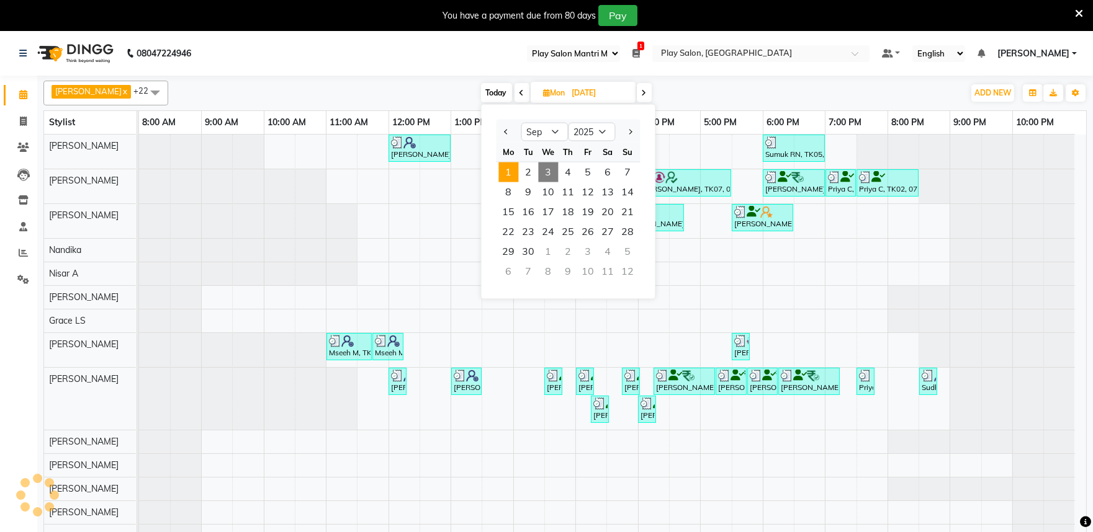
click at [546, 169] on span "3" at bounding box center [548, 173] width 20 height 20
type input "[DATE]"
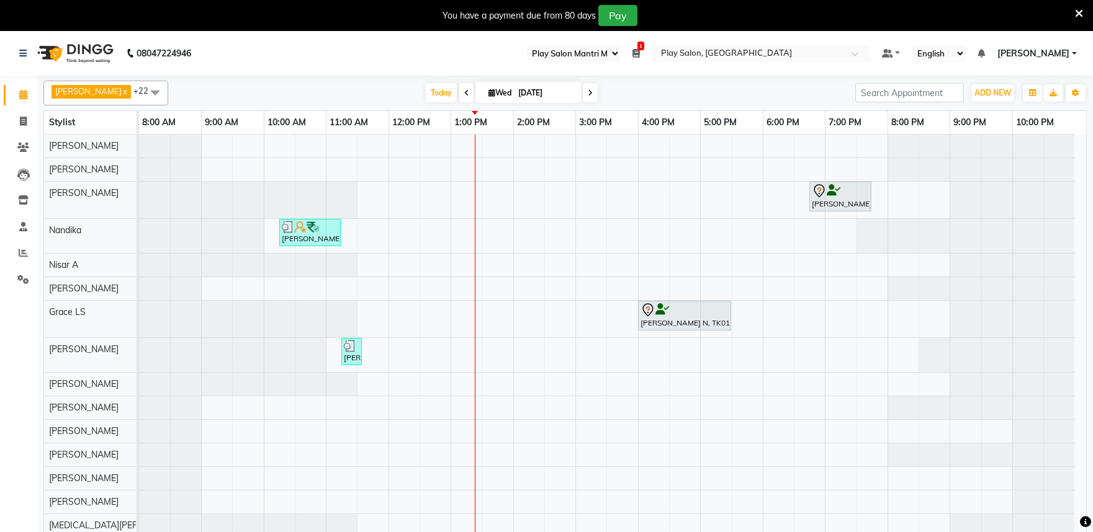
click at [143, 91] on span at bounding box center [155, 93] width 25 height 24
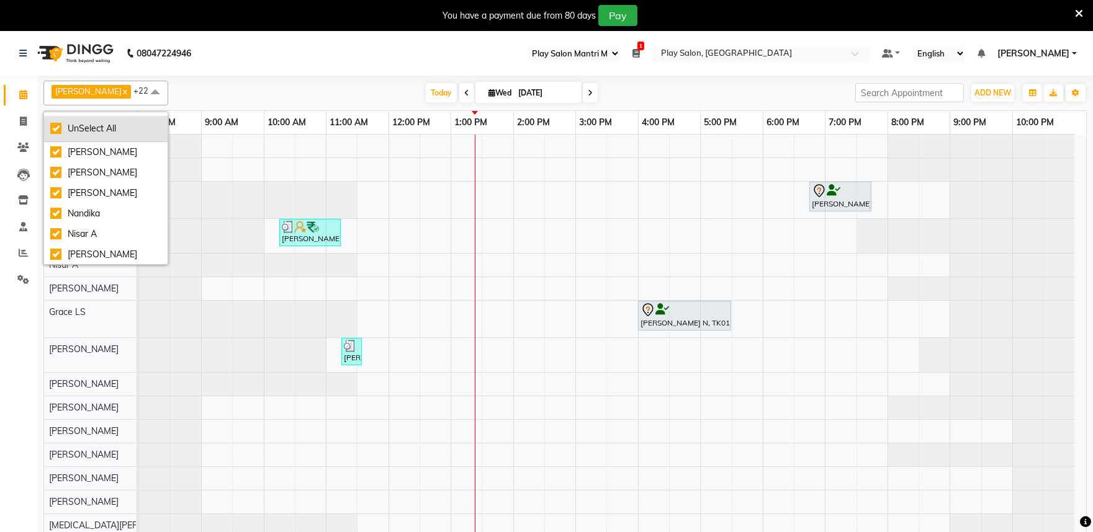
click at [77, 122] on div "UnSelect All" at bounding box center [105, 128] width 111 height 13
checkbox input "false"
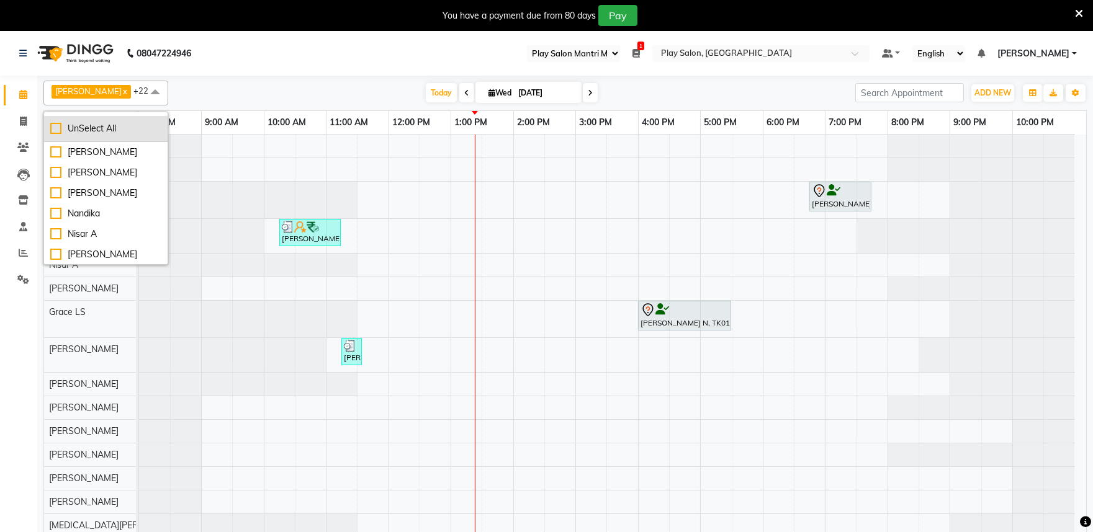
checkbox input "false"
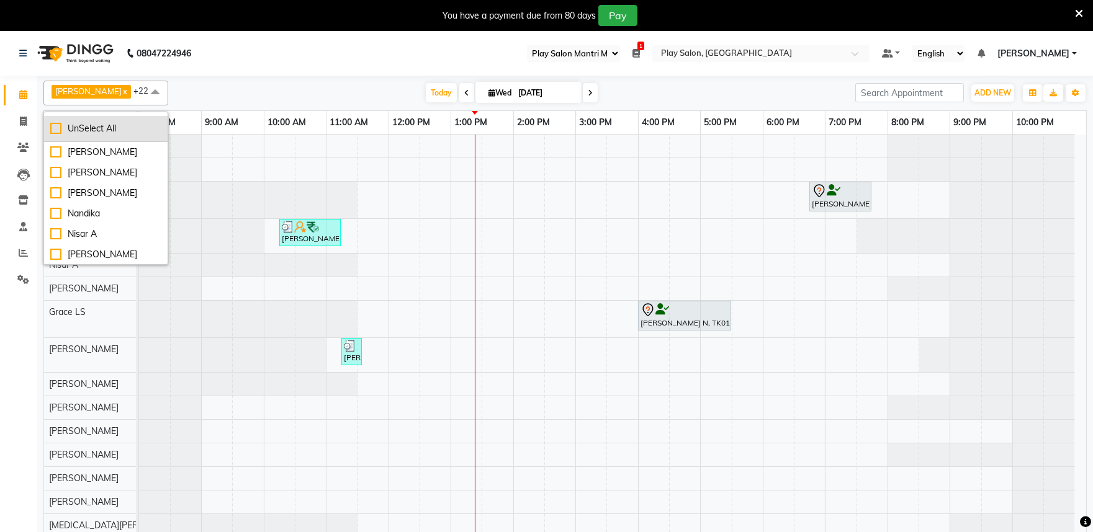
checkbox input "false"
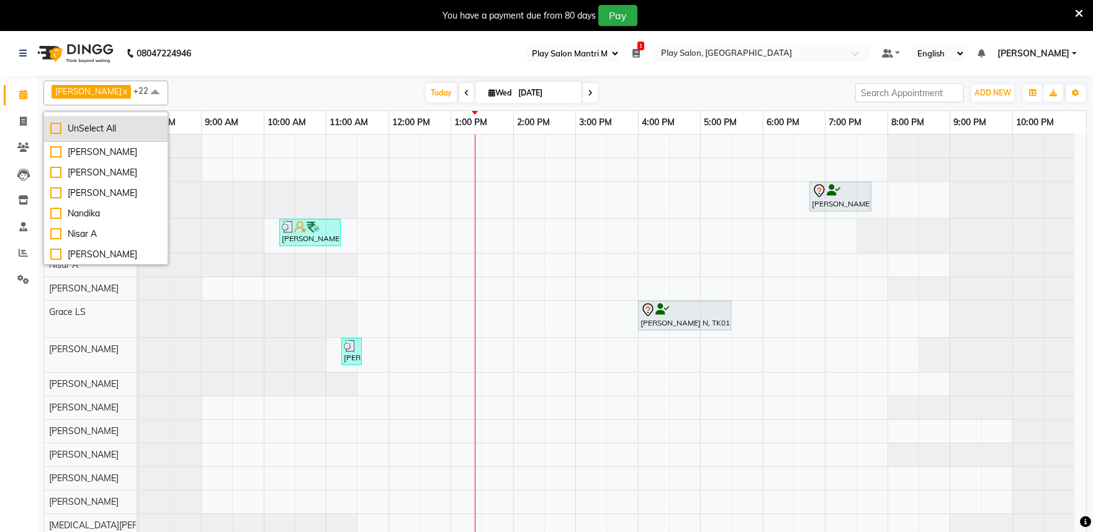
checkbox input "false"
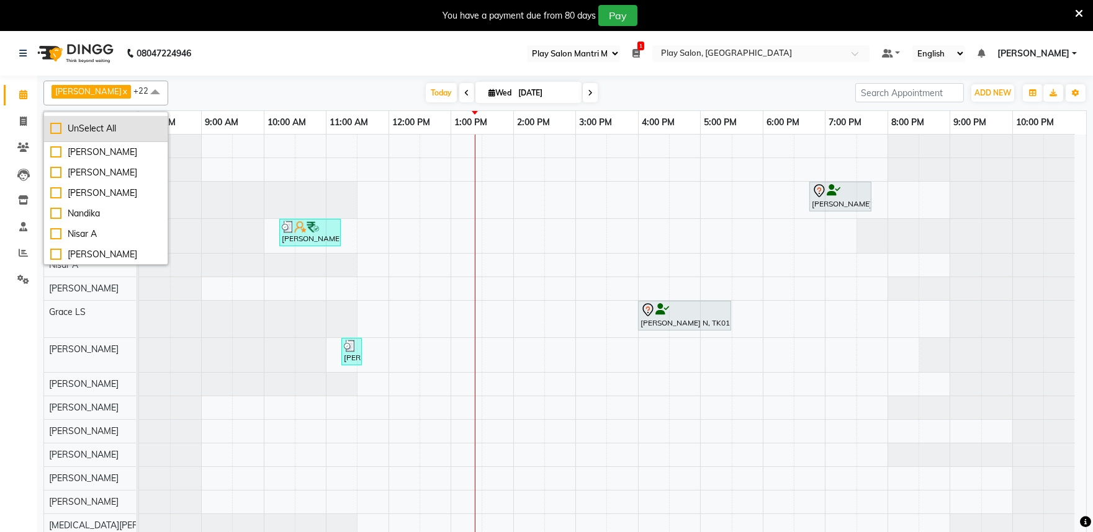
checkbox input "false"
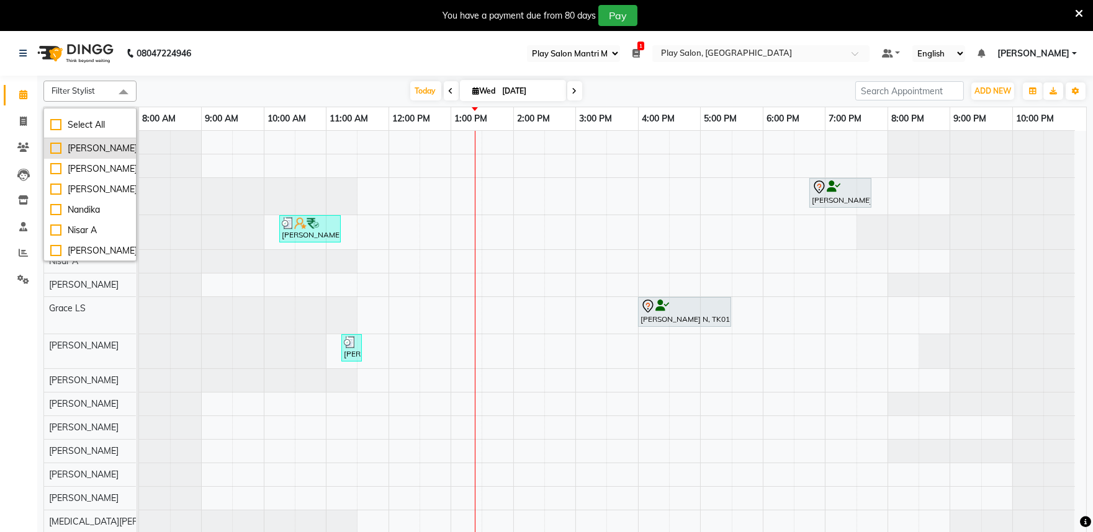
click at [50, 151] on li "[PERSON_NAME]" at bounding box center [90, 148] width 92 height 20
checkbox input "true"
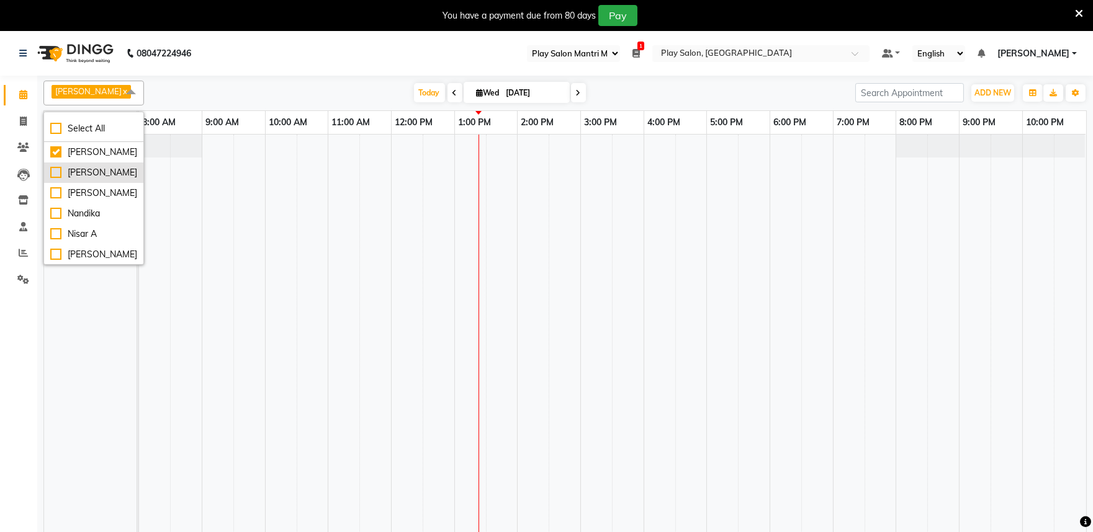
click at [53, 179] on div "[PERSON_NAME]" at bounding box center [93, 172] width 87 height 13
checkbox input "true"
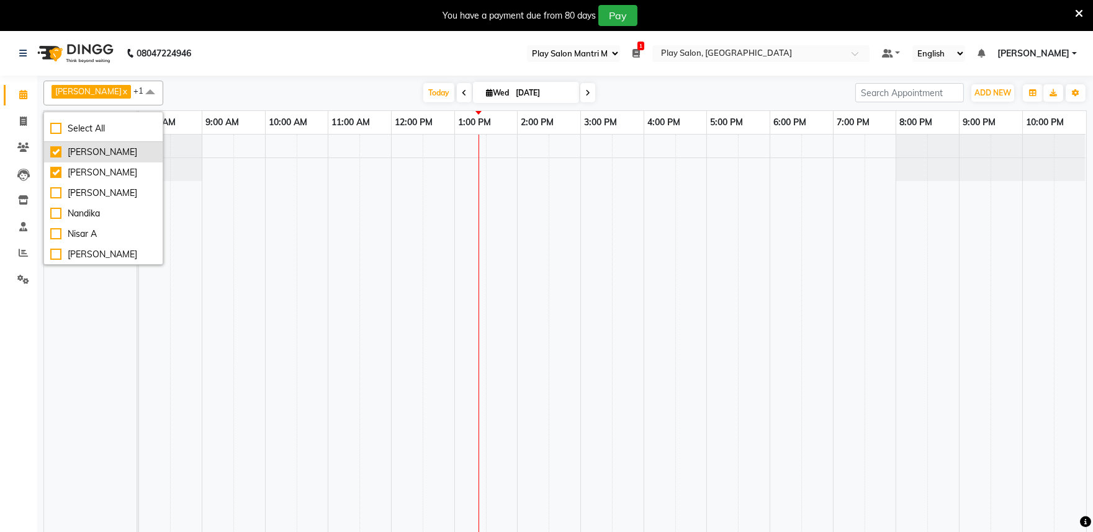
click at [57, 155] on div "[PERSON_NAME]" at bounding box center [103, 152] width 106 height 13
checkbox input "false"
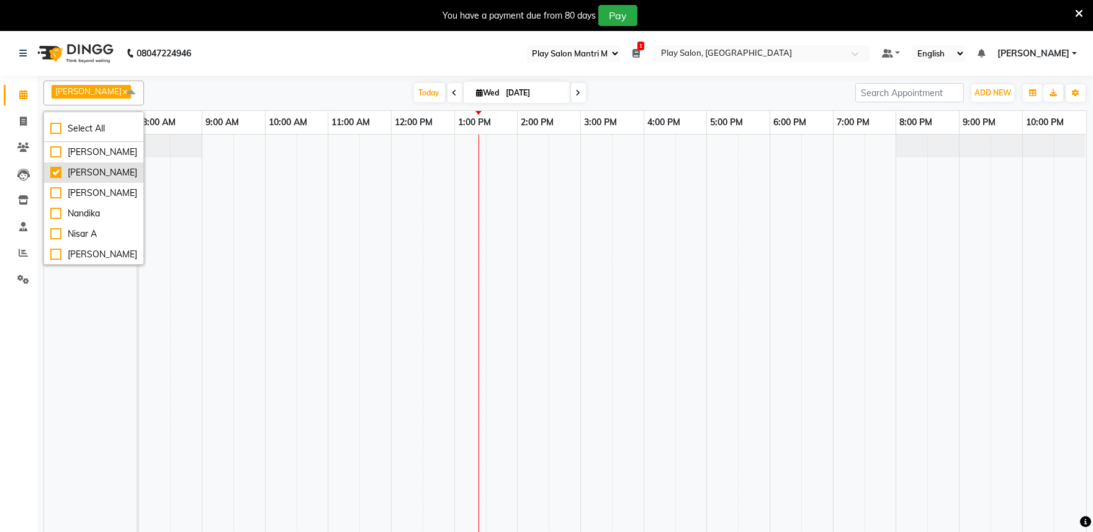
click at [57, 179] on div "[PERSON_NAME]" at bounding box center [93, 172] width 87 height 13
checkbox input "false"
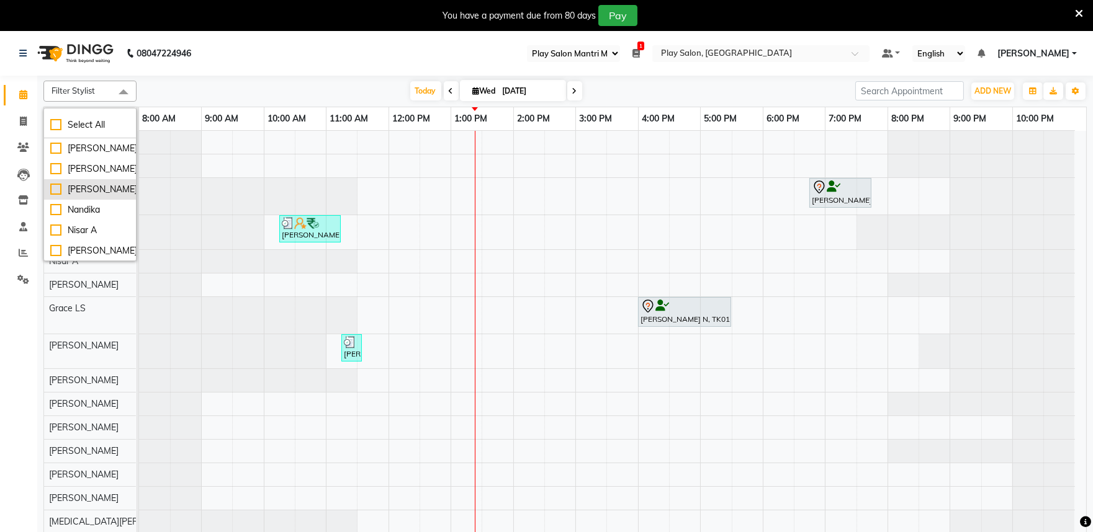
click at [56, 196] on div "[PERSON_NAME]" at bounding box center [89, 189] width 79 height 13
checkbox input "true"
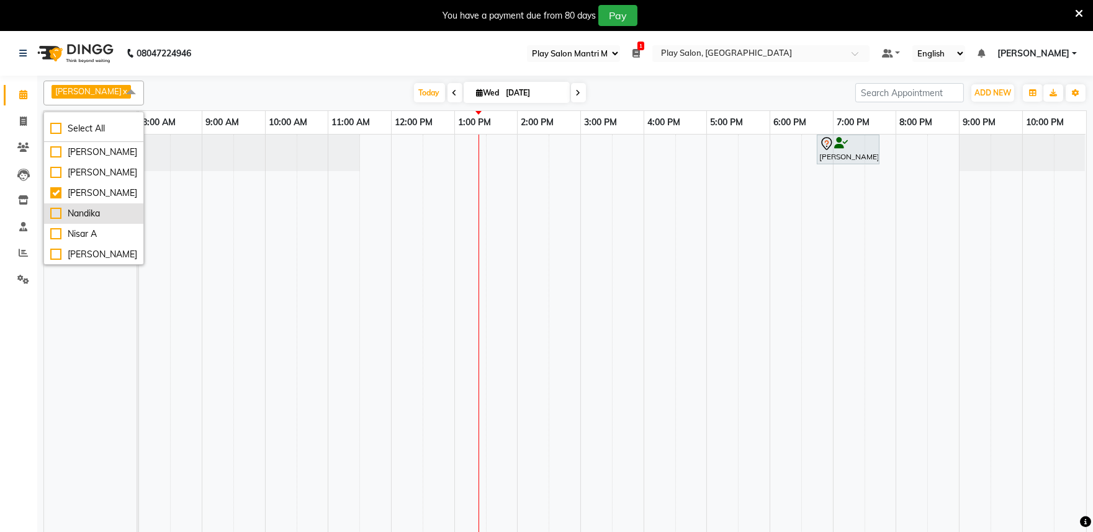
click at [61, 220] on div "Nandika" at bounding box center [93, 213] width 87 height 13
checkbox input "true"
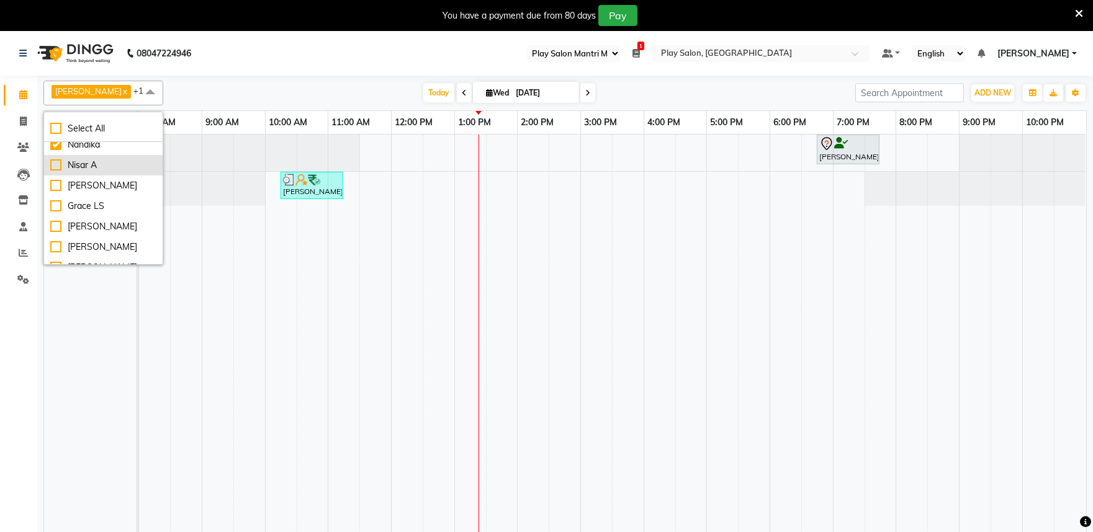
click at [56, 172] on div "Nisar A" at bounding box center [103, 165] width 106 height 13
checkbox input "true"
click at [54, 192] on div "[PERSON_NAME]" at bounding box center [103, 185] width 106 height 13
checkbox input "true"
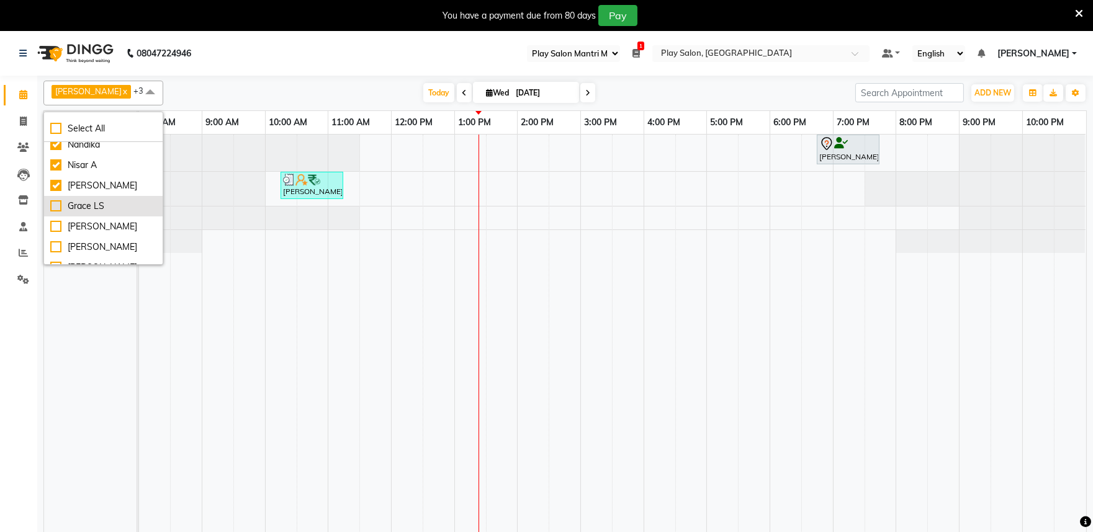
click at [56, 213] on div "Grace LS" at bounding box center [103, 206] width 106 height 13
checkbox input "true"
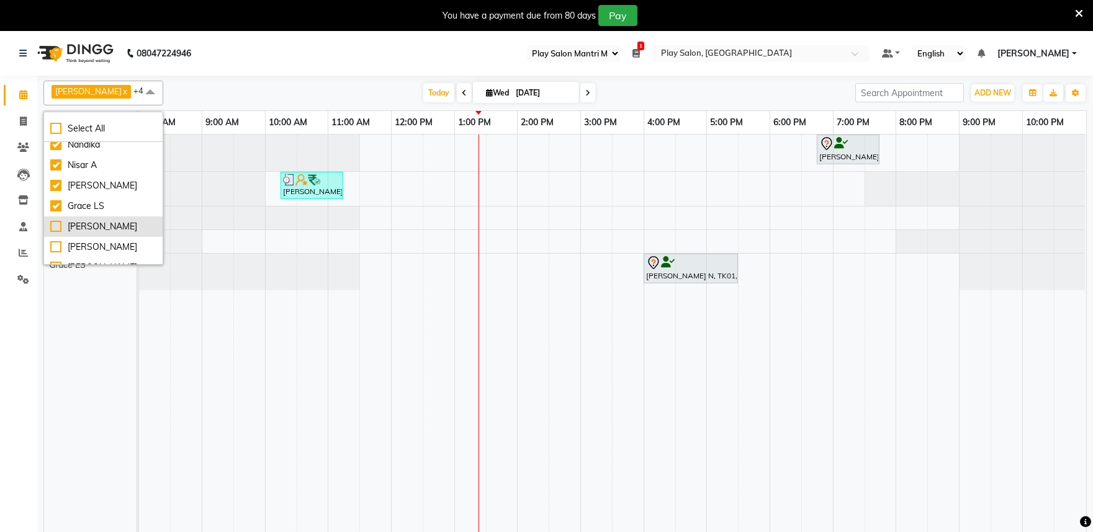
click at [62, 233] on div "[PERSON_NAME]" at bounding box center [103, 226] width 106 height 13
checkbox input "true"
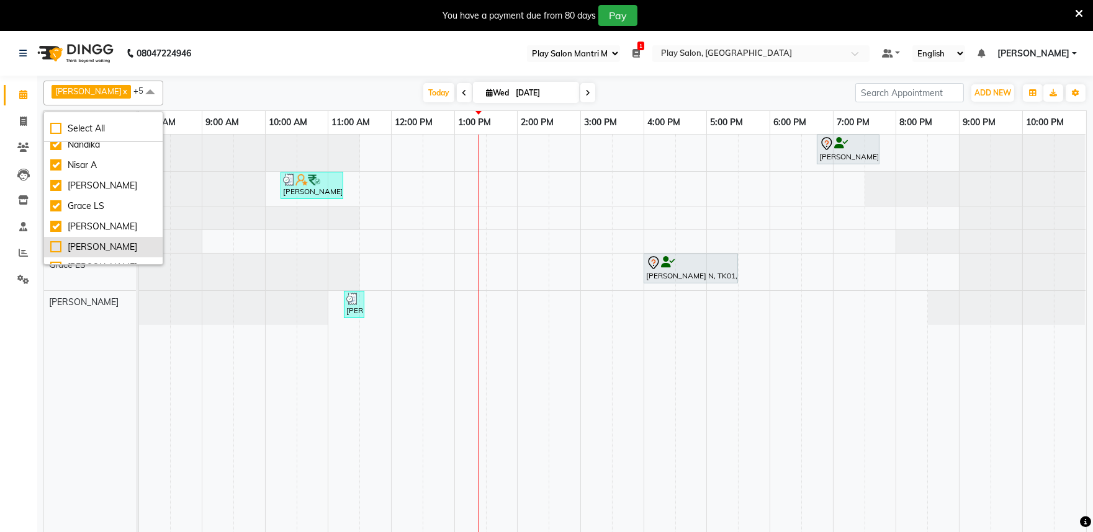
click at [60, 254] on div "[PERSON_NAME]" at bounding box center [103, 247] width 106 height 13
checkbox input "true"
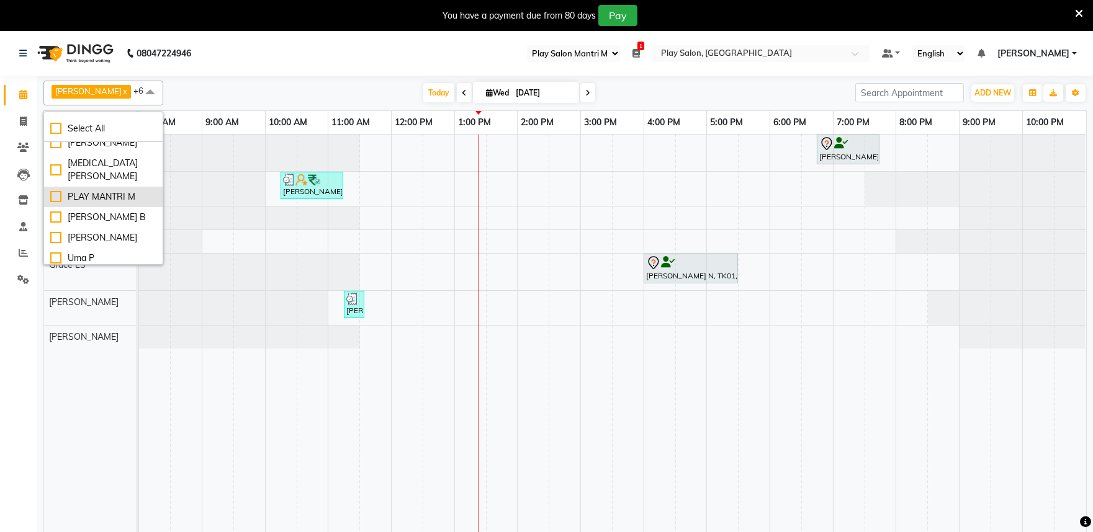
click at [65, 204] on div "PLAY MANTRI M" at bounding box center [103, 197] width 106 height 13
checkbox input "true"
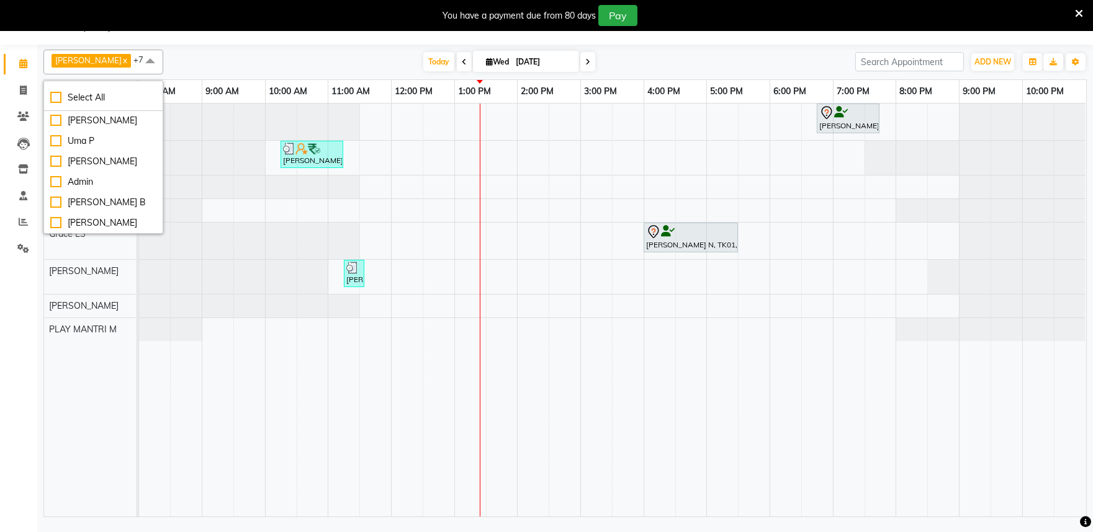
click at [138, 66] on span at bounding box center [150, 62] width 25 height 24
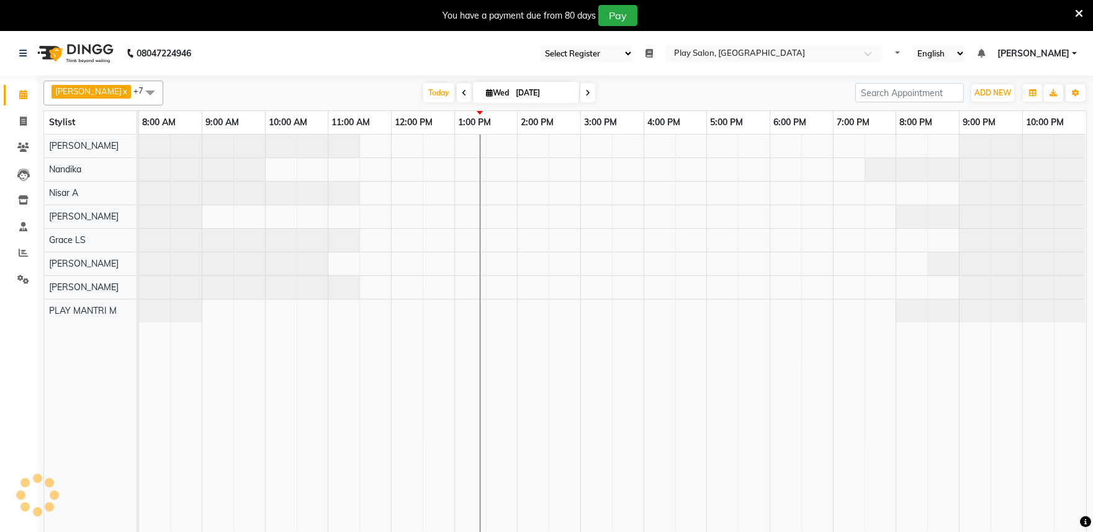
select select "89"
select select "en"
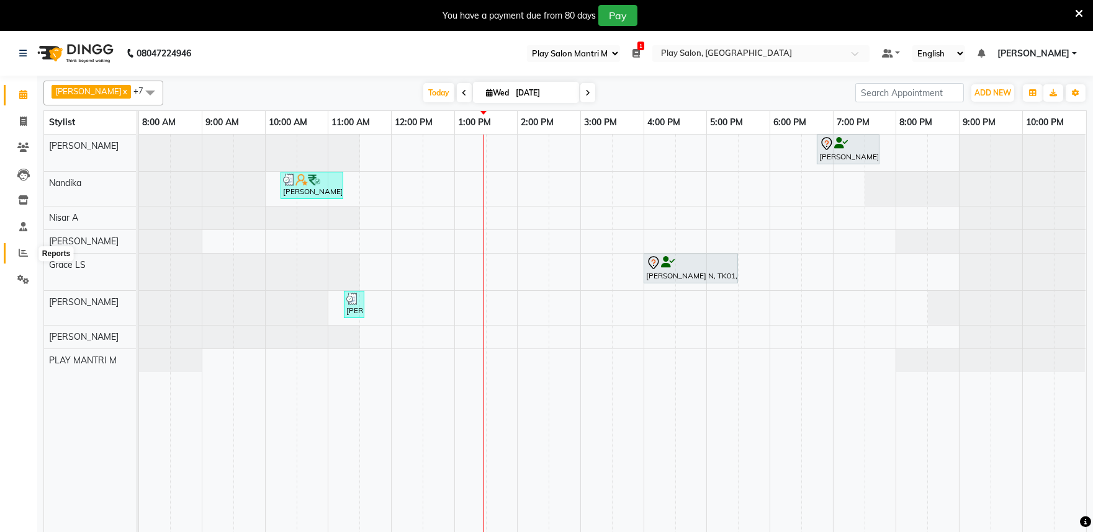
click at [16, 249] on span at bounding box center [23, 253] width 22 height 14
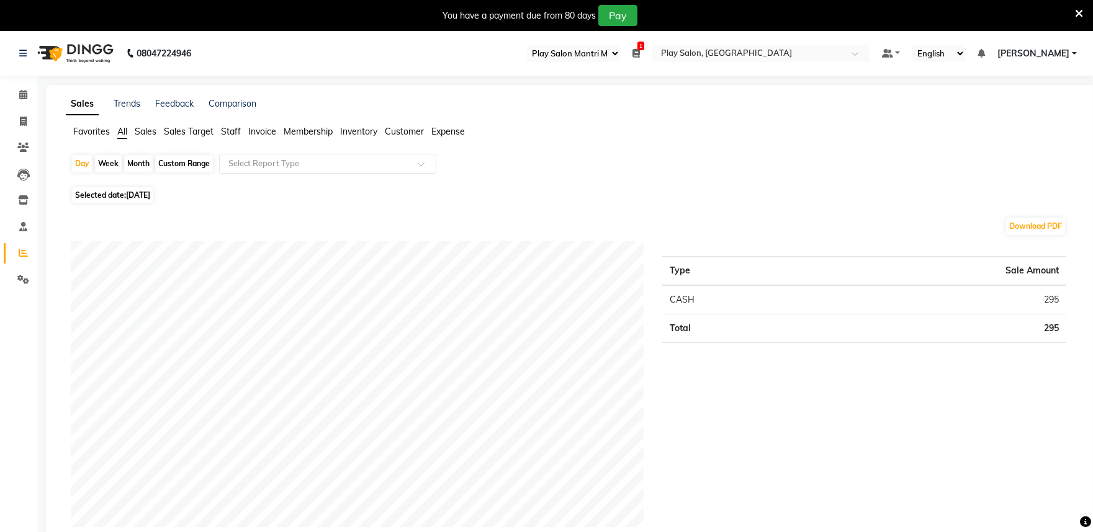
click at [420, 159] on div at bounding box center [328, 164] width 216 height 12
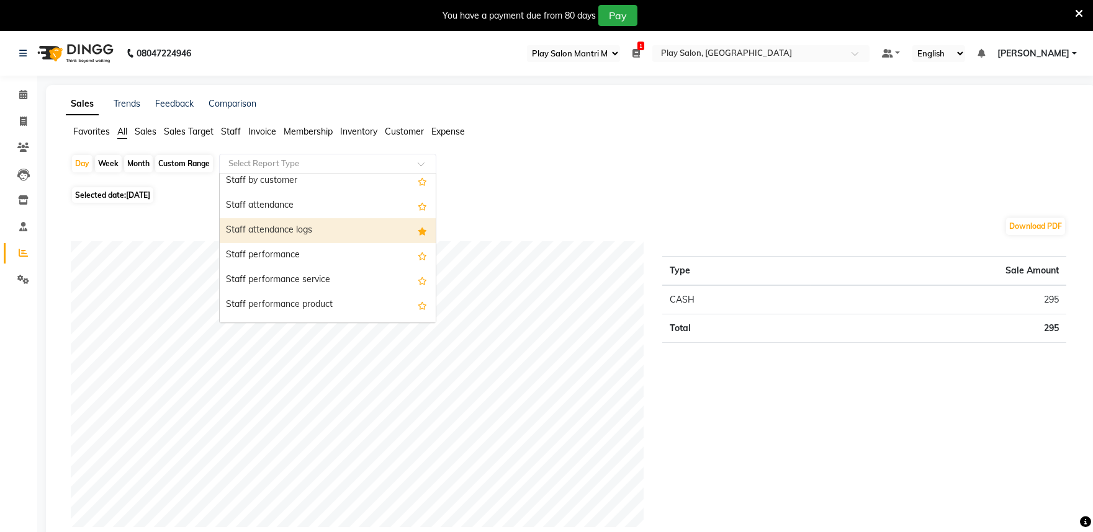
scroll to position [621, 0]
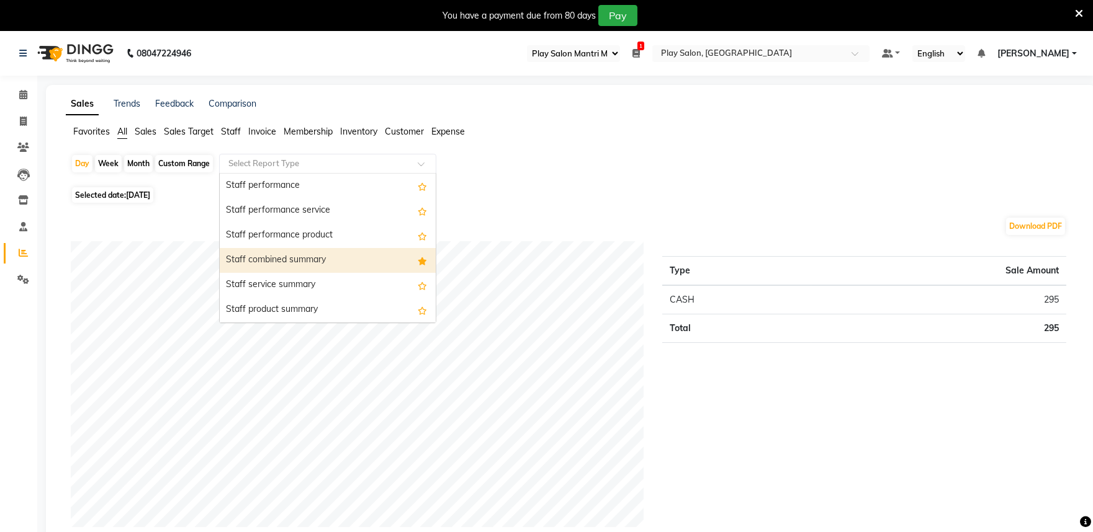
click at [334, 258] on div "Staff combined summary" at bounding box center [328, 260] width 216 height 25
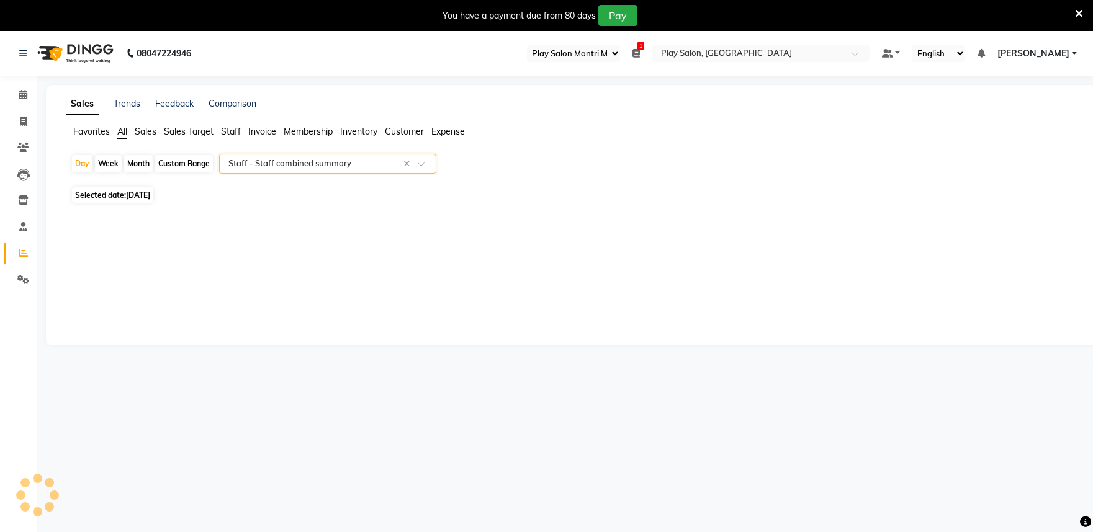
select select "full_report"
select select "csv"
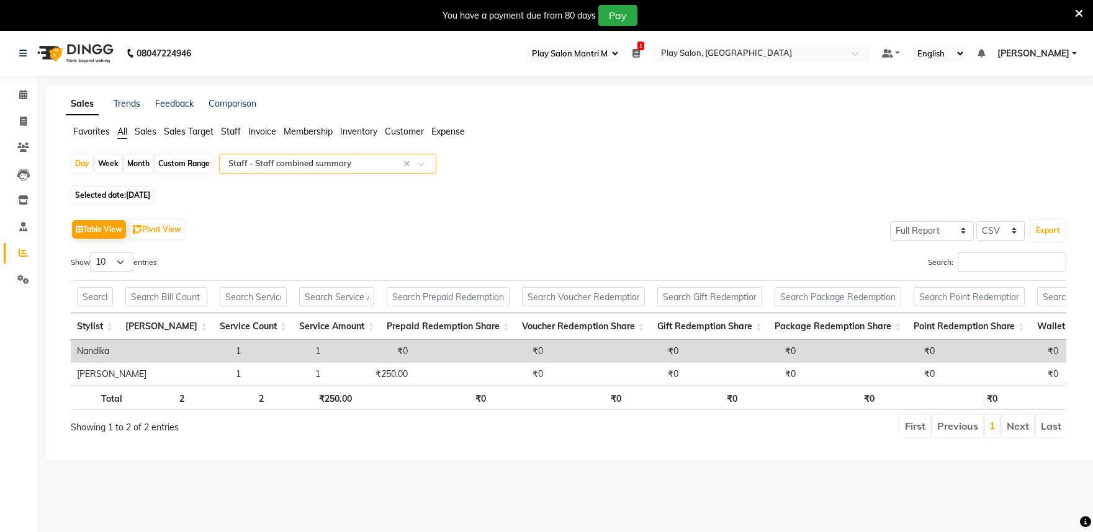
click at [181, 164] on div "Custom Range" at bounding box center [184, 163] width 58 height 17
select select "9"
select select "2025"
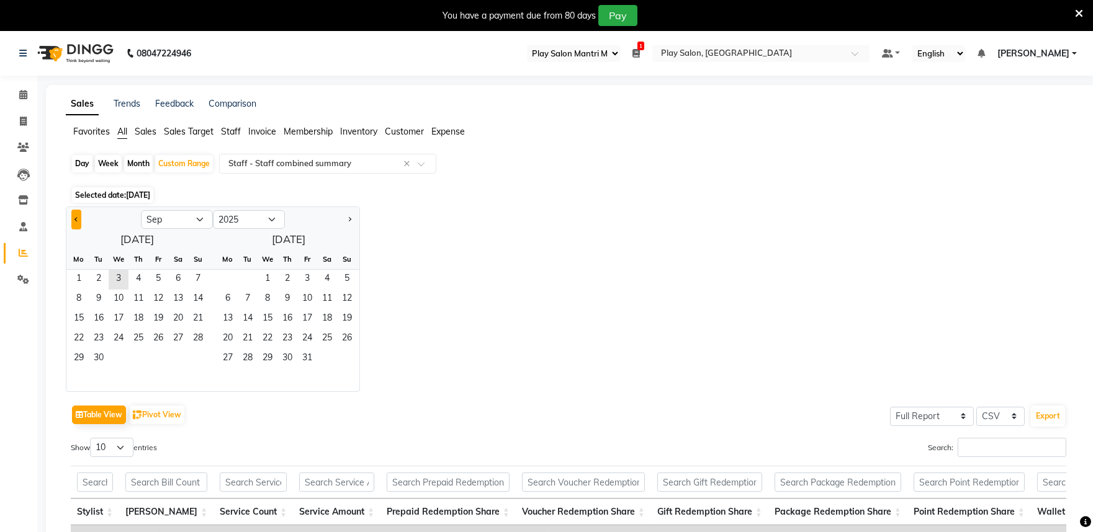
click at [75, 218] on span "Previous month" at bounding box center [76, 219] width 4 height 4
select select "8"
click at [155, 281] on span "1" at bounding box center [158, 280] width 20 height 20
click at [194, 354] on span "31" at bounding box center [198, 359] width 20 height 20
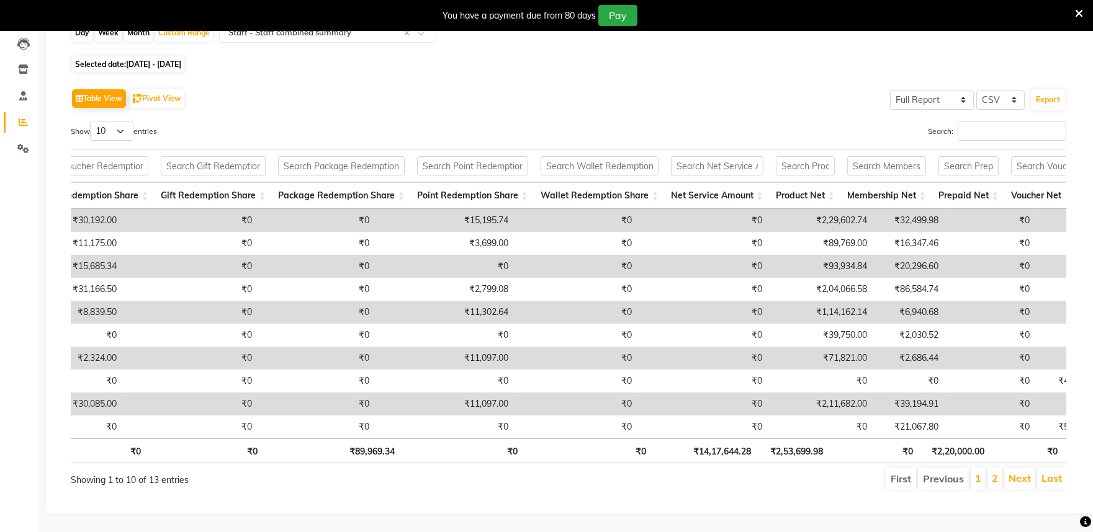
scroll to position [0, 0]
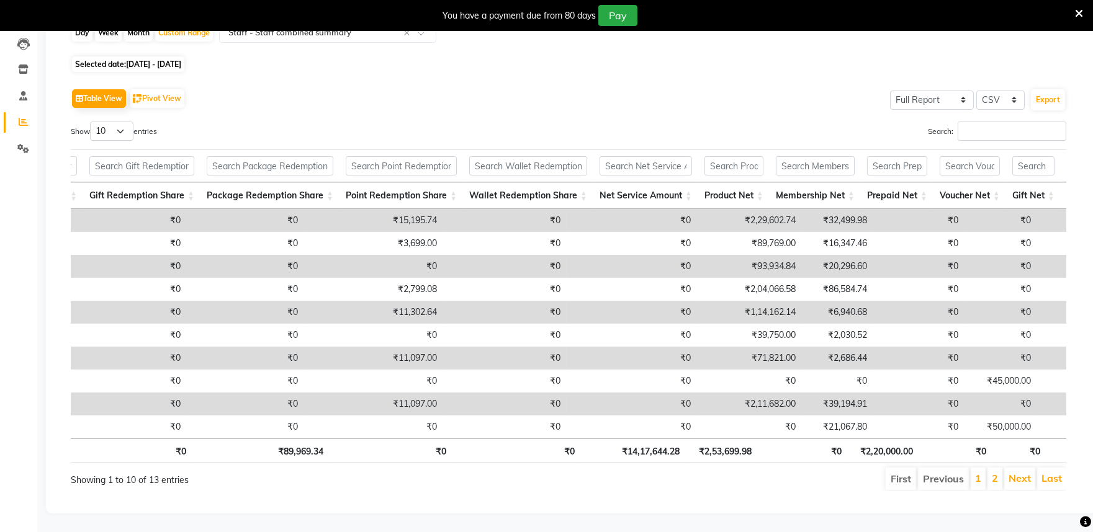
click at [1000, 470] on li "2" at bounding box center [994, 479] width 15 height 22
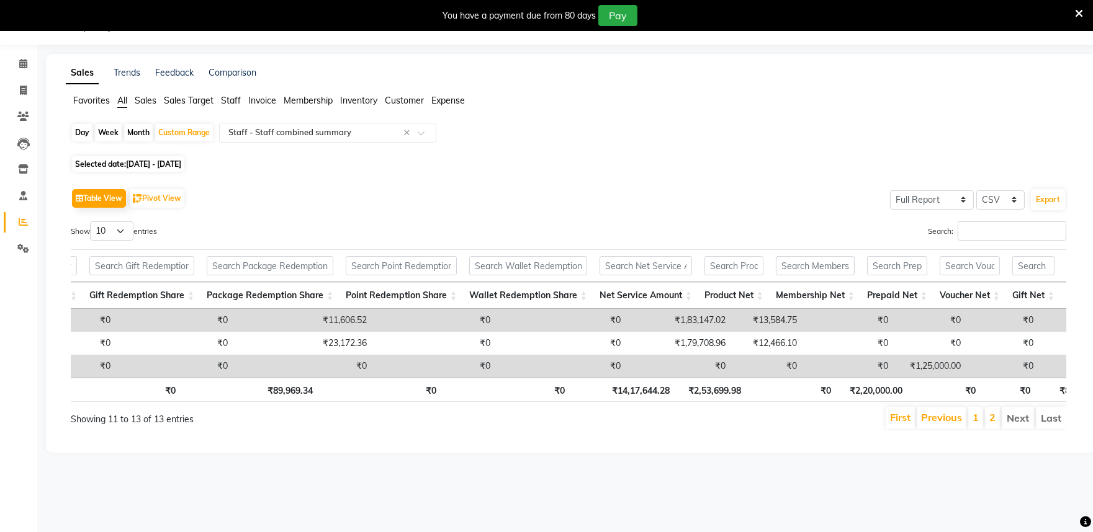
scroll to position [31, 0]
click at [976, 424] on link "1" at bounding box center [975, 417] width 6 height 12
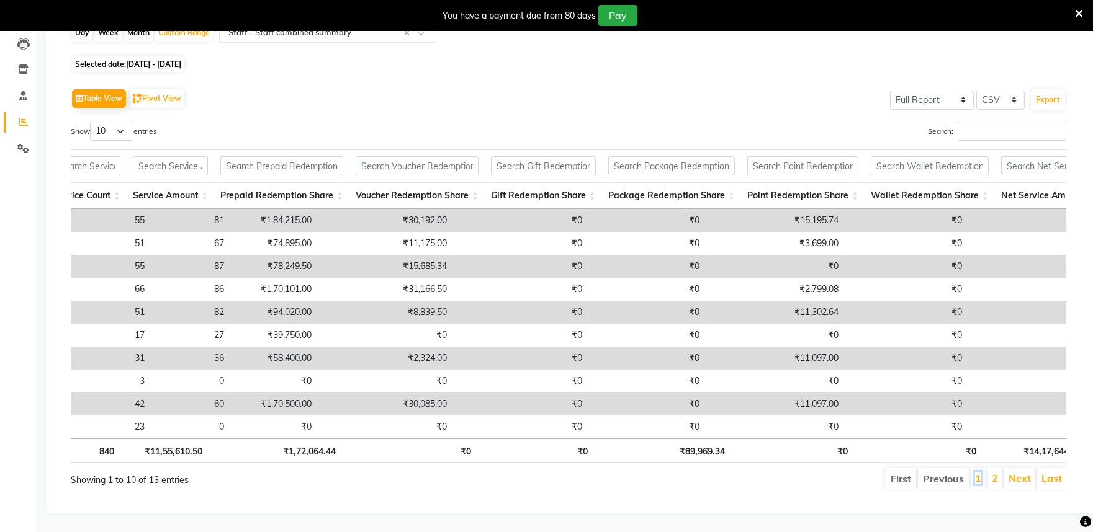
scroll to position [0, 0]
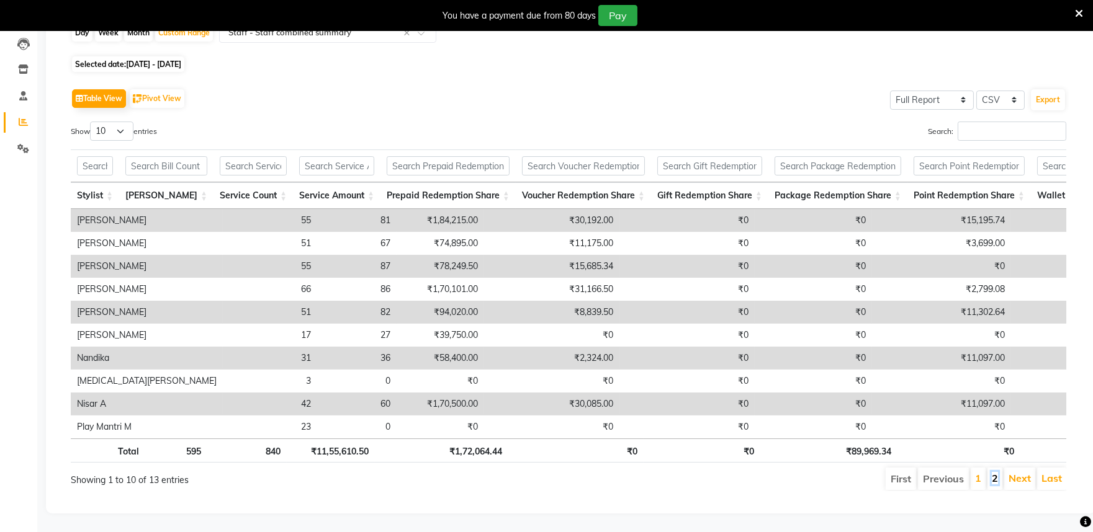
click at [997, 472] on link "2" at bounding box center [995, 478] width 6 height 12
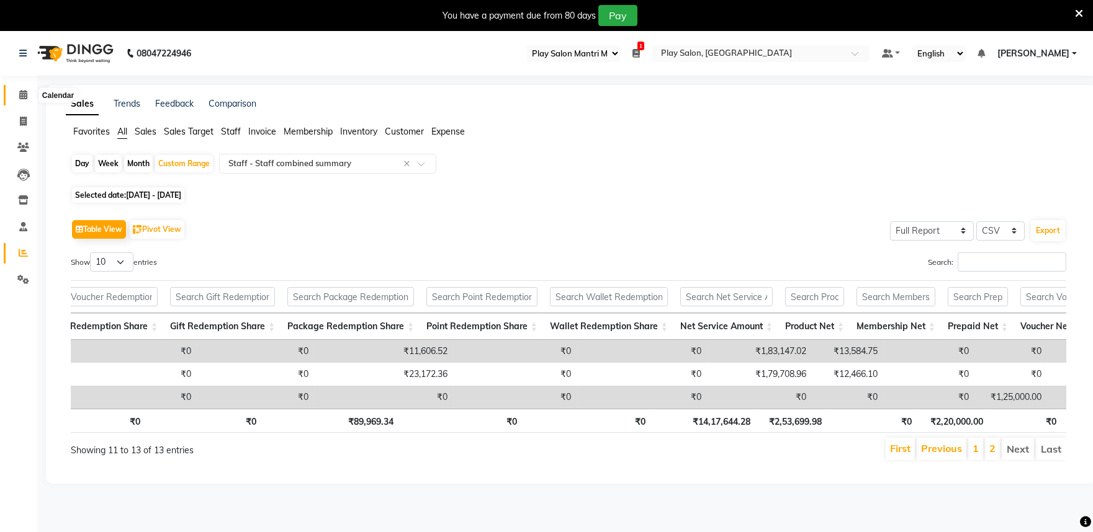
click at [17, 97] on span at bounding box center [23, 95] width 22 height 14
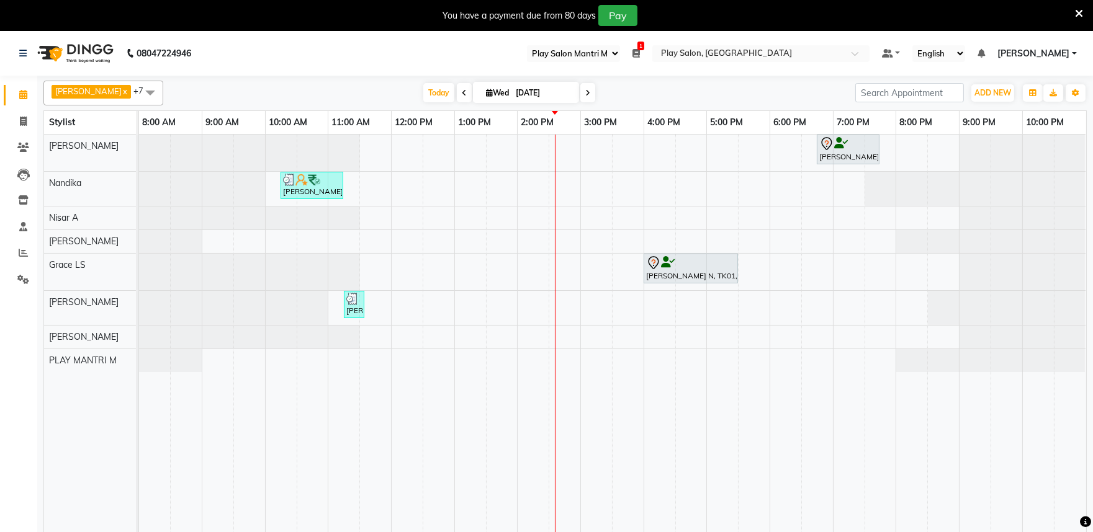
click at [4, 85] on link "Calendar" at bounding box center [19, 95] width 30 height 20
click at [552, 151] on div "Srijita Dey, TK03, 06:45 PM-07:45 PM, Hair Cut Lady (Head Stylist) Meetha Jadev…" at bounding box center [612, 341] width 947 height 413
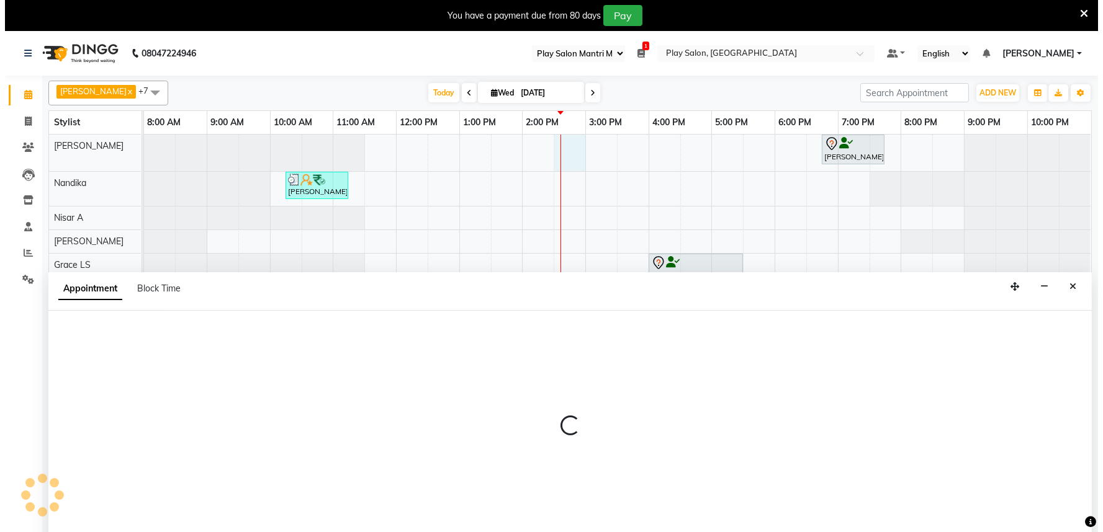
scroll to position [31, 0]
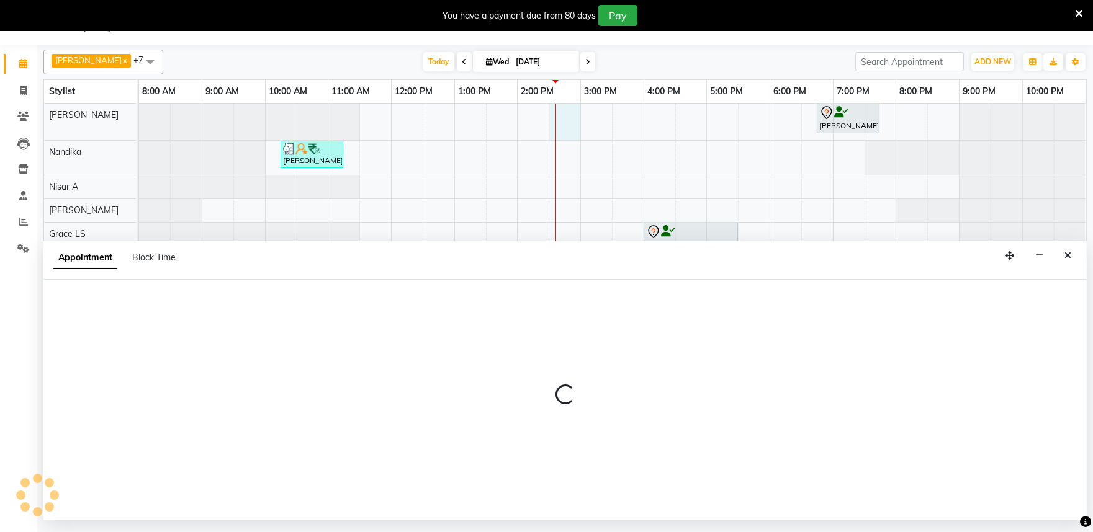
select select "81315"
select select "870"
select select "tentative"
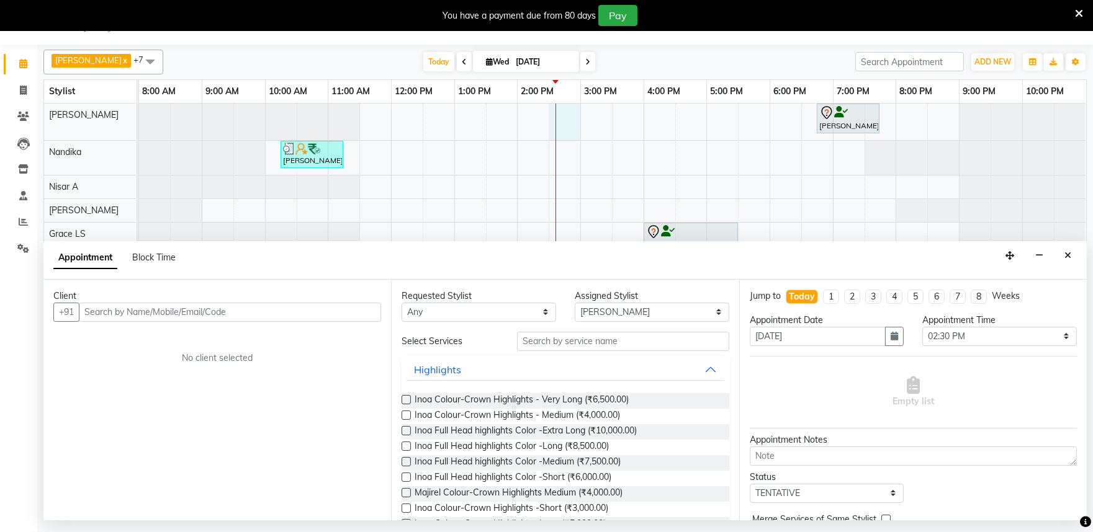
click at [109, 313] on input "text" at bounding box center [230, 312] width 302 height 19
type input "9886867596"
click at [352, 318] on button "Add Client" at bounding box center [356, 312] width 52 height 19
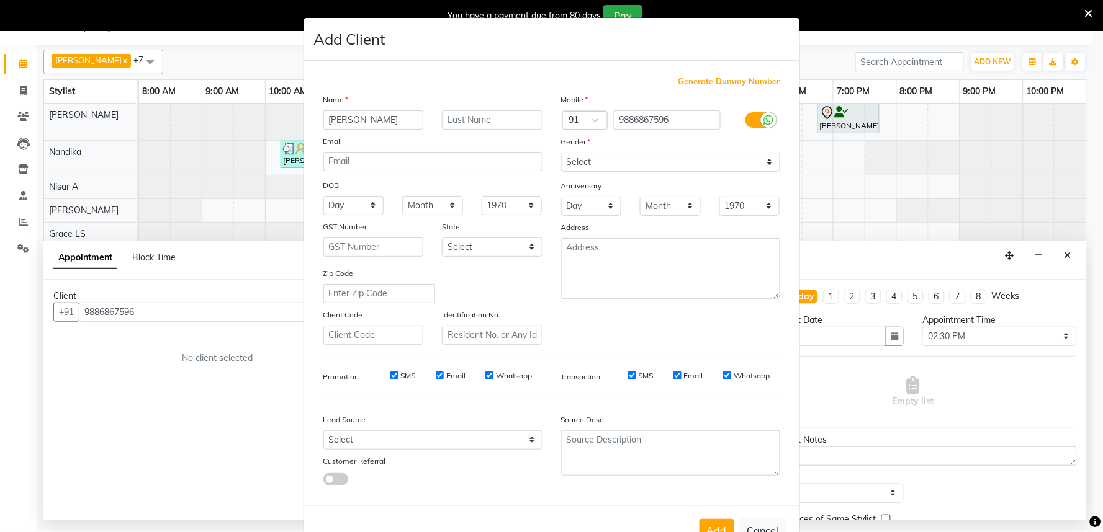
type input "Gladyas"
click at [472, 120] on input "text" at bounding box center [492, 119] width 101 height 19
type input "T"
click at [621, 162] on select "Select Male Female Other Prefer Not To Say" at bounding box center [670, 162] width 219 height 19
select select "female"
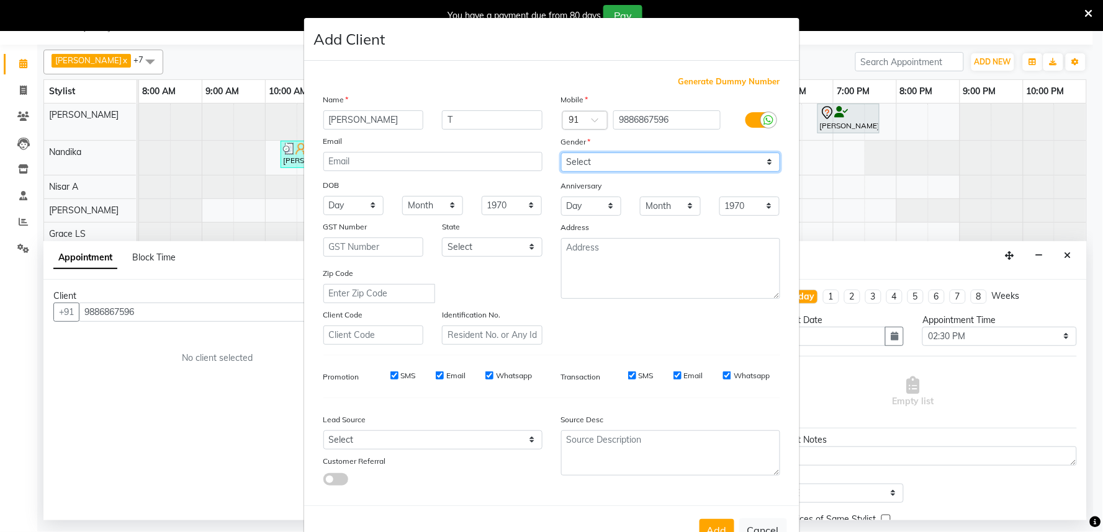
click at [561, 153] on select "Select Male Female Other Prefer Not To Say" at bounding box center [670, 162] width 219 height 19
click at [673, 374] on input "Email" at bounding box center [677, 376] width 8 height 8
checkbox input "false"
click at [436, 374] on input "Email" at bounding box center [440, 376] width 8 height 8
checkbox input "false"
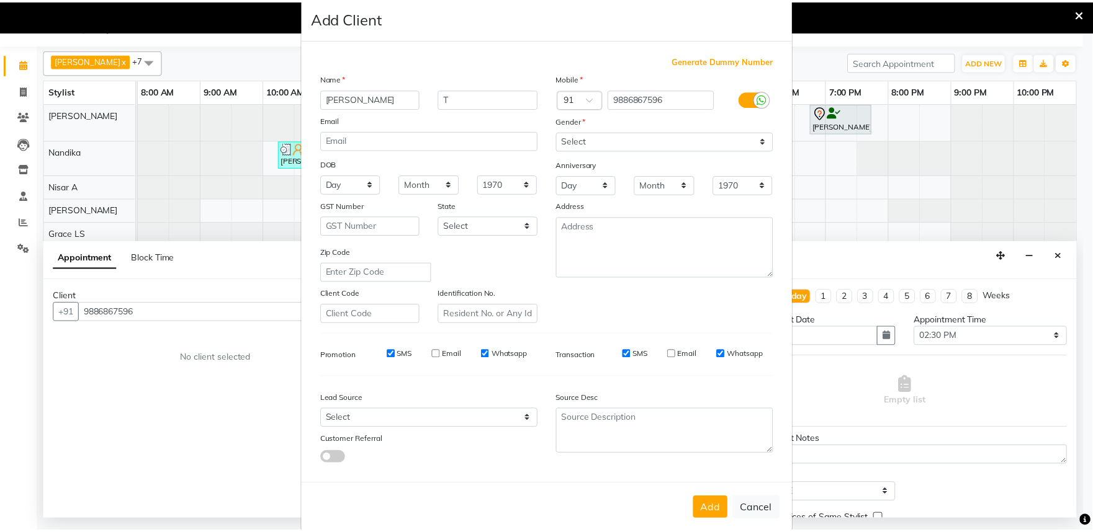
scroll to position [40, 0]
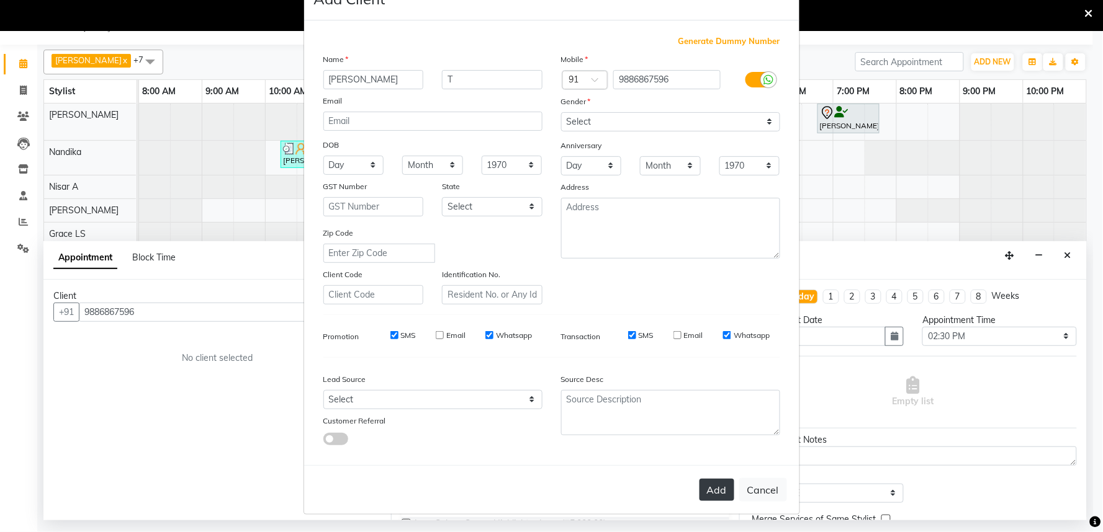
click at [702, 485] on button "Add" at bounding box center [716, 490] width 35 height 22
select select
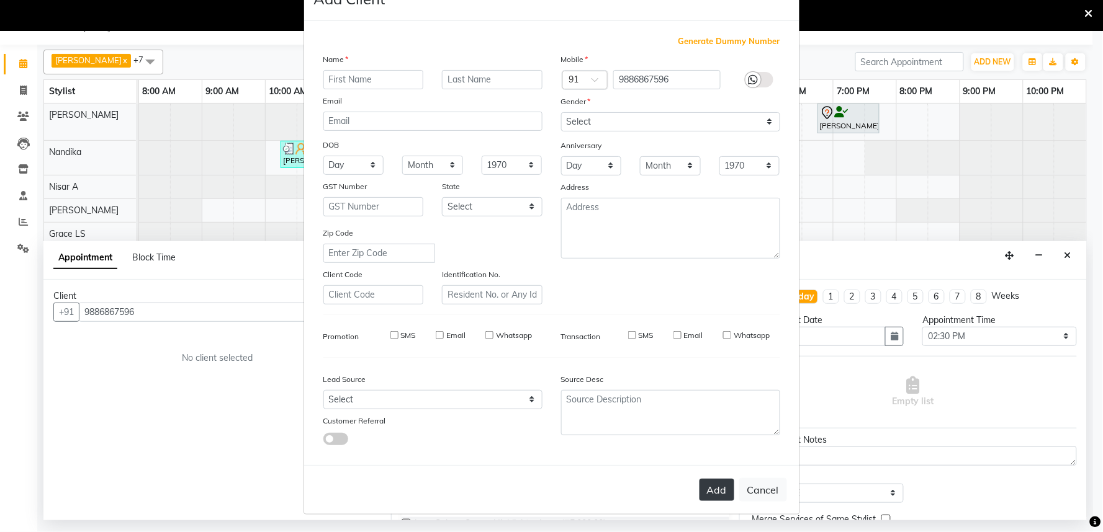
select select
checkbox input "false"
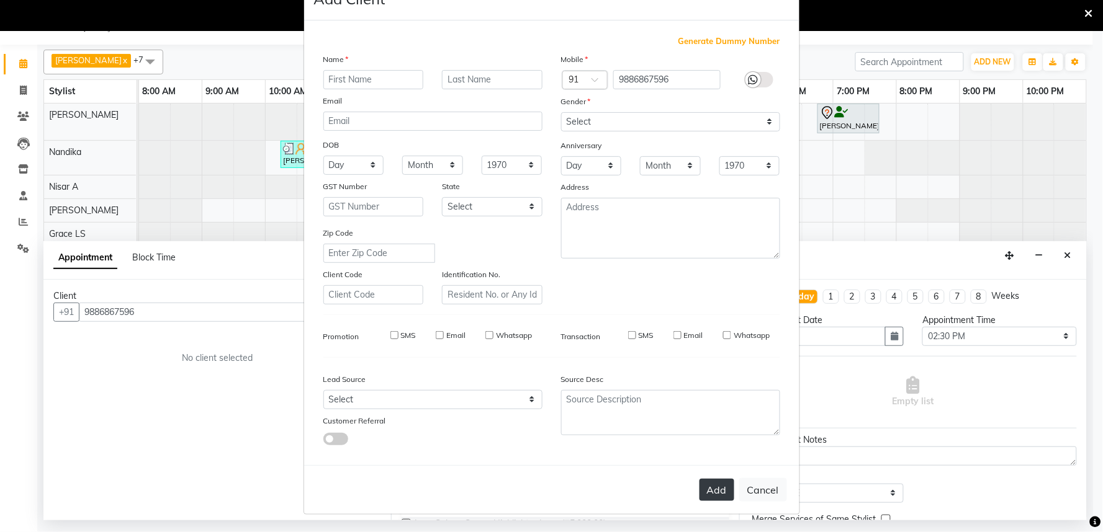
checkbox input "false"
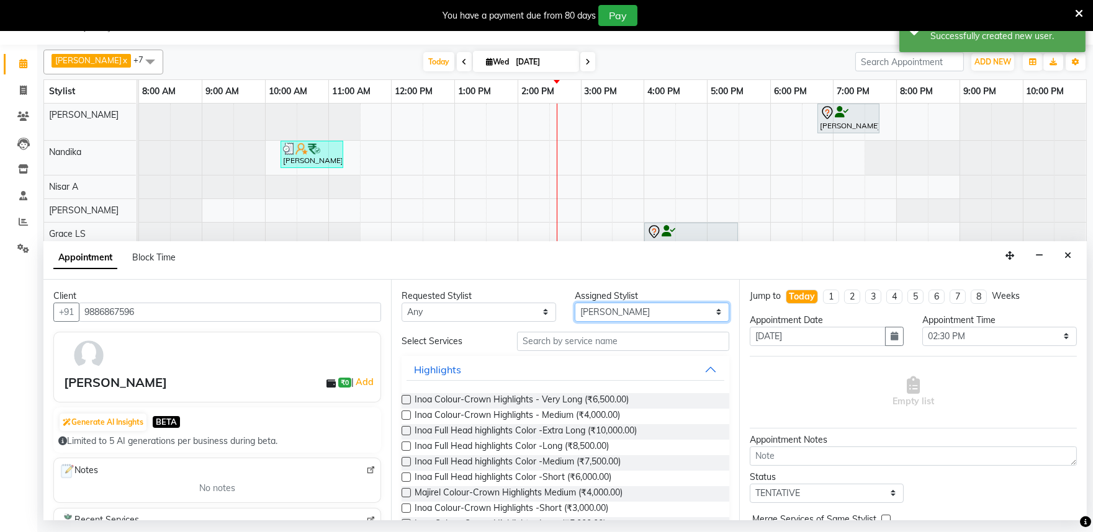
click at [581, 316] on select "Select Achan Shimrah Admin Anitha B Arhan Ehsan Charan S Dawa Tamang Ding Junhu…" at bounding box center [652, 312] width 155 height 19
select select "81314"
click at [575, 303] on select "Select Achan Shimrah Admin Anitha B Arhan Ehsan Charan S Dawa Tamang Ding Junhu…" at bounding box center [652, 312] width 155 height 19
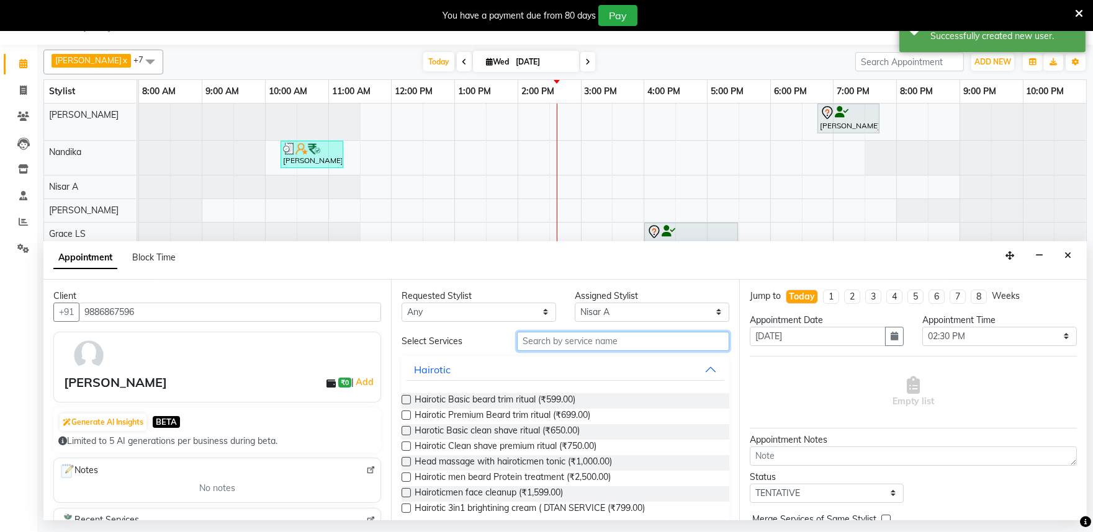
click at [546, 348] on input "text" at bounding box center [623, 341] width 212 height 19
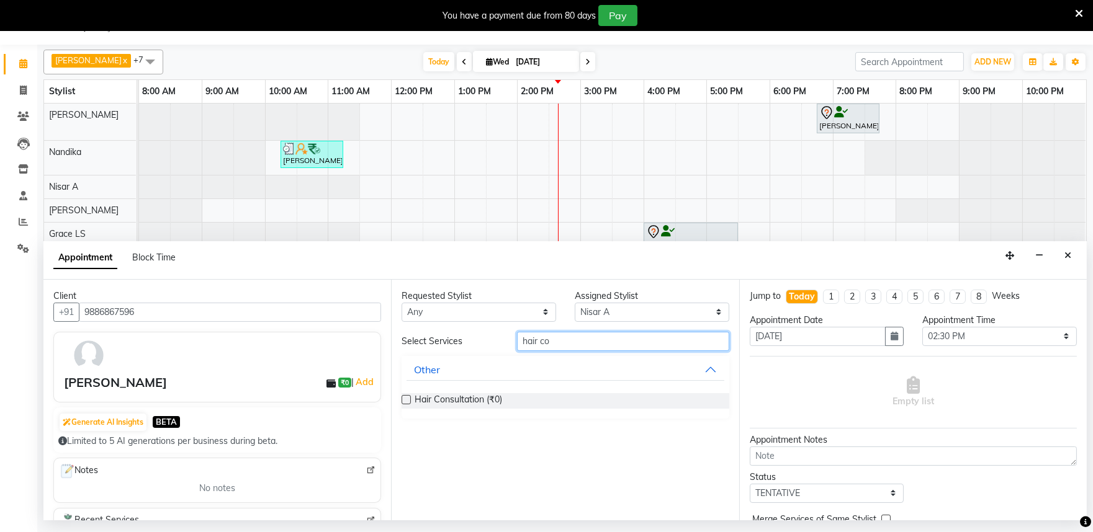
type input "hair co"
click at [406, 399] on label at bounding box center [406, 399] width 9 height 9
click at [406, 399] on input "checkbox" at bounding box center [406, 401] width 8 height 8
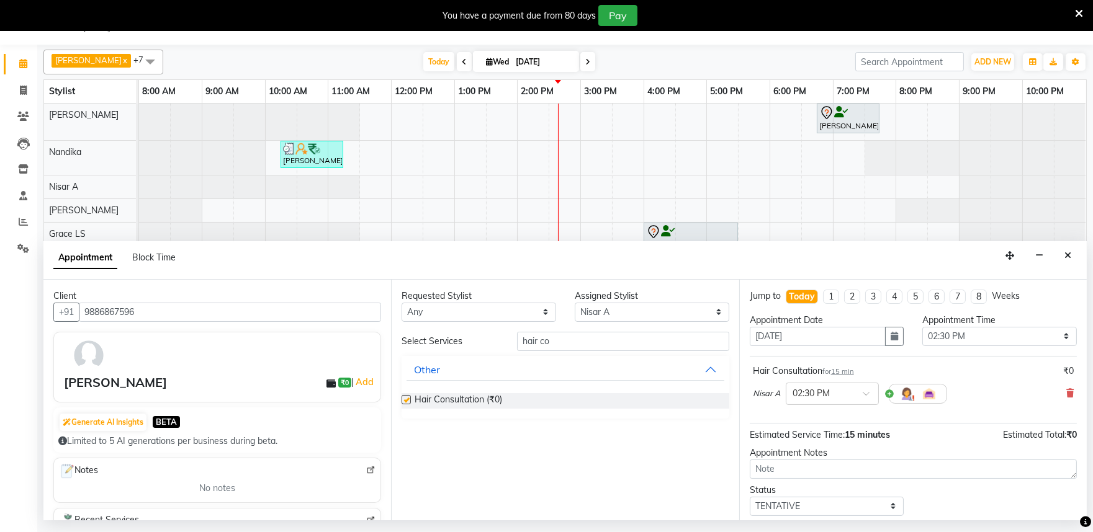
checkbox input "false"
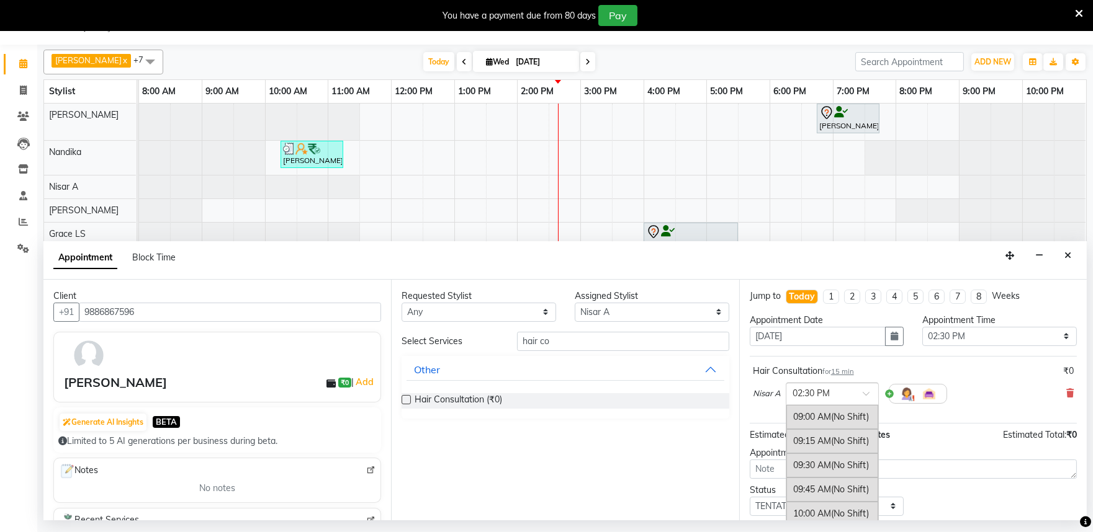
click at [854, 404] on div "× 02:30 PM" at bounding box center [832, 394] width 93 height 22
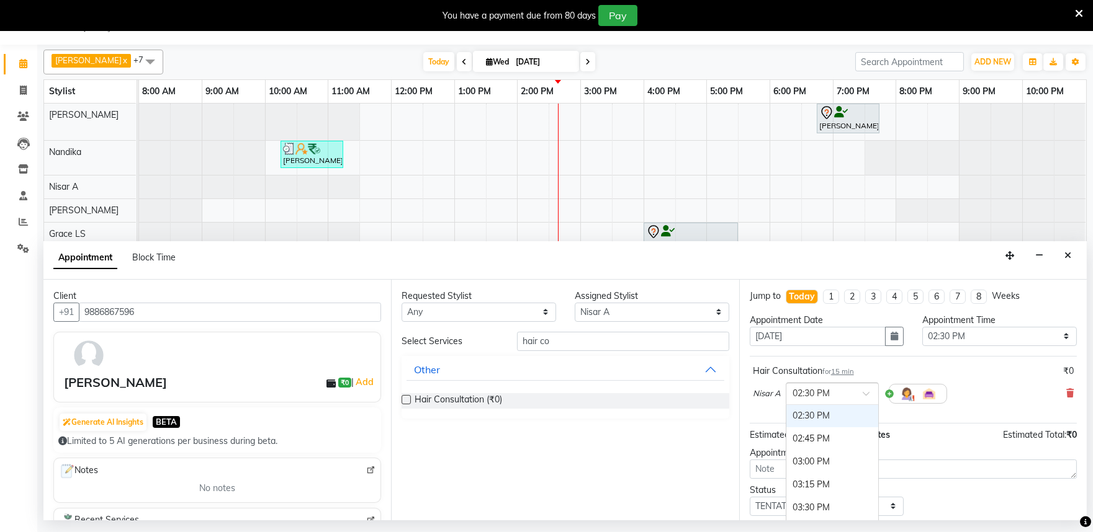
click at [833, 416] on div "02:30 PM" at bounding box center [832, 416] width 92 height 23
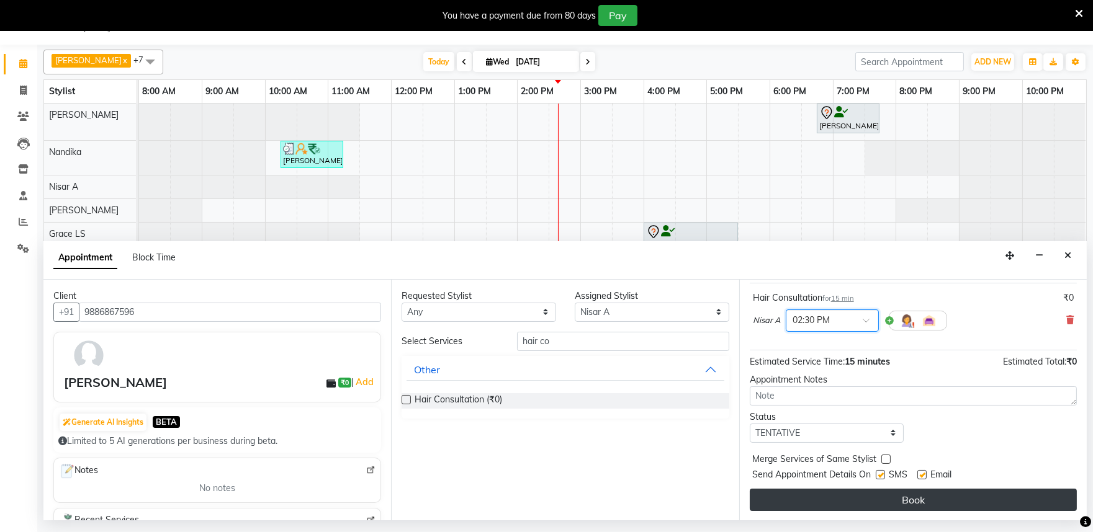
scroll to position [74, 0]
click at [902, 504] on button "Book" at bounding box center [913, 499] width 327 height 22
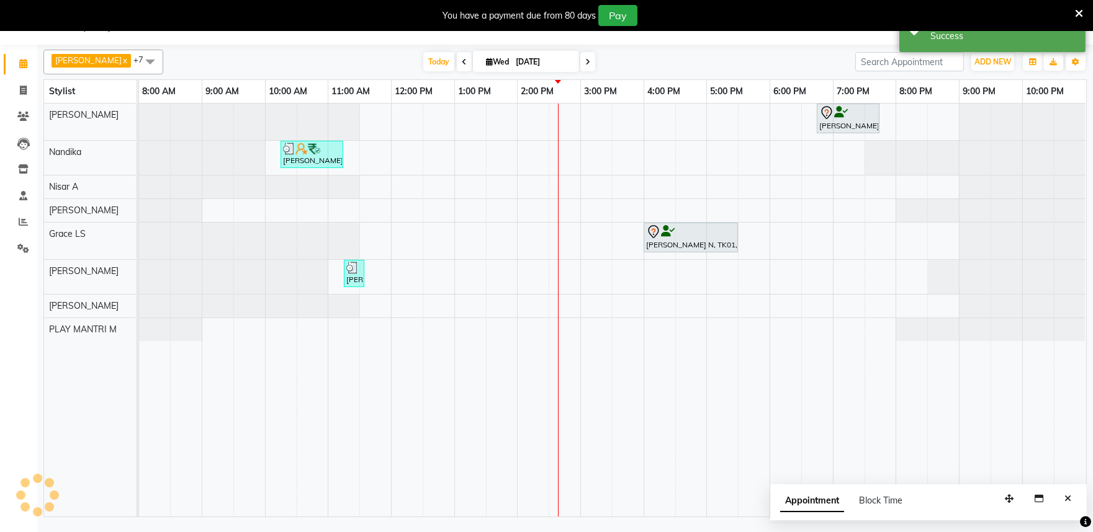
scroll to position [0, 0]
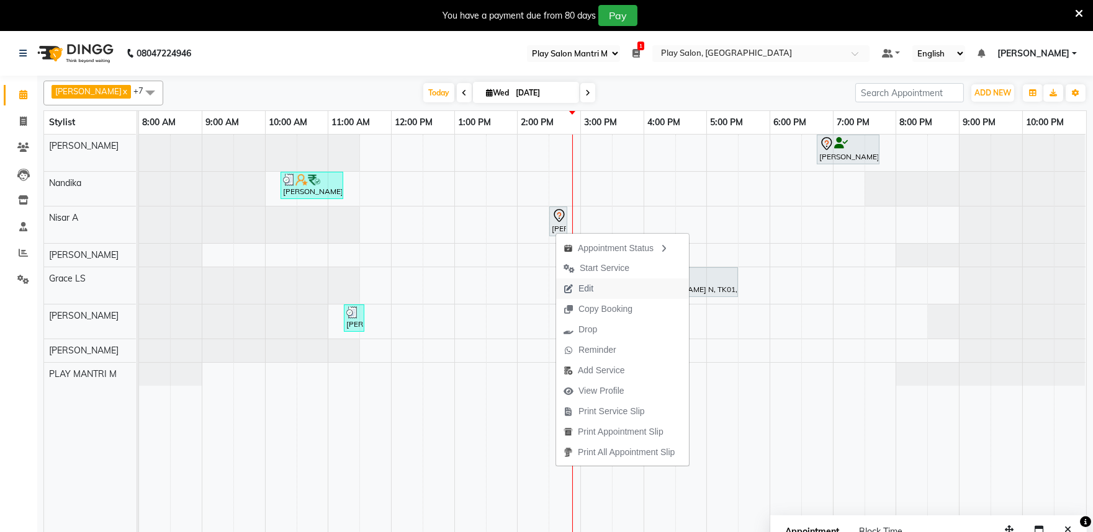
click at [588, 287] on span "Edit" at bounding box center [585, 288] width 15 height 13
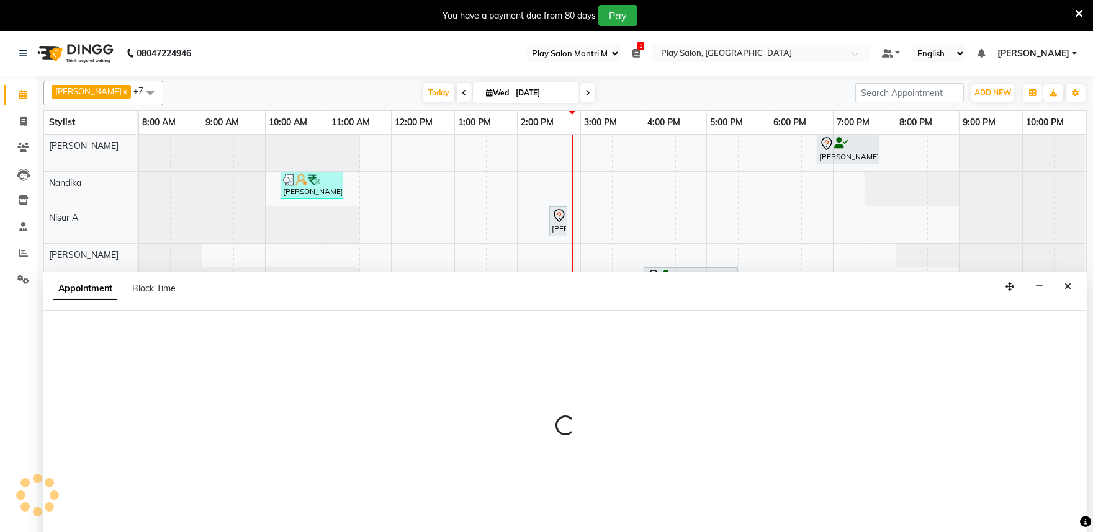
scroll to position [31, 0]
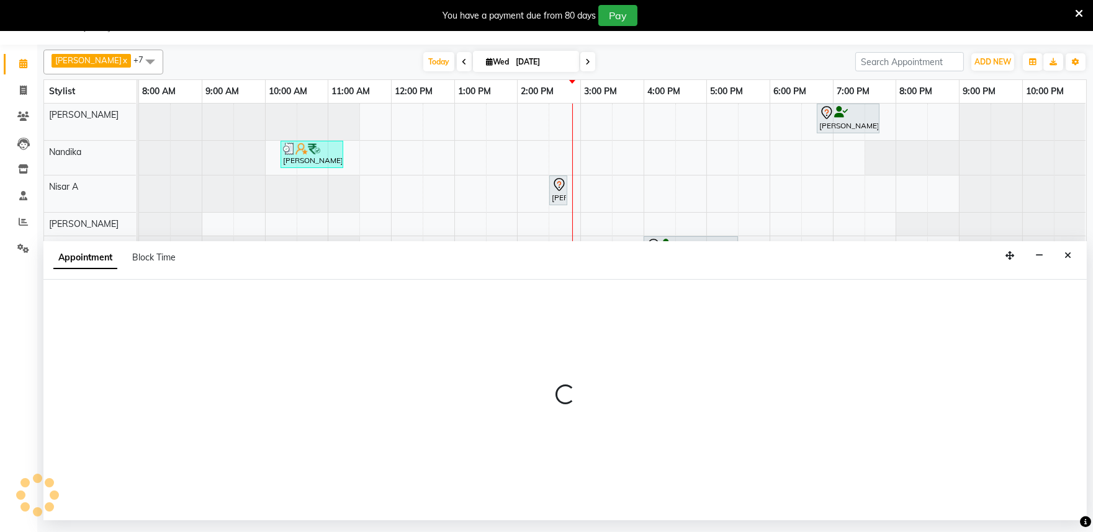
select select "tentative"
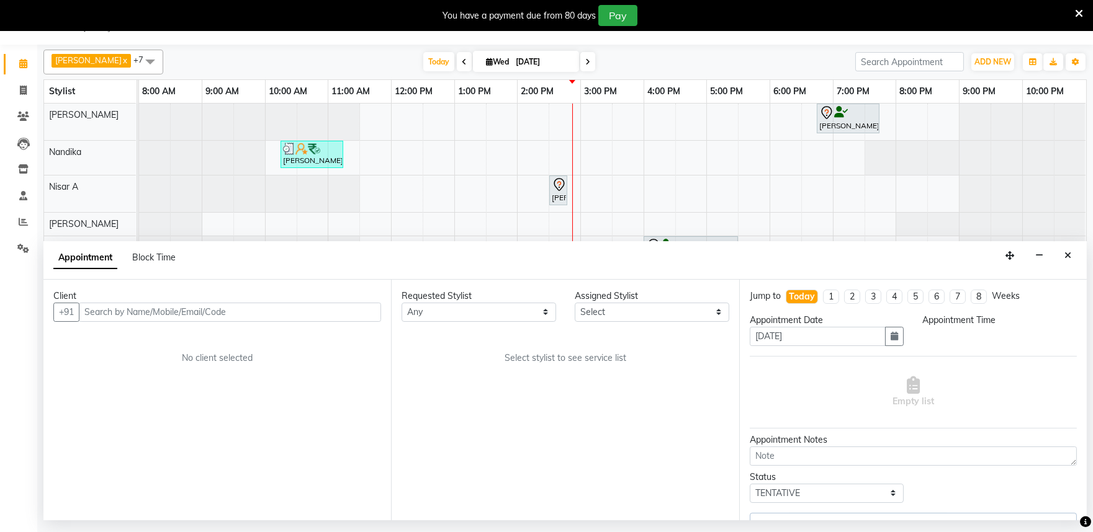
select select "870"
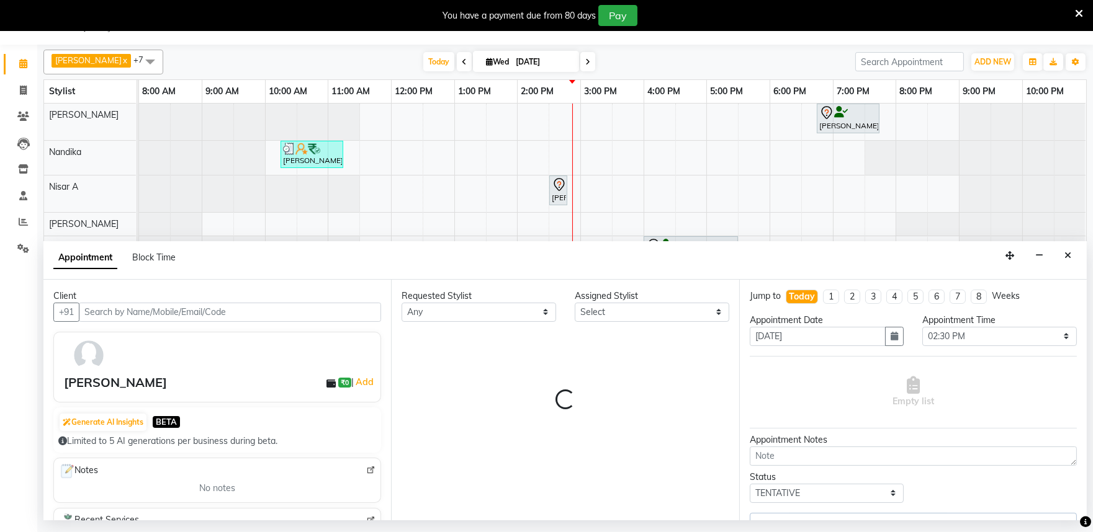
select select "81314"
select select "4213"
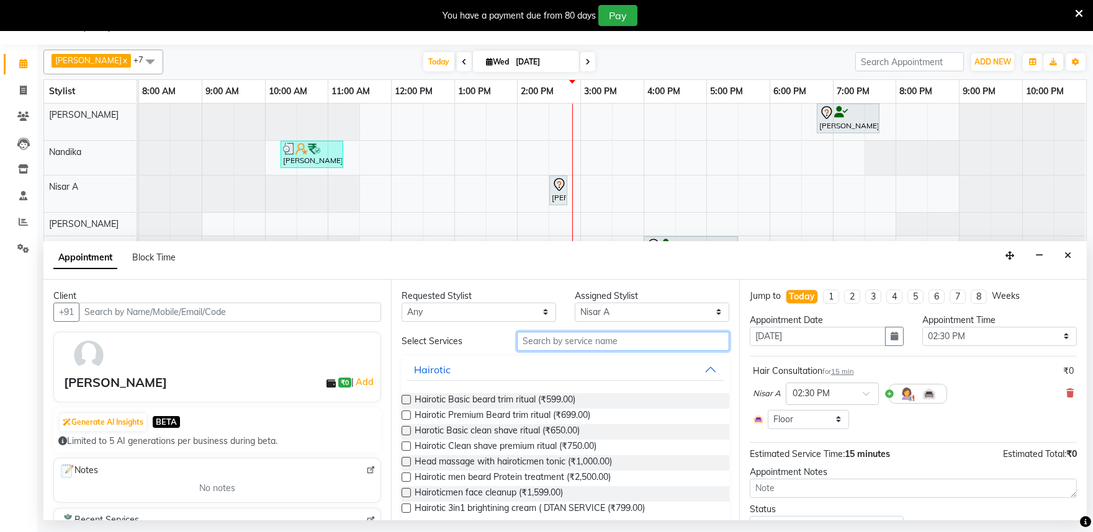
click at [540, 345] on input "text" at bounding box center [623, 341] width 212 height 19
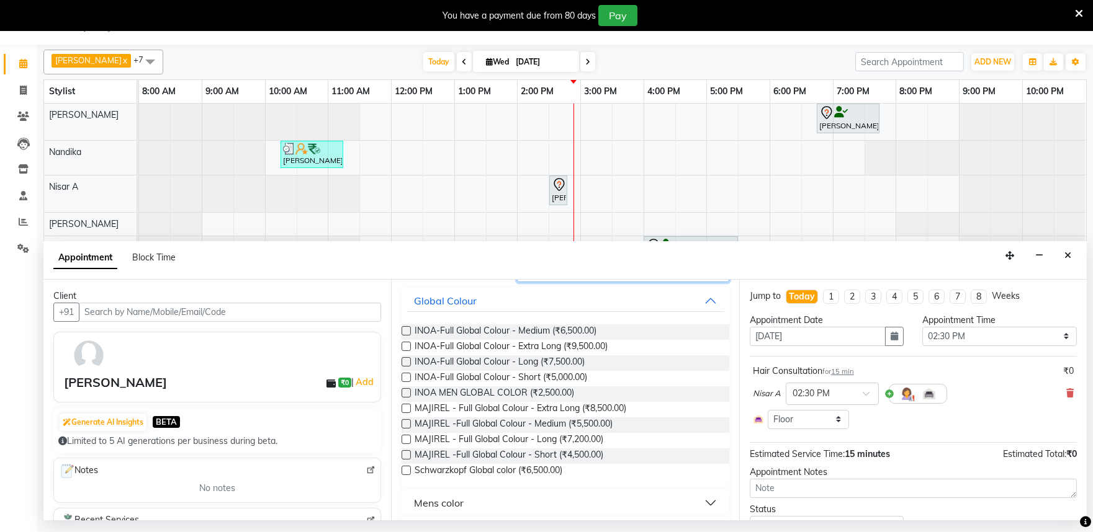
scroll to position [0, 0]
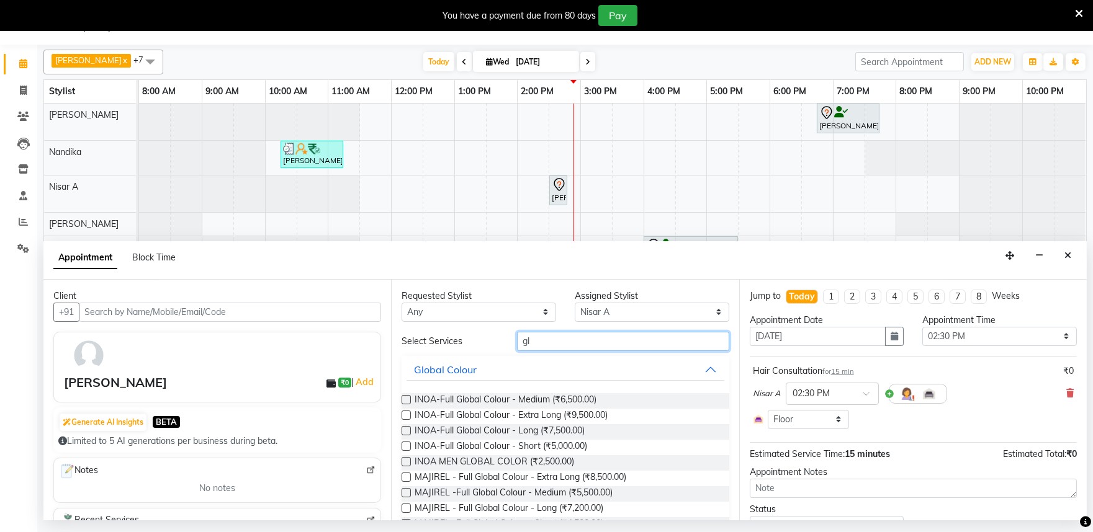
type input "g"
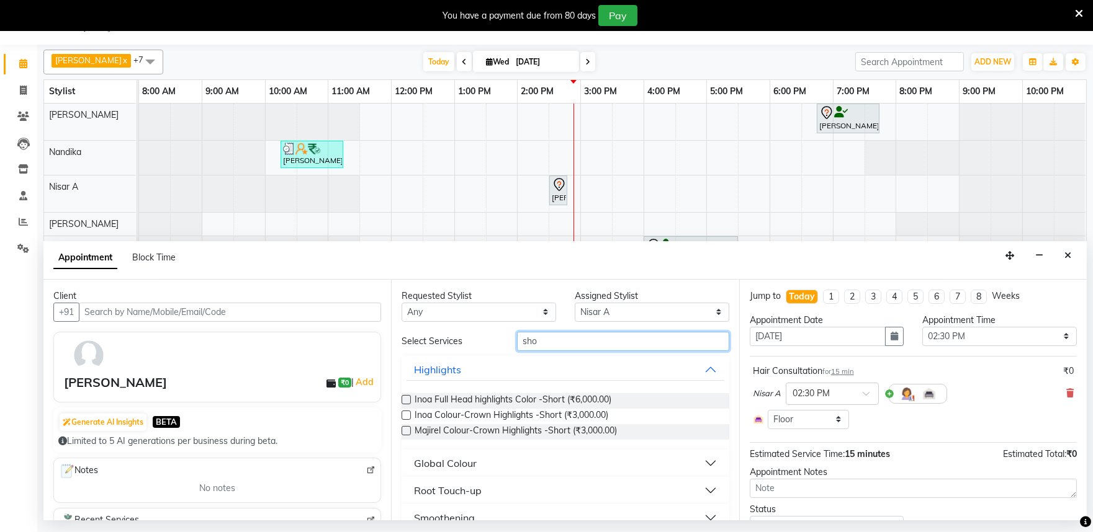
type input "sho"
click at [700, 461] on button "Global Colour" at bounding box center [564, 463] width 317 height 22
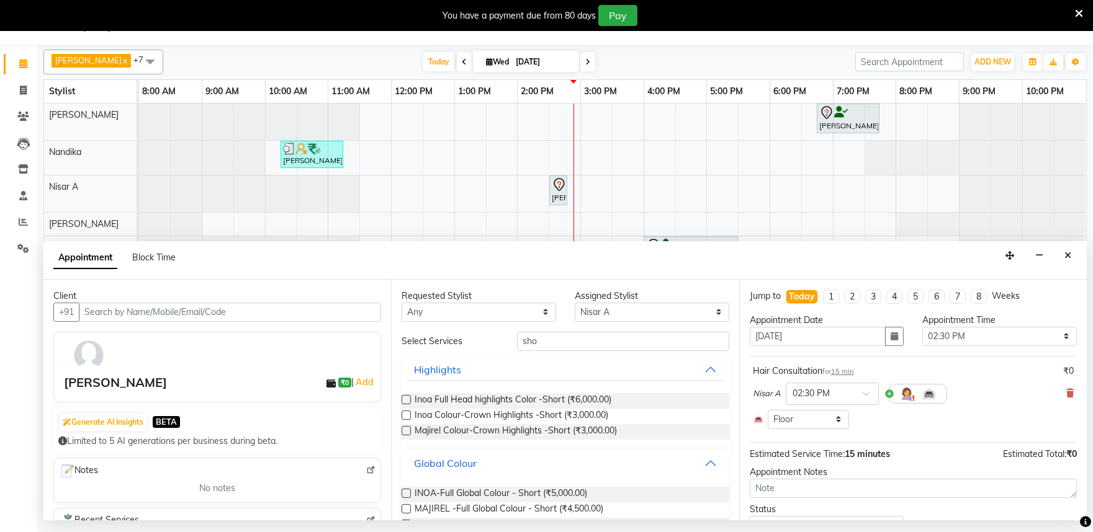
scroll to position [69, 0]
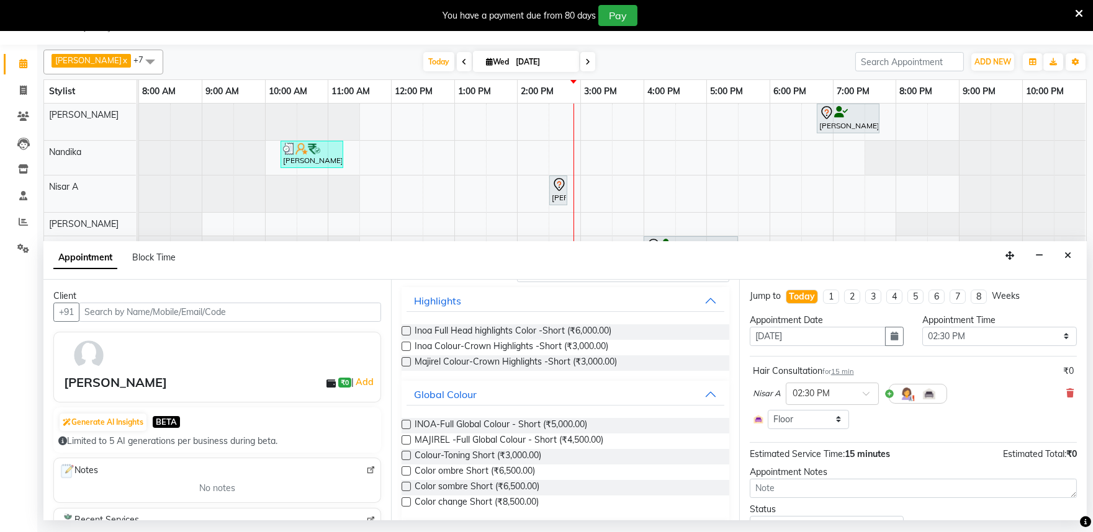
click at [406, 425] on label at bounding box center [406, 424] width 9 height 9
click at [406, 425] on input "checkbox" at bounding box center [406, 426] width 8 height 8
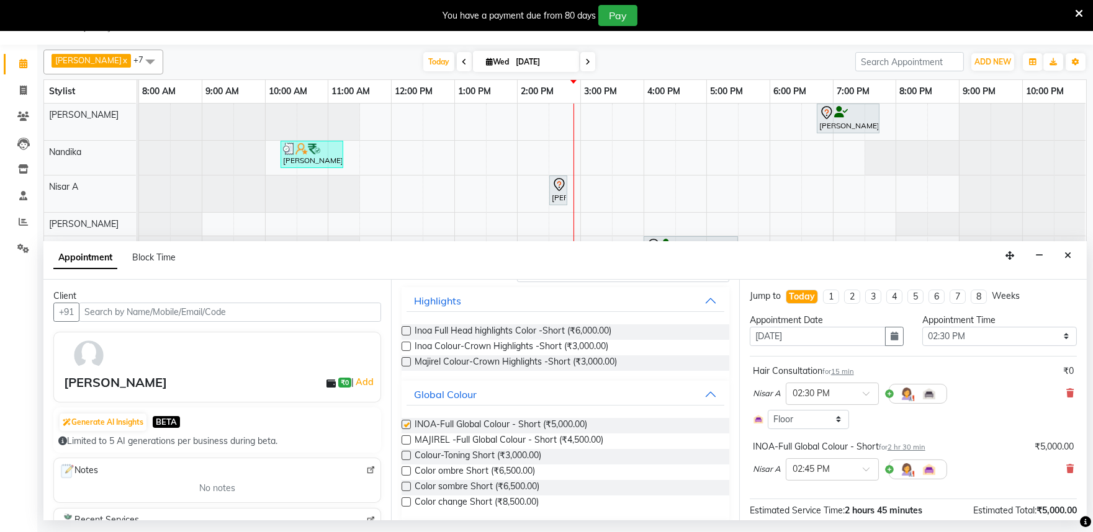
checkbox input "false"
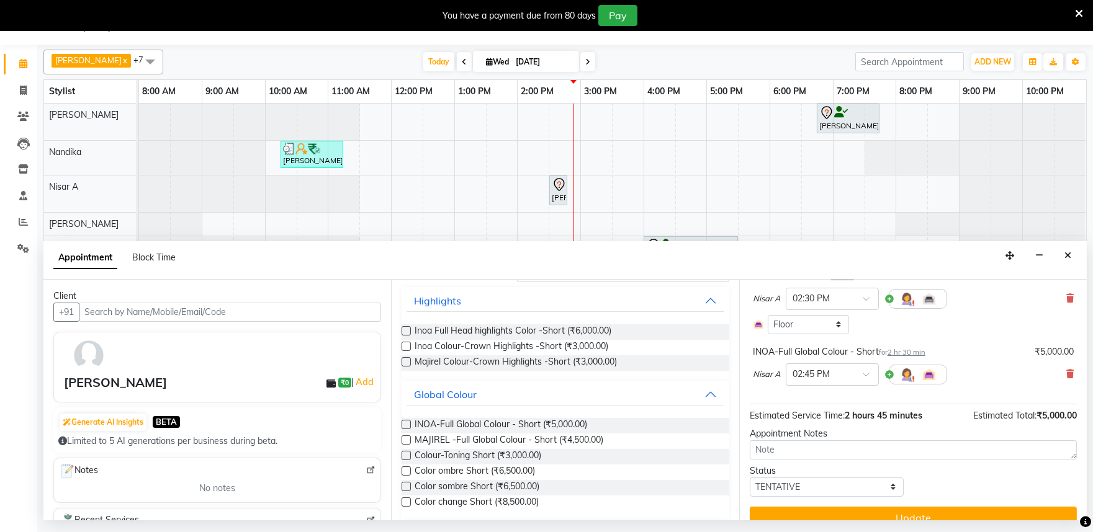
scroll to position [114, 0]
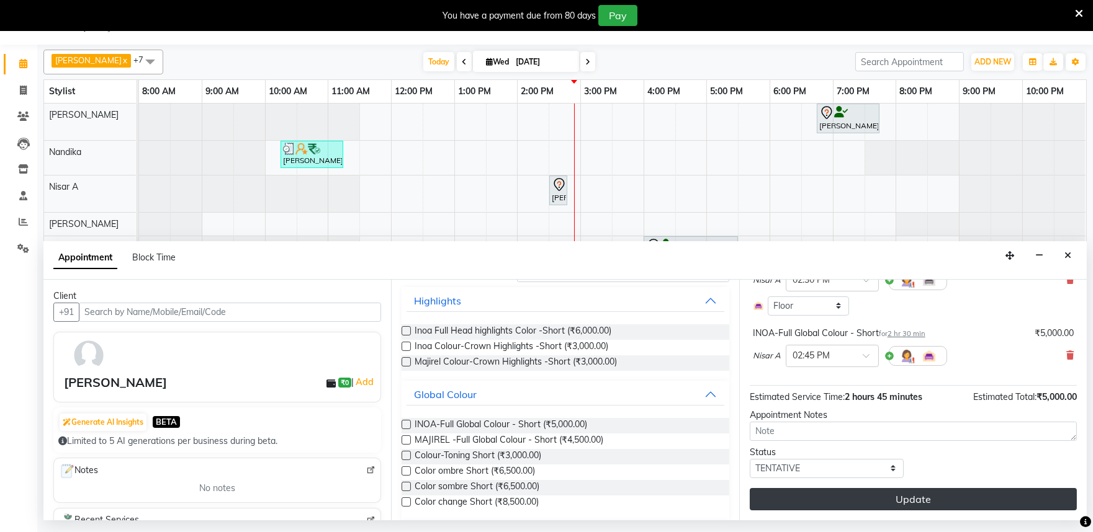
click at [932, 500] on button "Update" at bounding box center [913, 499] width 327 height 22
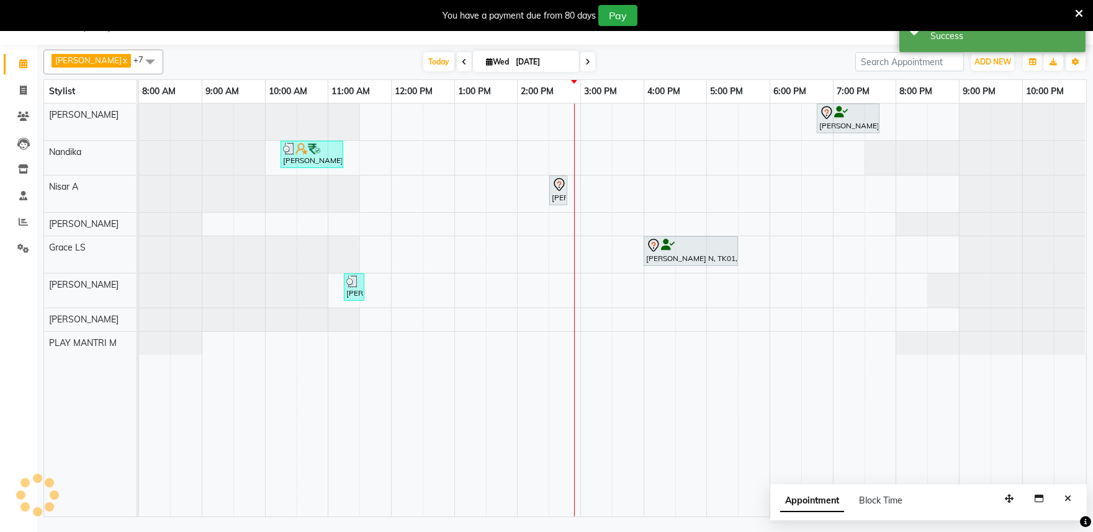
scroll to position [0, 0]
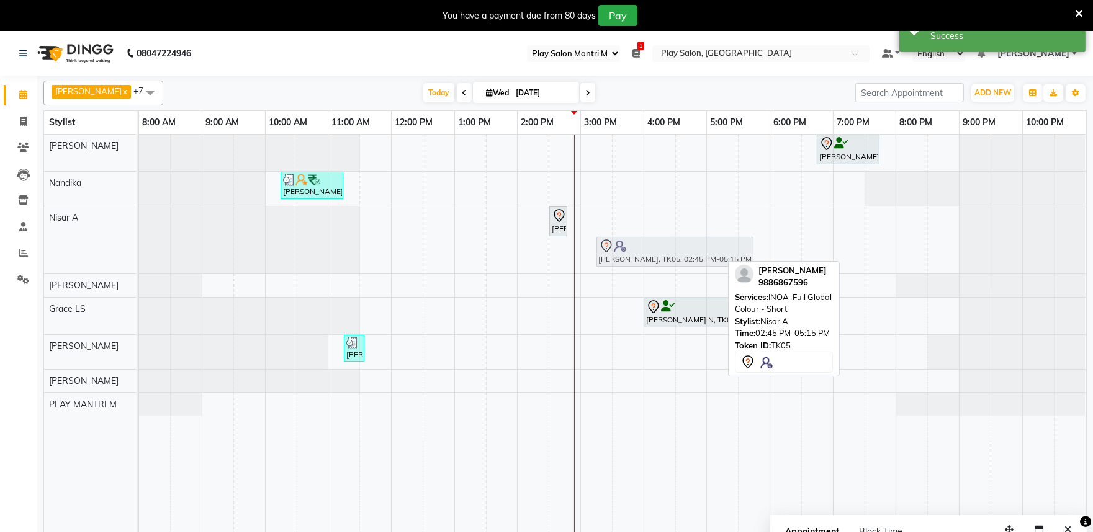
drag, startPoint x: 591, startPoint y: 244, endPoint x: 614, endPoint y: 239, distance: 23.5
click at [139, 239] on div "Gladyas T, TK05, 02:30 PM-02:45 PM, Hair Consultation Gladyas T, TK05, 02:45 PM…" at bounding box center [139, 240] width 0 height 67
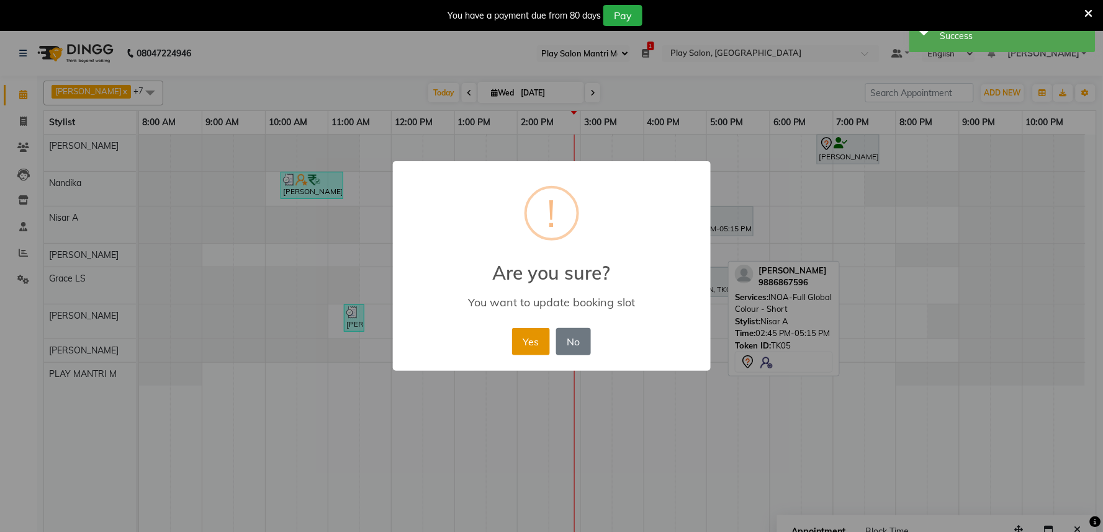
click at [530, 345] on button "Yes" at bounding box center [531, 341] width 38 height 27
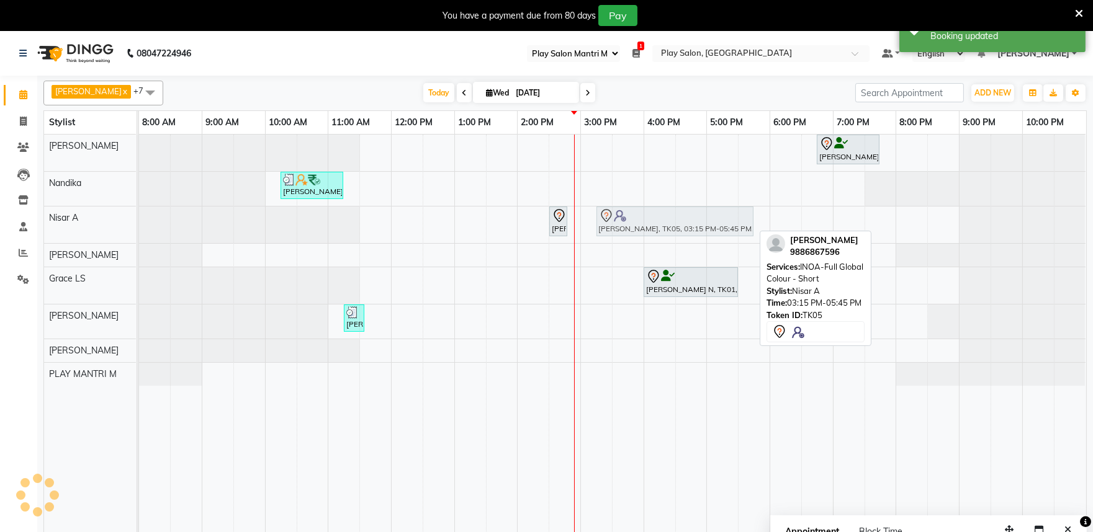
drag, startPoint x: 624, startPoint y: 222, endPoint x: 612, endPoint y: 222, distance: 11.8
click at [139, 222] on div "Gladyas T, TK05, 02:30 PM-02:45 PM, Hair Consultation Gladyas T, TK05, 03:15 PM…" at bounding box center [139, 225] width 0 height 37
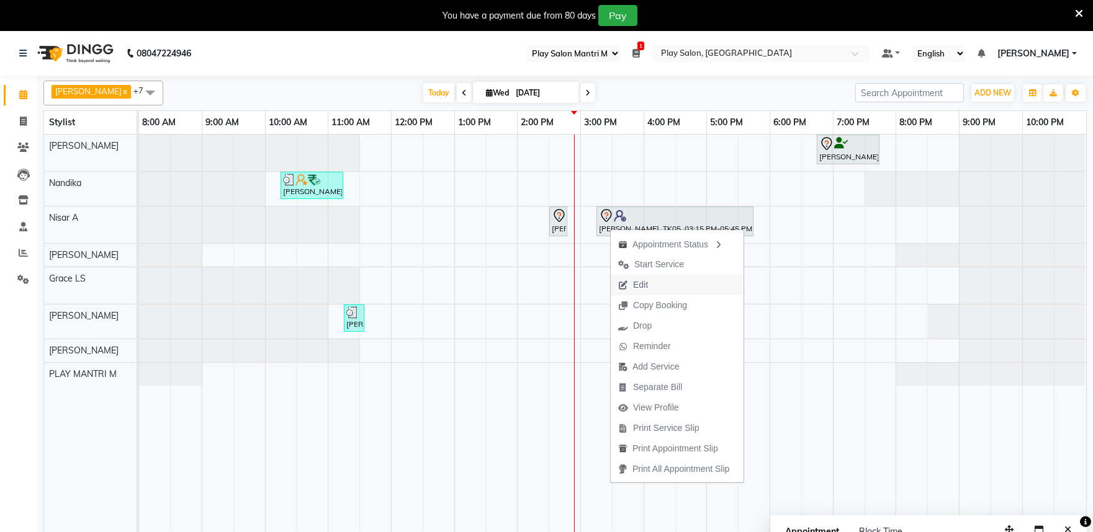
click at [640, 281] on span "Edit" at bounding box center [640, 285] width 15 height 13
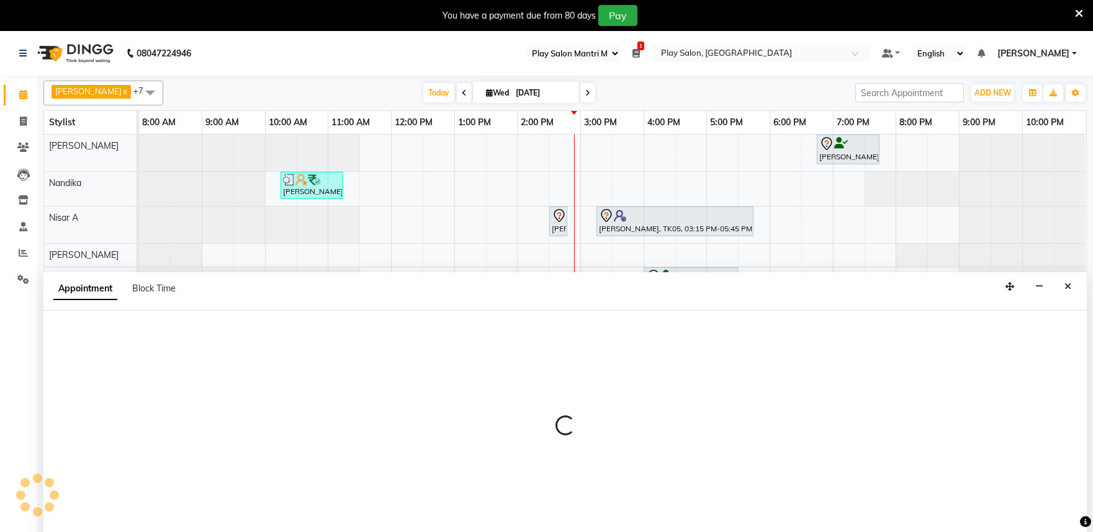
scroll to position [31, 0]
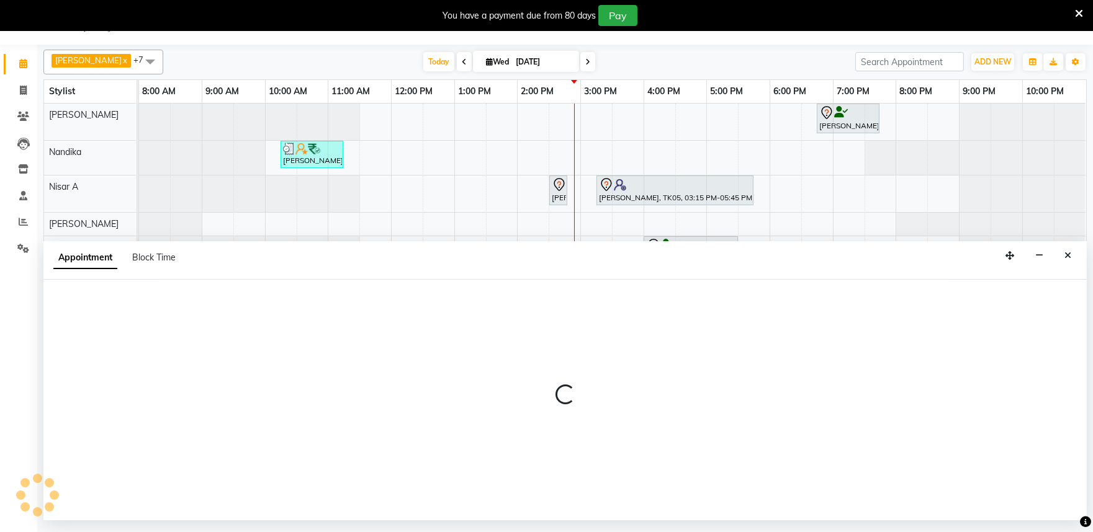
select select "870"
select select "tentative"
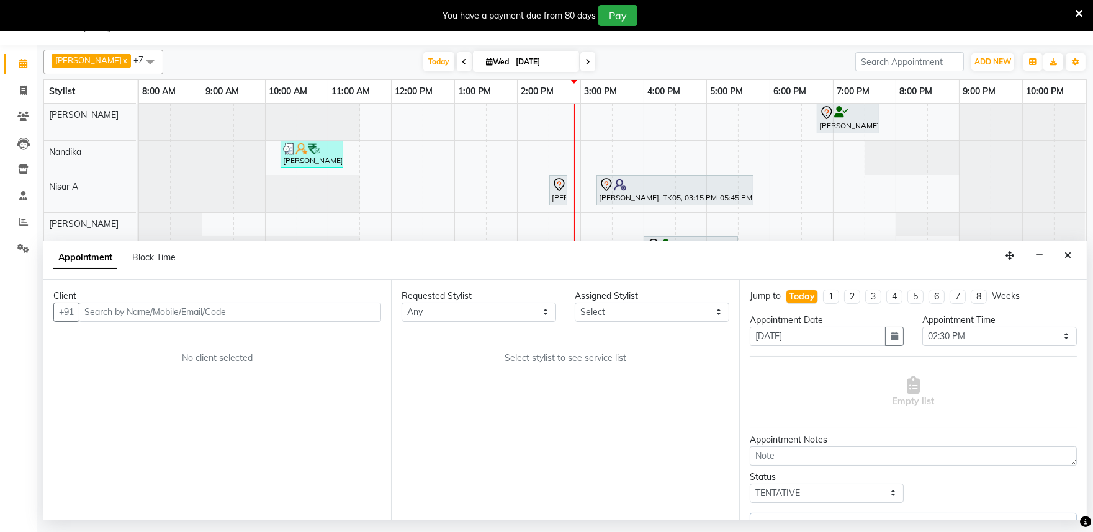
select select "81314"
select select "4213"
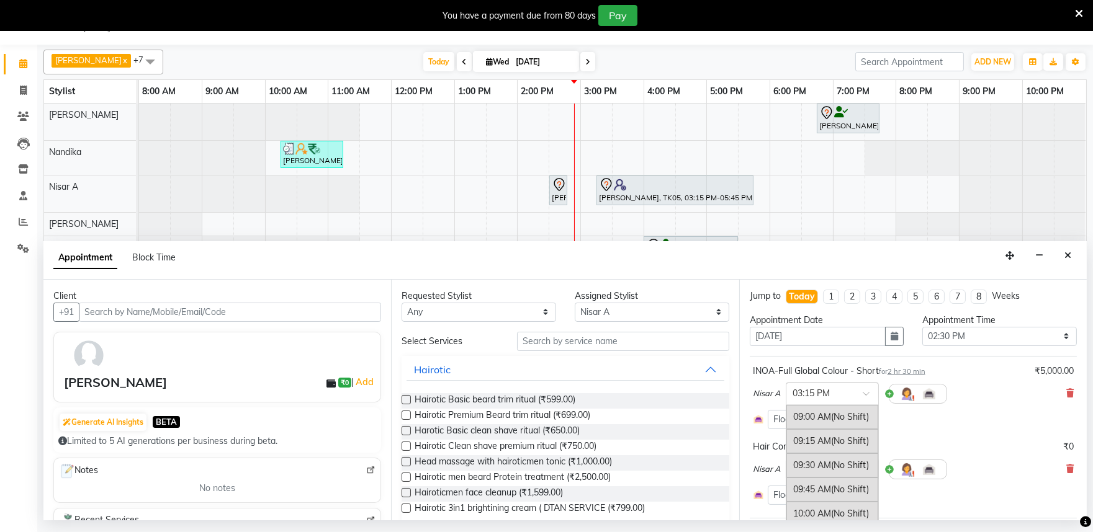
click at [866, 393] on span at bounding box center [871, 397] width 16 height 13
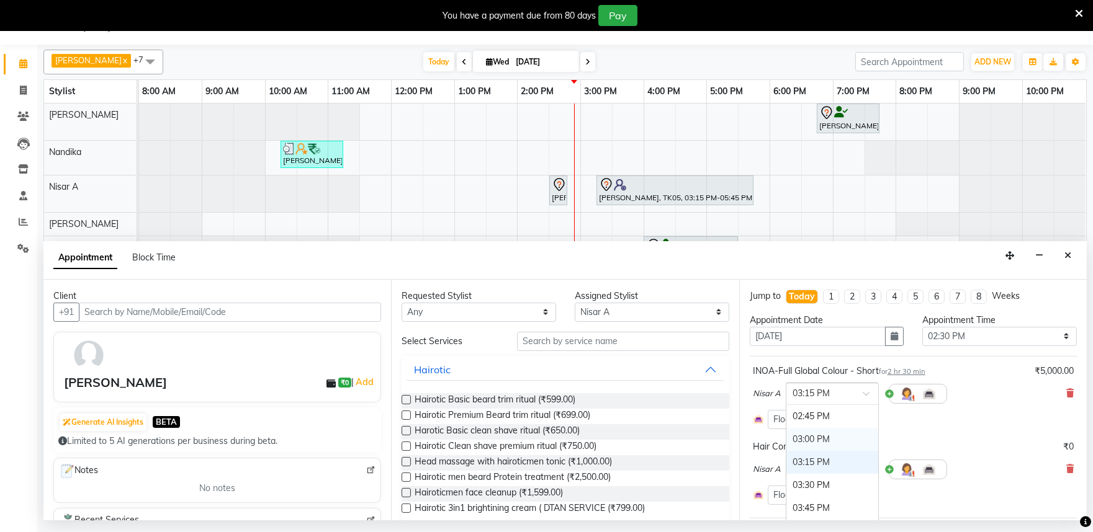
scroll to position [531, 0]
click at [813, 425] on div "02:45 PM" at bounding box center [832, 426] width 92 height 23
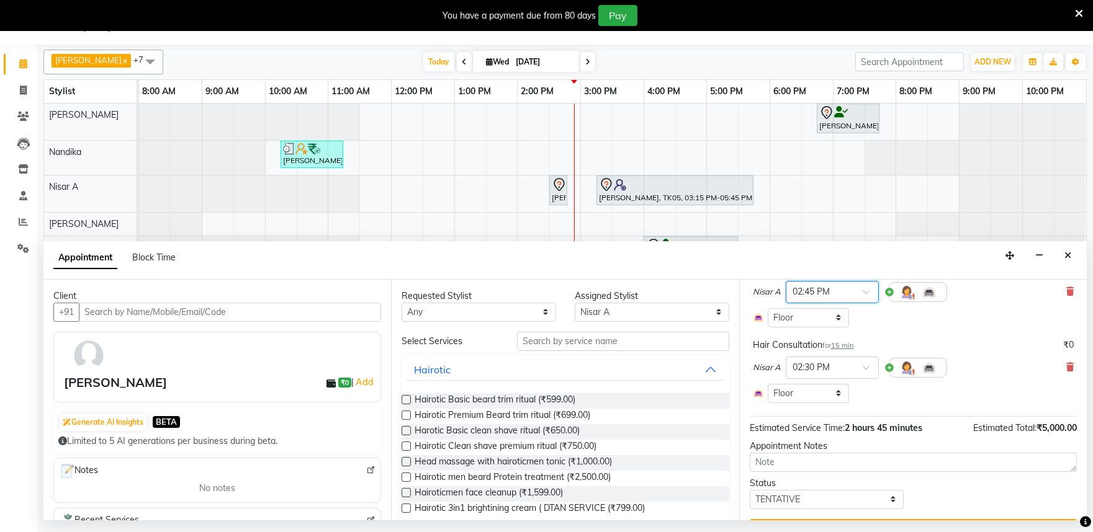
scroll to position [133, 0]
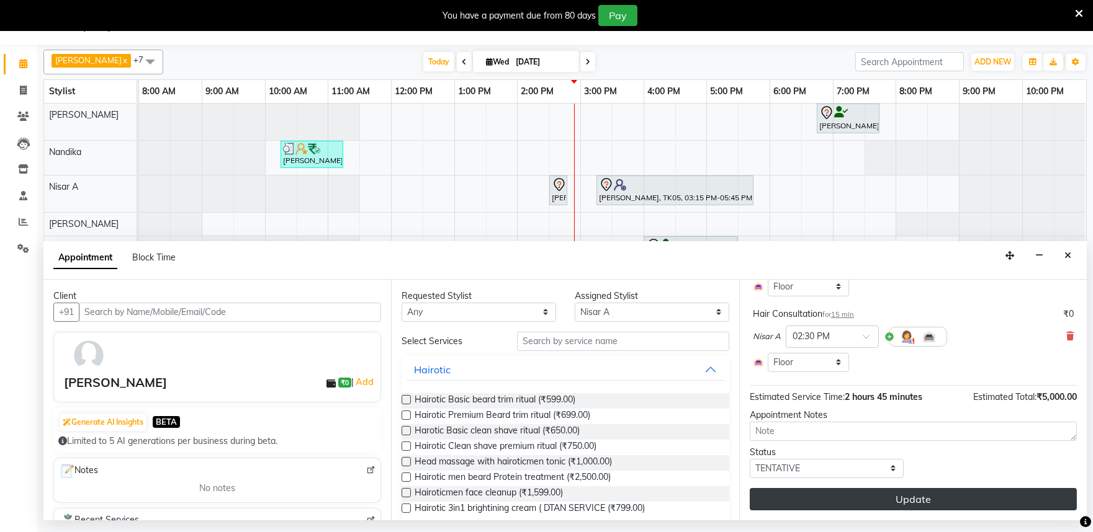
click at [908, 501] on button "Update" at bounding box center [913, 499] width 327 height 22
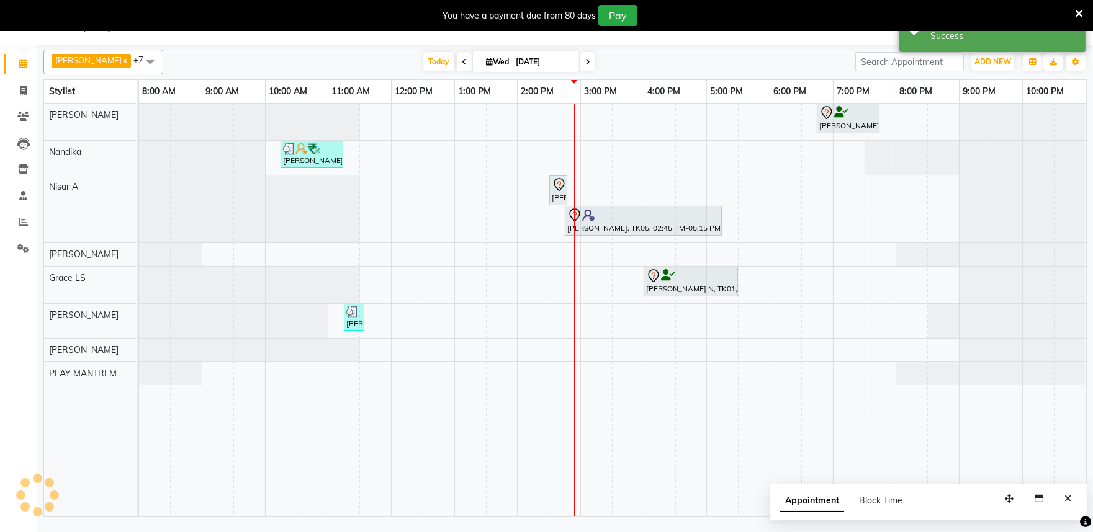
scroll to position [0, 0]
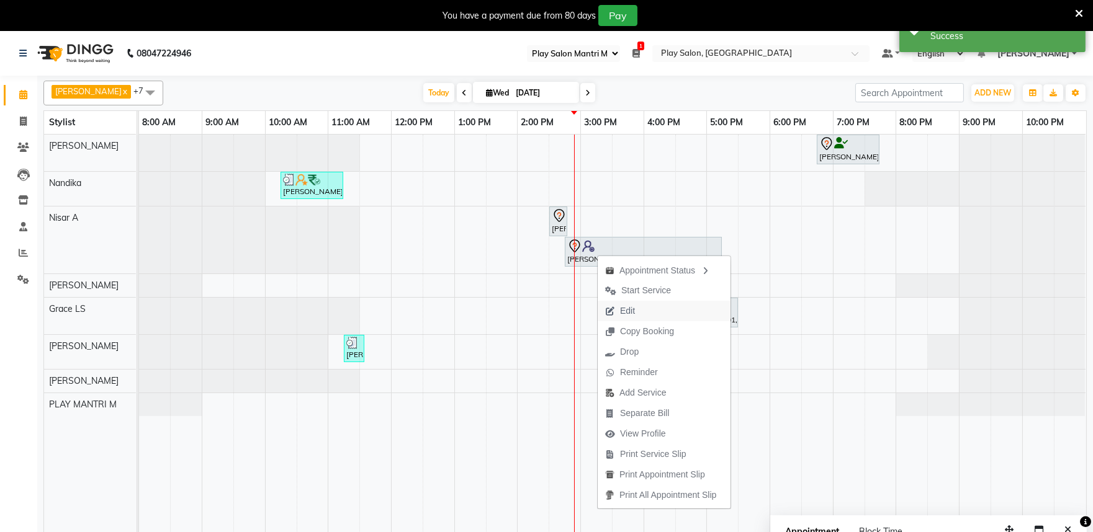
click at [629, 305] on span "Edit" at bounding box center [627, 311] width 15 height 13
select select "tentative"
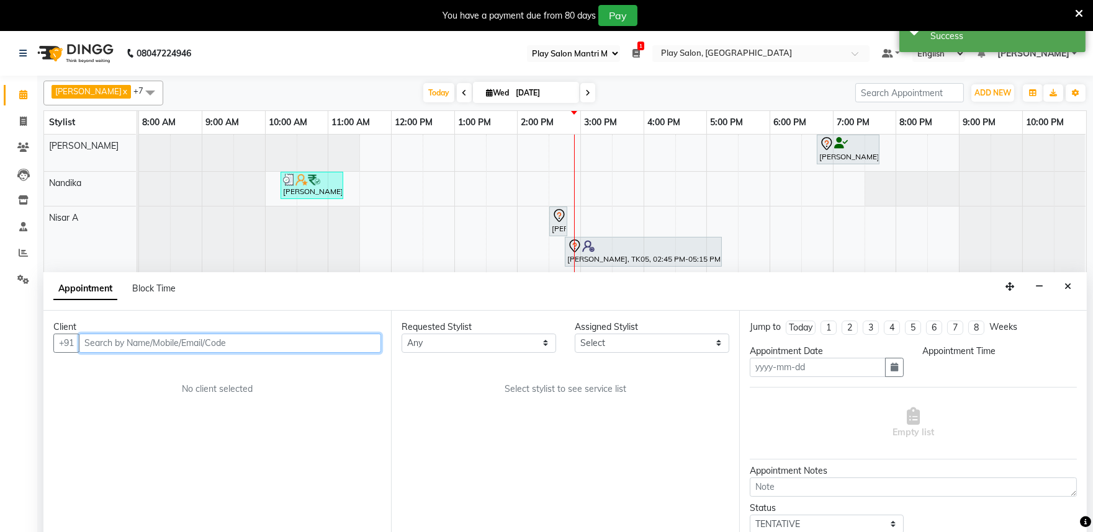
type input "[DATE]"
select select "870"
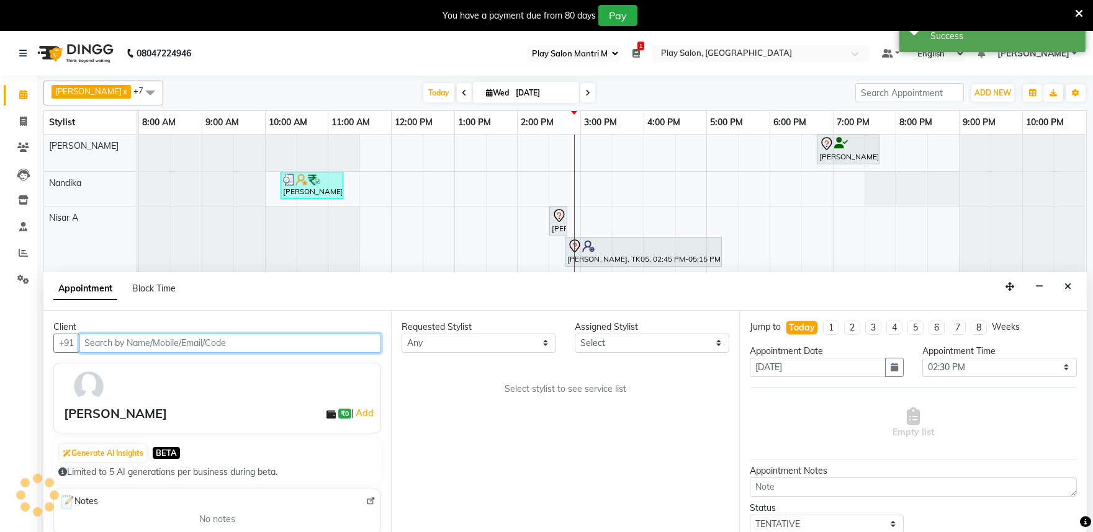
select select "81314"
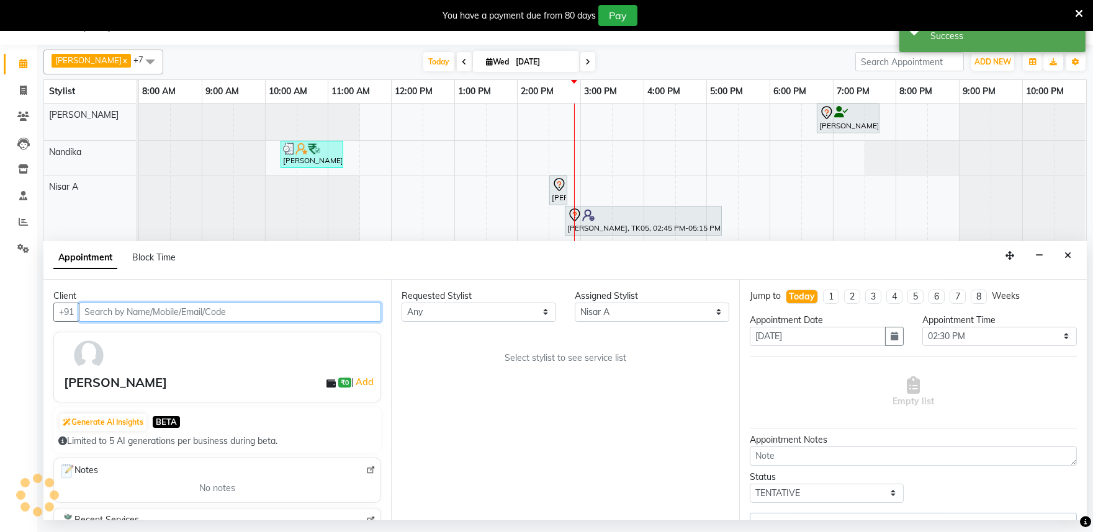
select select "4213"
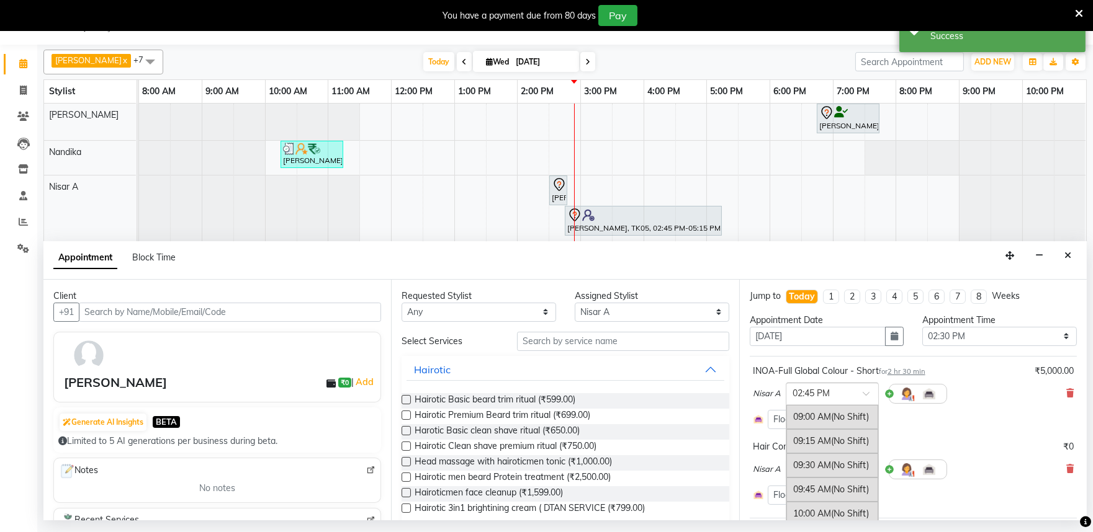
click at [864, 394] on span at bounding box center [871, 397] width 16 height 13
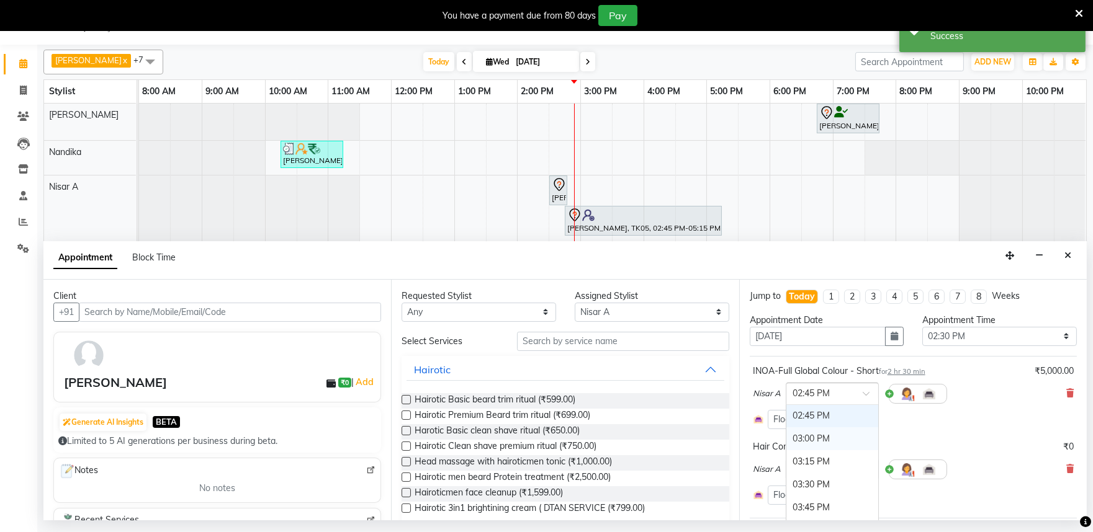
click at [815, 439] on div "03:00 PM" at bounding box center [832, 439] width 92 height 23
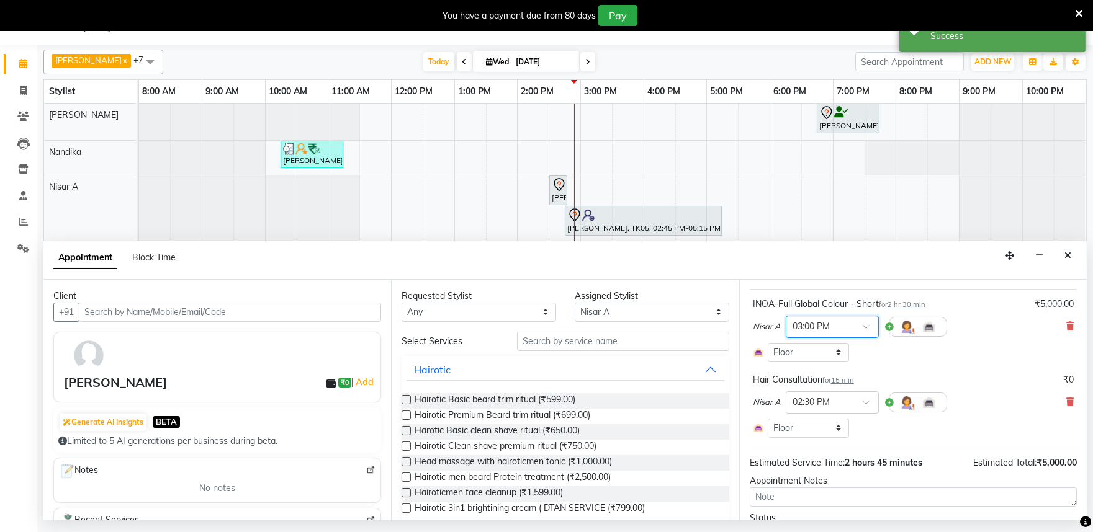
scroll to position [133, 0]
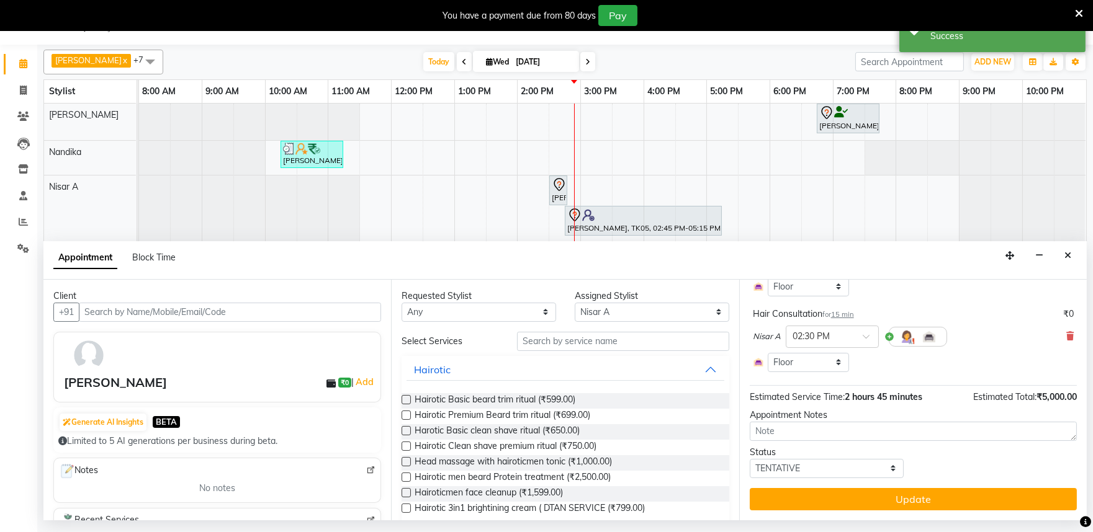
click at [873, 501] on button "Update" at bounding box center [913, 499] width 327 height 22
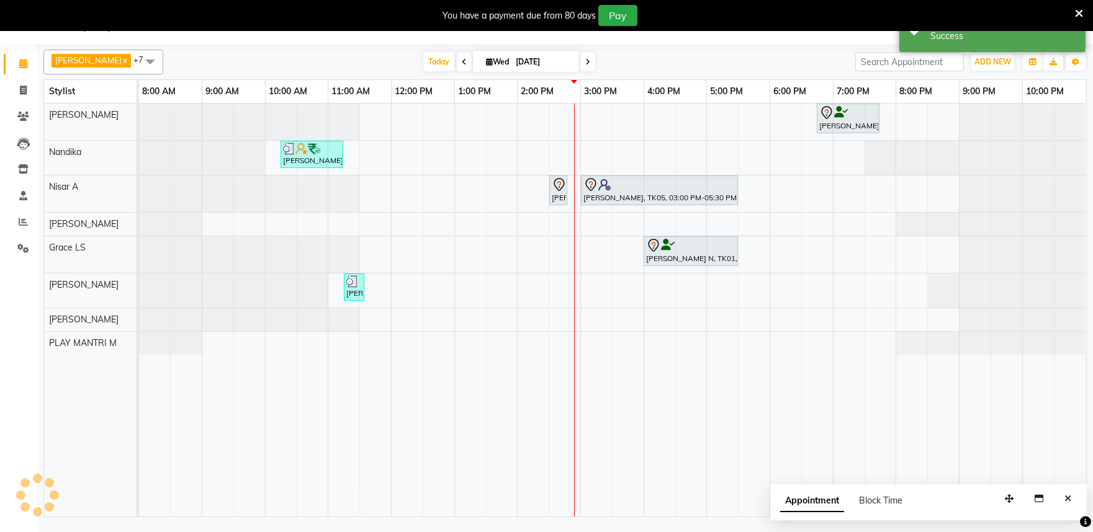
scroll to position [0, 0]
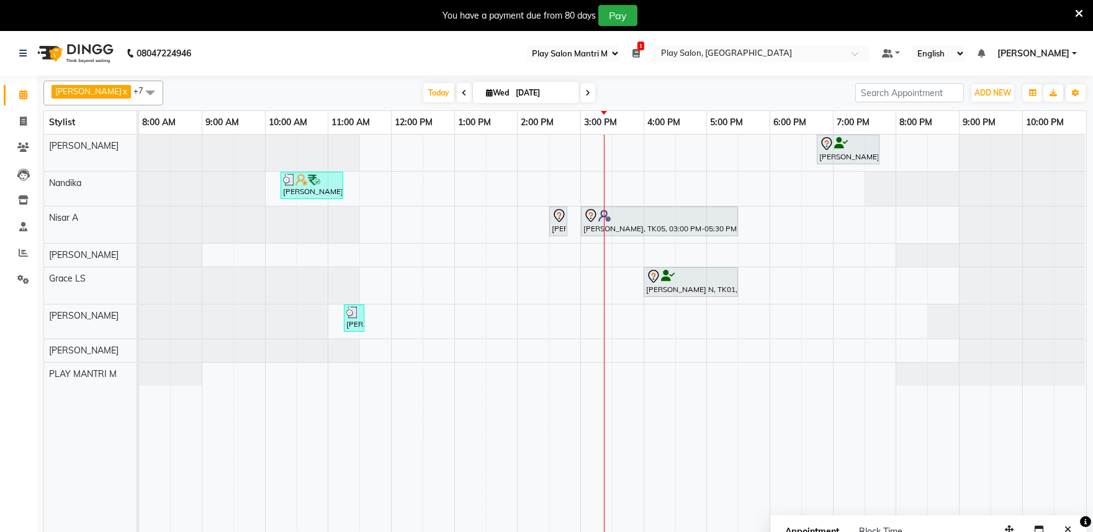
click at [753, 435] on td at bounding box center [754, 341] width 32 height 413
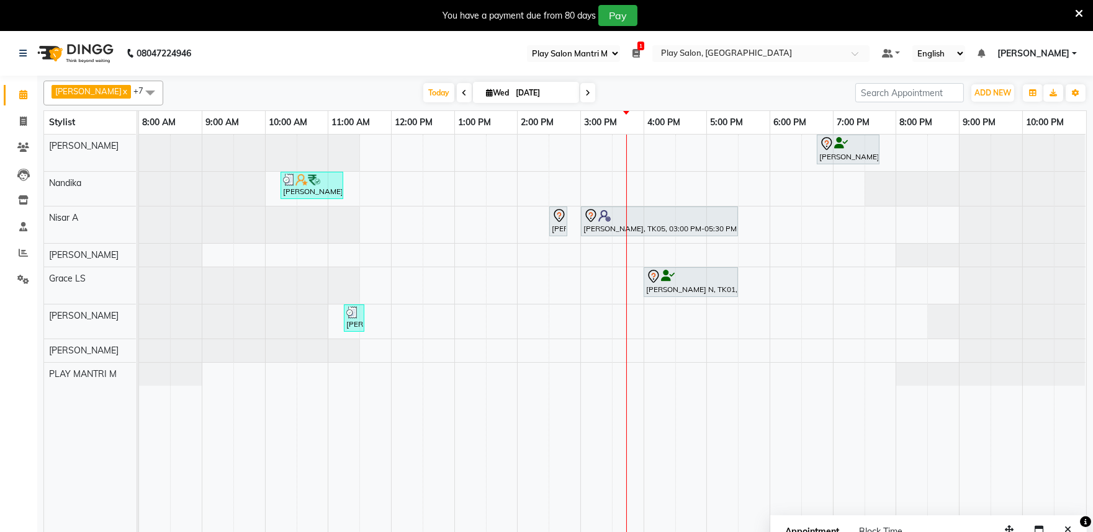
scroll to position [31, 0]
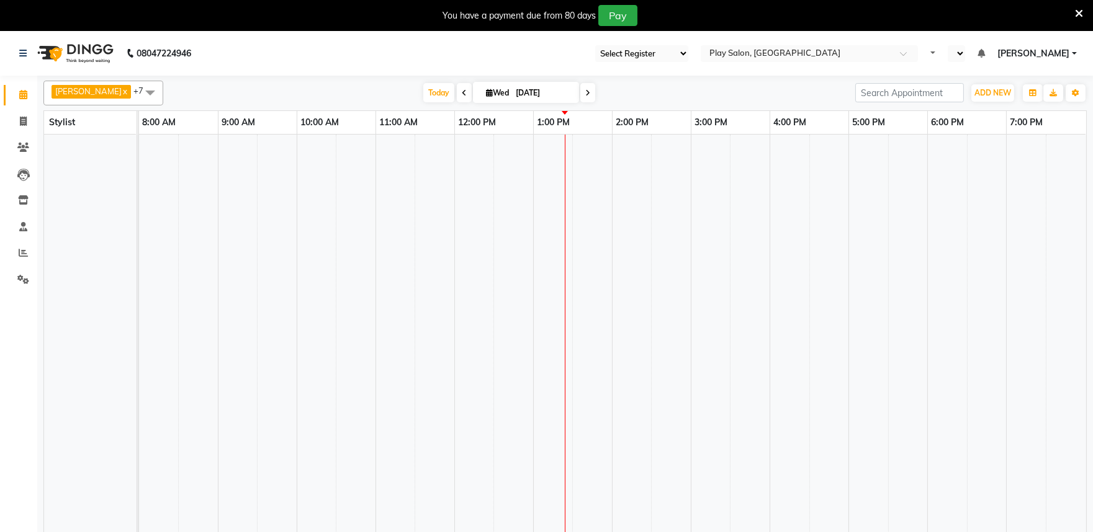
select select "89"
select select "en"
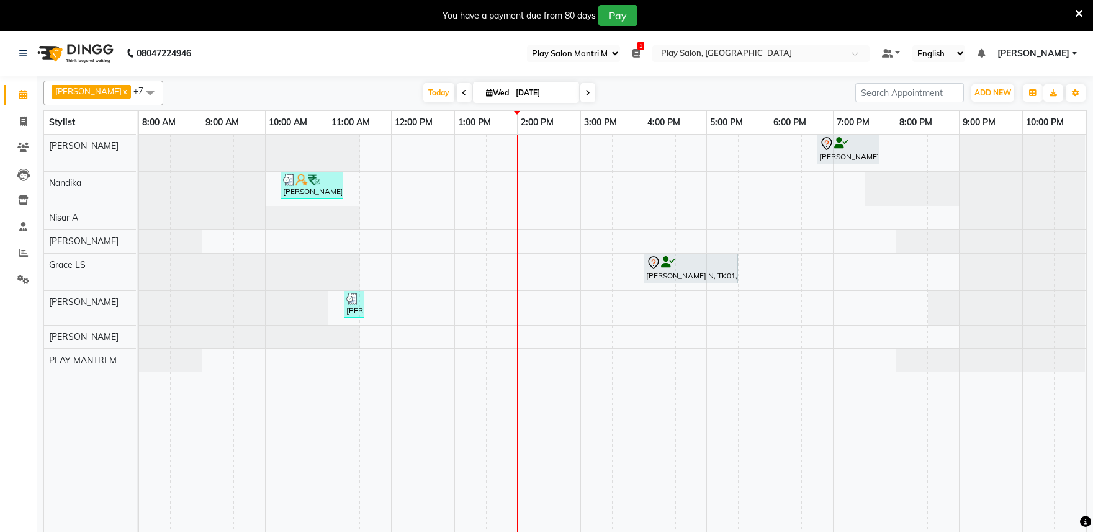
select select "89"
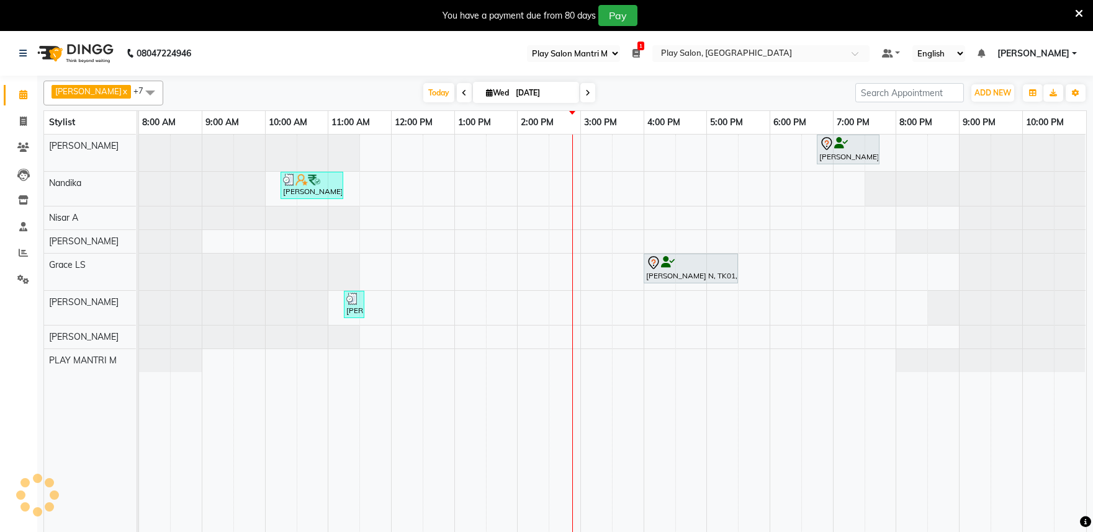
select select "89"
